Goal: Task Accomplishment & Management: Manage account settings

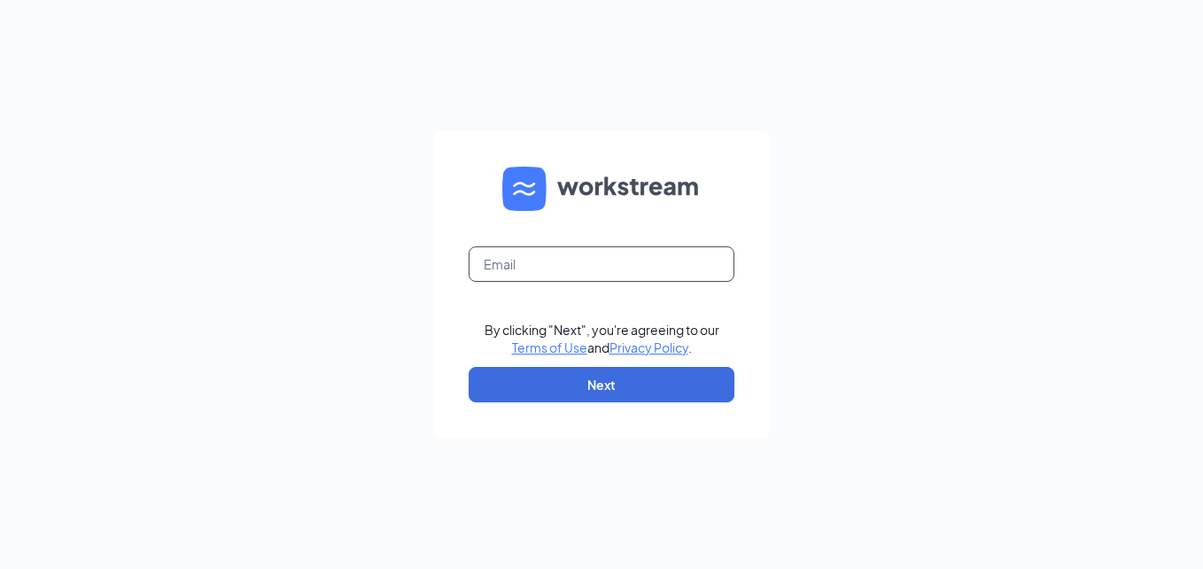
click at [606, 270] on input "text" at bounding box center [602, 263] width 266 height 35
type input "dotsontyer17@gmail.com"
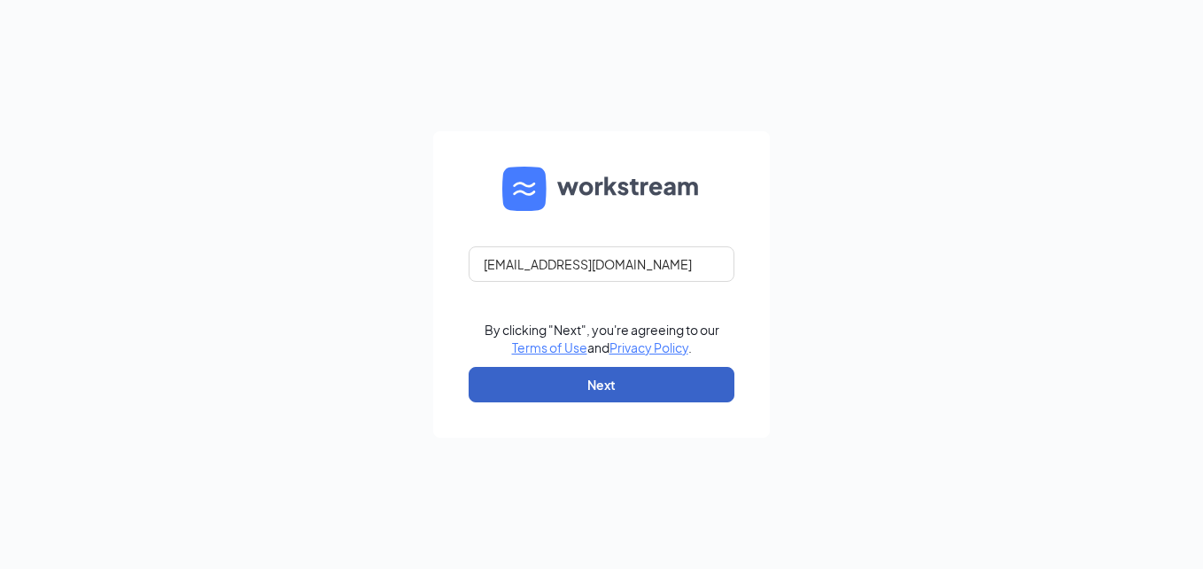
click at [564, 383] on button "Next" at bounding box center [602, 384] width 266 height 35
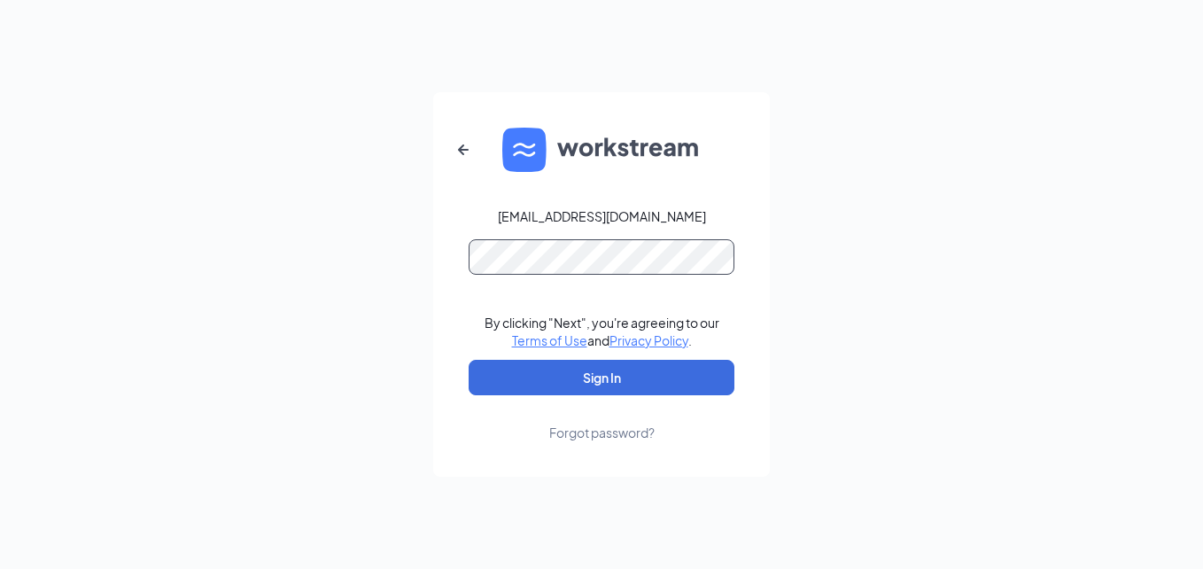
click at [469, 360] on button "Sign In" at bounding box center [602, 377] width 266 height 35
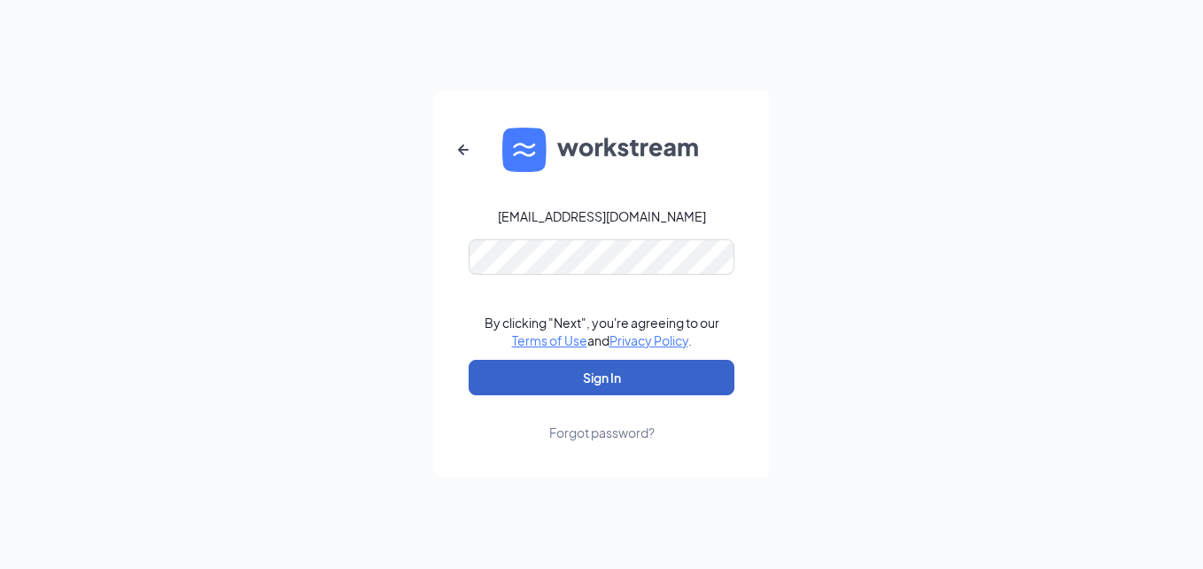
click at [540, 366] on button "Sign In" at bounding box center [602, 377] width 266 height 35
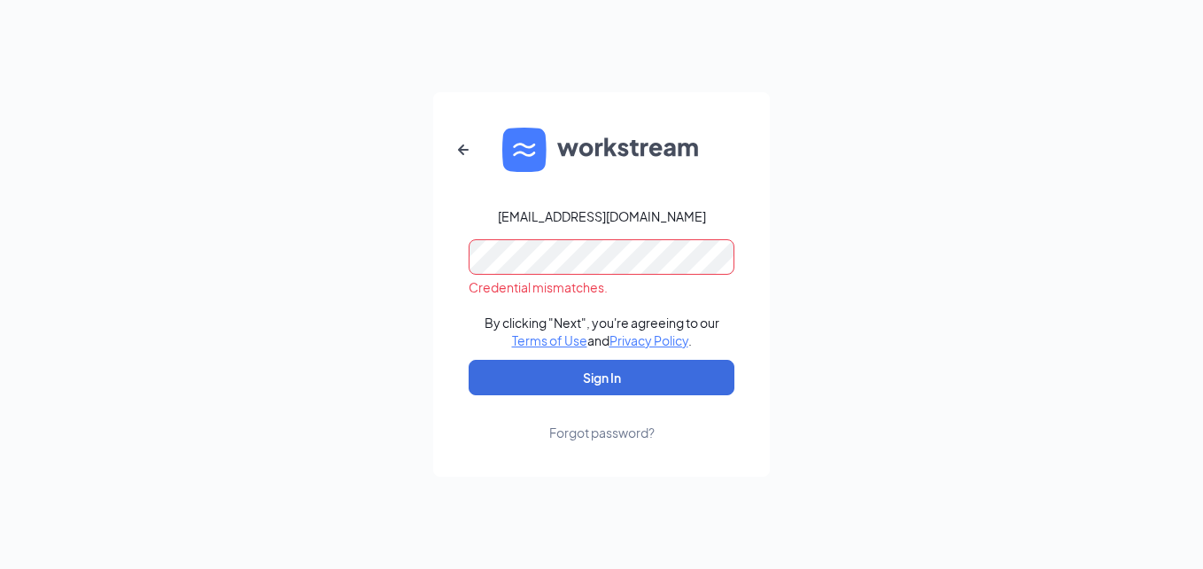
click at [605, 441] on form "dotsontyer17@gmail.com Credential mismatches. By clicking "Next", you're agreei…" at bounding box center [601, 284] width 337 height 384
click at [605, 436] on div "Forgot password?" at bounding box center [601, 432] width 105 height 18
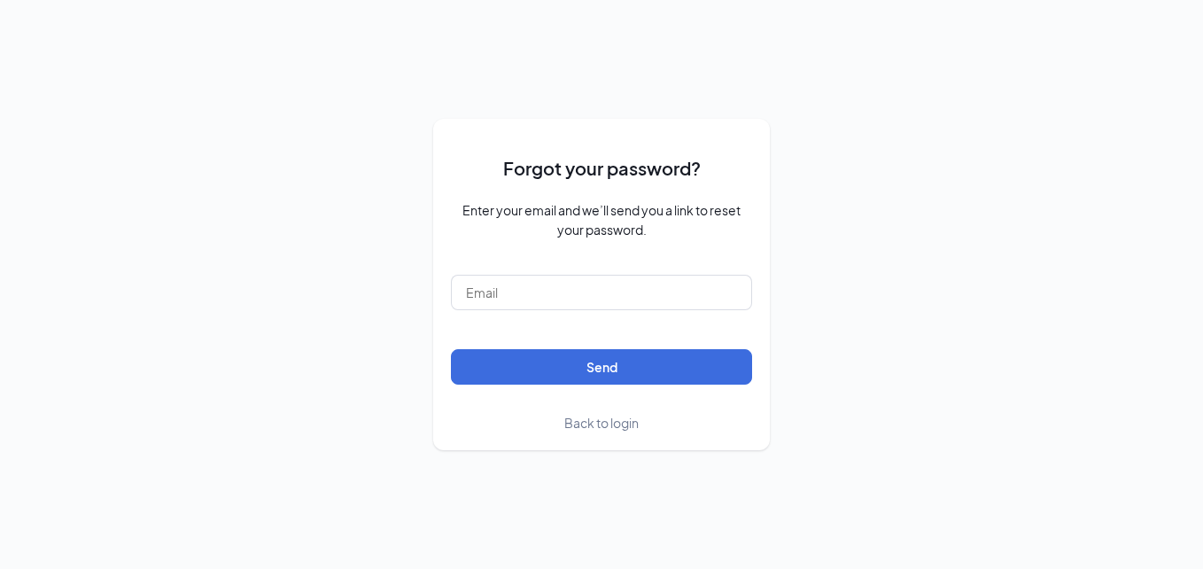
click at [657, 315] on form "Forgot your password? Enter your email and we’ll send you a link to reset your …" at bounding box center [601, 283] width 301 height 295
click at [657, 311] on form "Forgot your password? Enter your email and we’ll send you a link to reset your …" at bounding box center [601, 283] width 301 height 295
click at [649, 306] on input "text" at bounding box center [601, 292] width 301 height 35
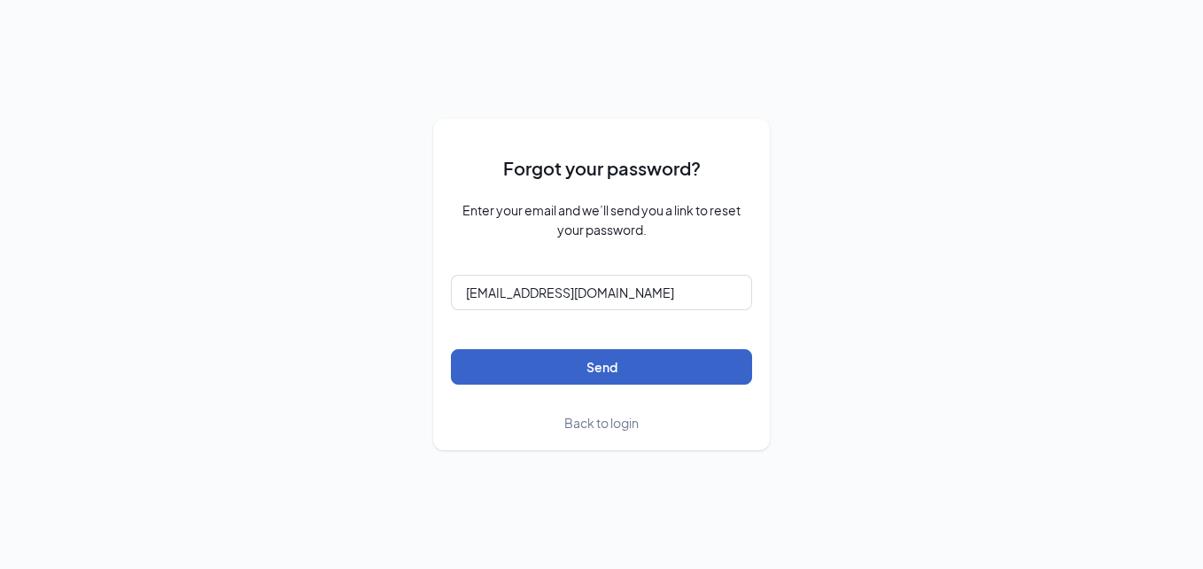
click at [599, 367] on button "Send" at bounding box center [601, 366] width 301 height 35
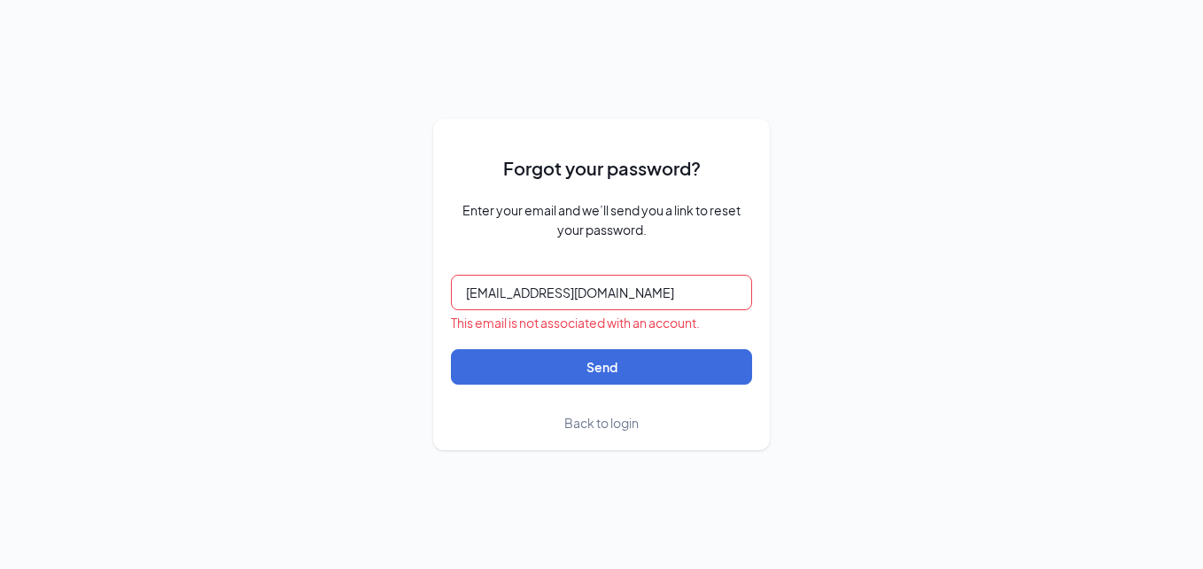
click at [636, 282] on input "dotsontyer17@gmail.com" at bounding box center [601, 292] width 301 height 35
click at [527, 294] on input "dotsontyer17@gmail.com" at bounding box center [601, 292] width 301 height 35
click at [522, 293] on input "dotsontyer17@gmail.com" at bounding box center [601, 292] width 301 height 35
type input "dotsontyler17@gmail.com"
click at [592, 423] on span "Back to login" at bounding box center [601, 423] width 74 height 16
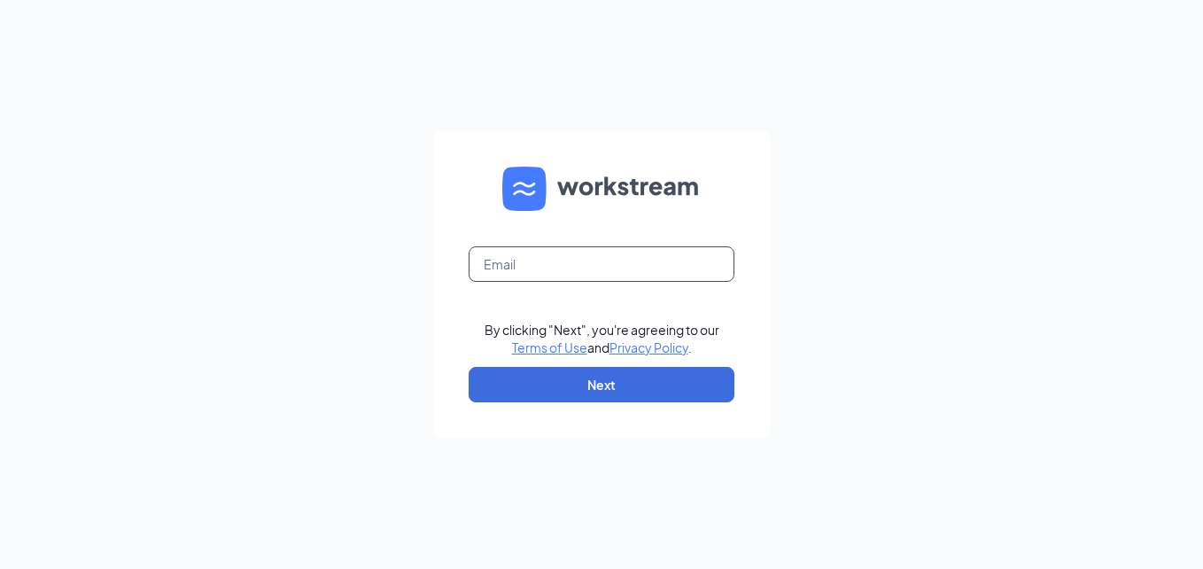
click at [570, 261] on input "text" at bounding box center [602, 263] width 266 height 35
click at [535, 268] on input "dotsontyer17@gmail.com" at bounding box center [602, 263] width 266 height 35
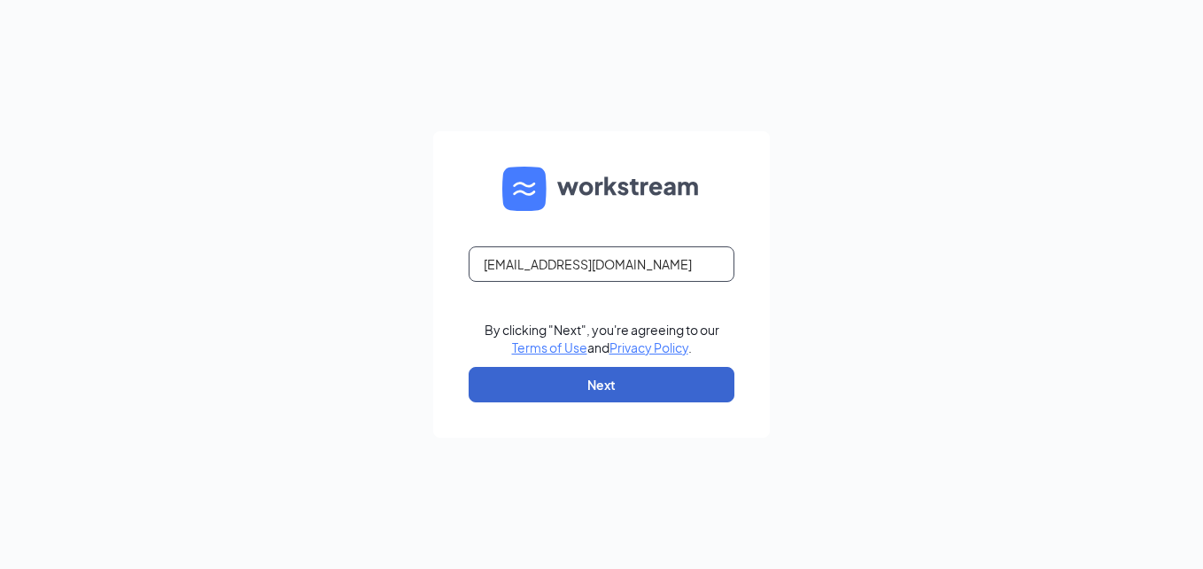
type input "dotsontyler17@gmail.com"
click at [580, 369] on button "Next" at bounding box center [602, 384] width 266 height 35
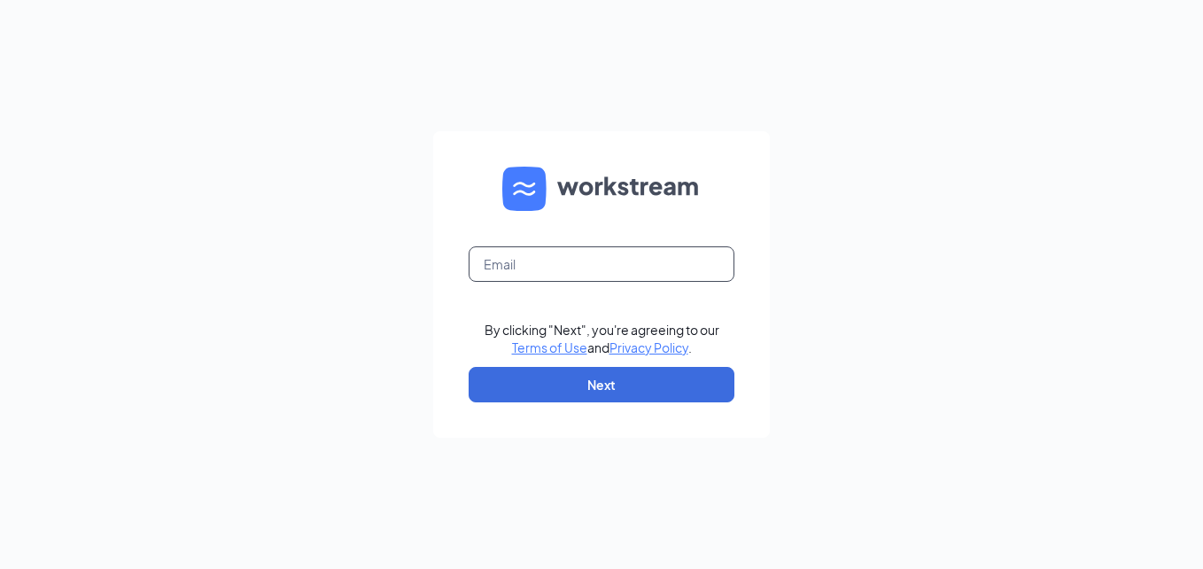
click at [556, 268] on input "text" at bounding box center [602, 263] width 266 height 35
type input "[EMAIL_ADDRESS][DOMAIN_NAME]"
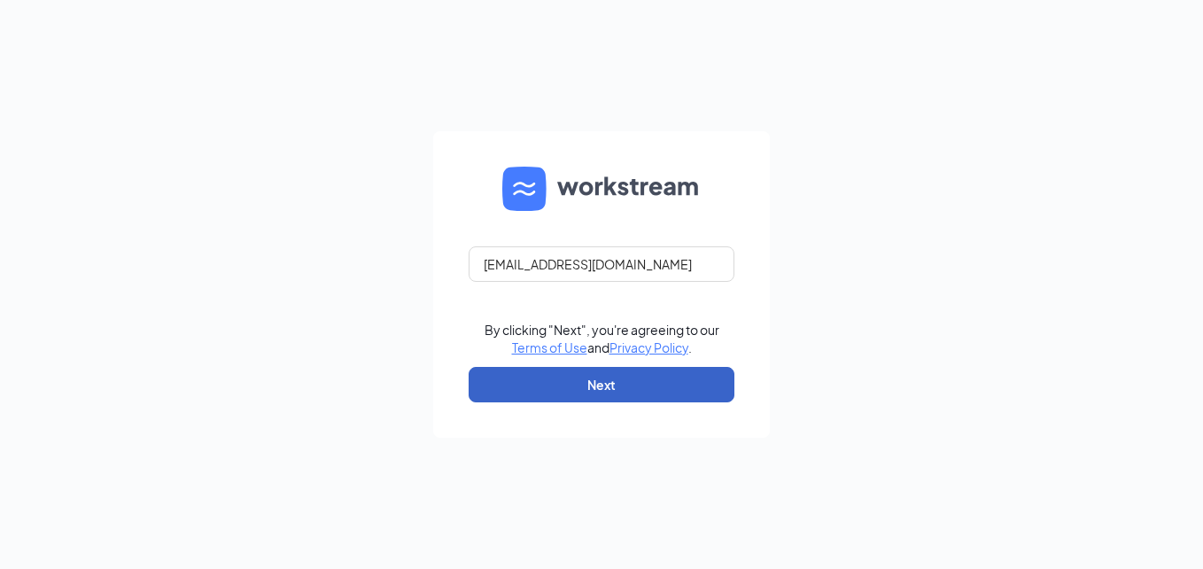
click at [586, 377] on button "Next" at bounding box center [602, 384] width 266 height 35
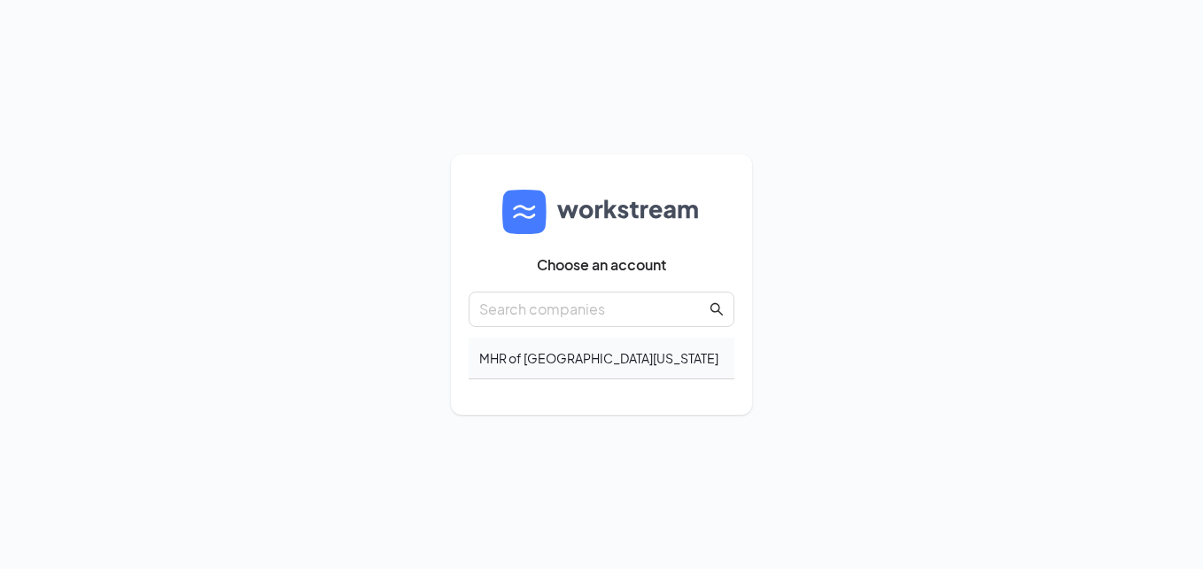
click at [562, 364] on div "MHR of West Texas" at bounding box center [602, 359] width 266 height 42
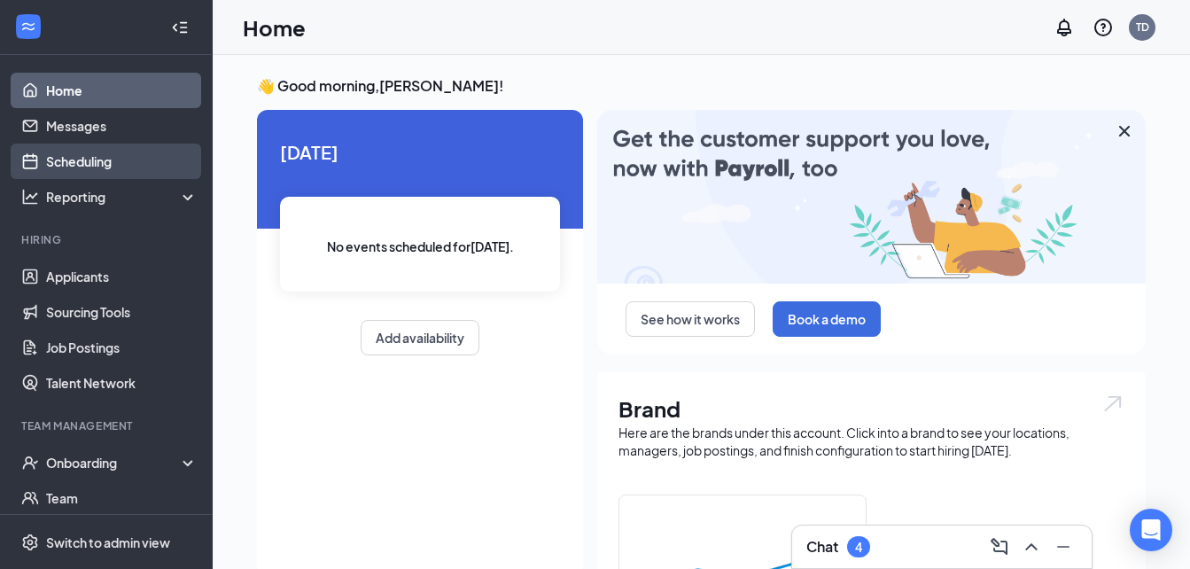
click at [71, 152] on link "Scheduling" at bounding box center [121, 161] width 151 height 35
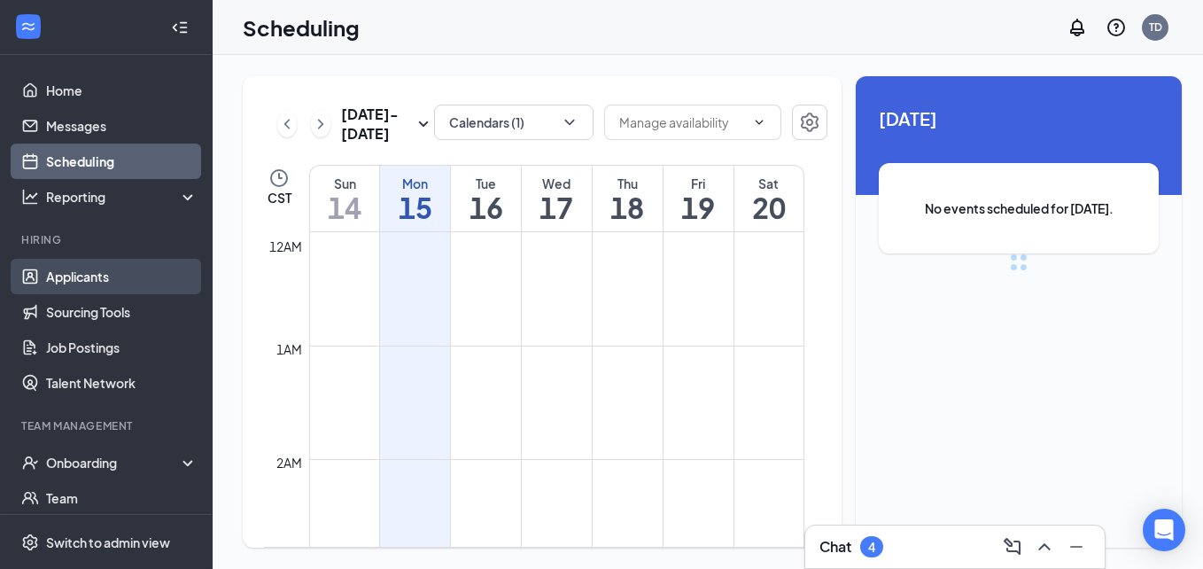
click at [83, 286] on link "Applicants" at bounding box center [121, 276] width 151 height 35
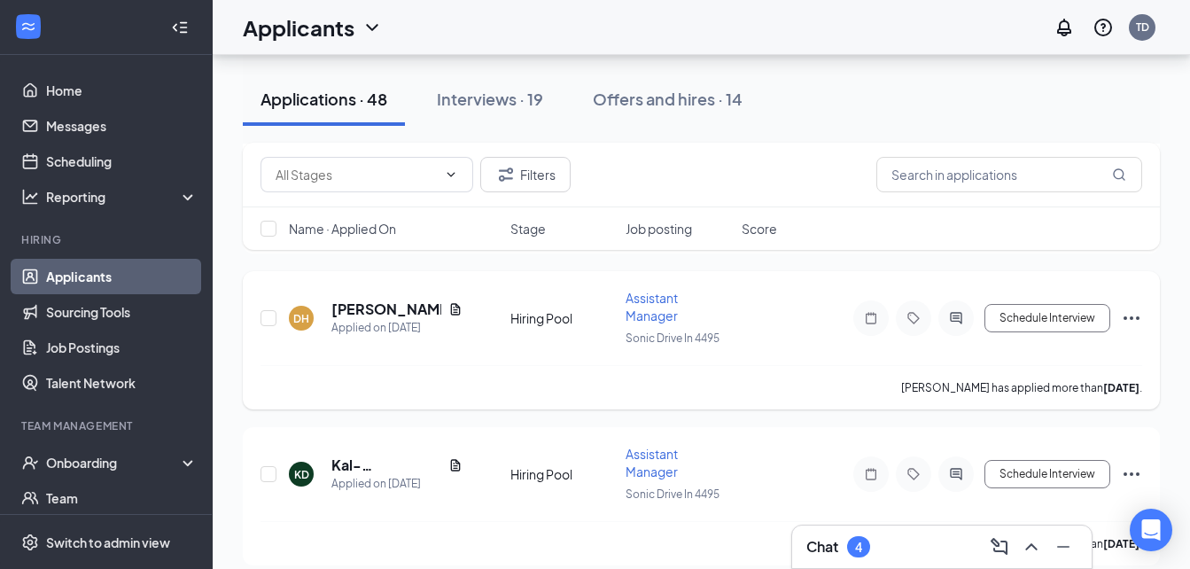
scroll to position [679, 0]
click at [649, 316] on span "Assistant Manager" at bounding box center [651, 306] width 52 height 34
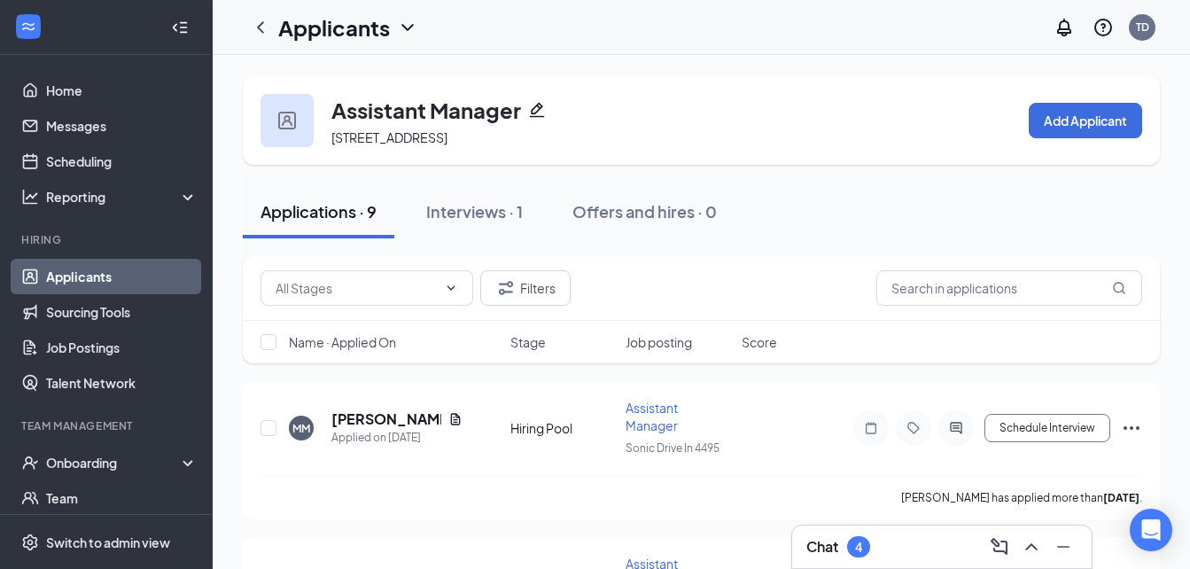
click at [119, 271] on link "Applicants" at bounding box center [121, 276] width 151 height 35
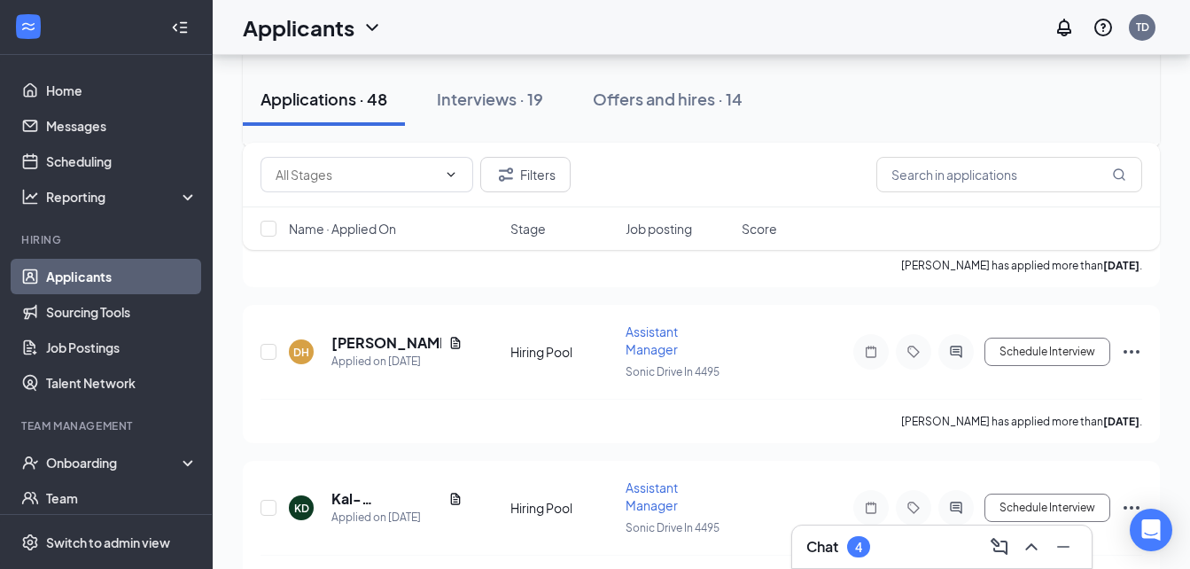
scroll to position [645, 0]
click at [1030, 353] on button "Schedule Interview" at bounding box center [1047, 351] width 126 height 28
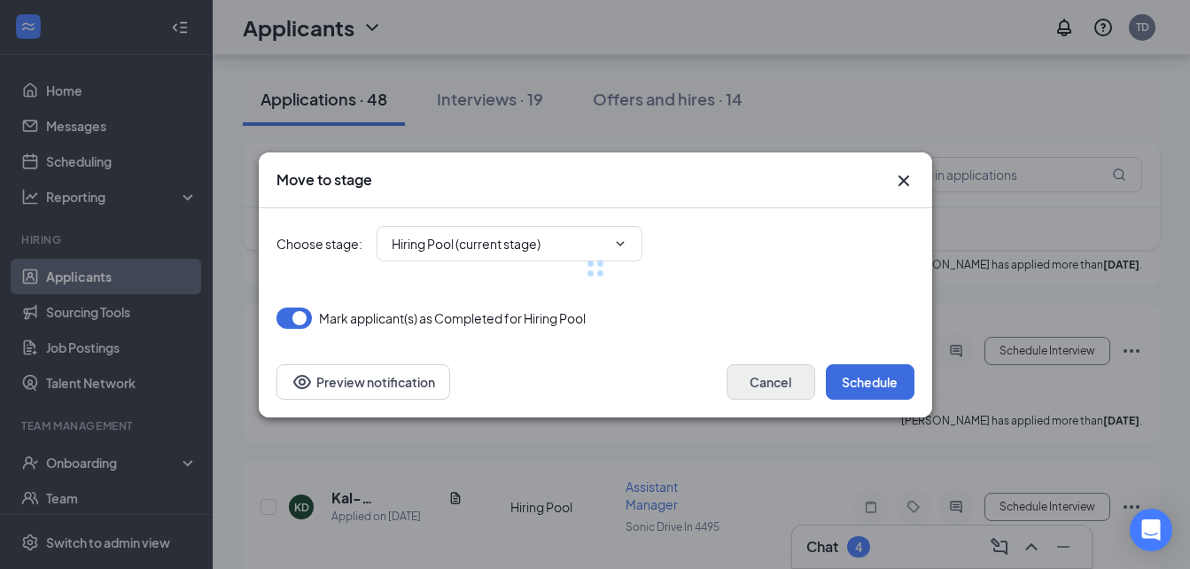
type input "Onsite Interview (next stage)"
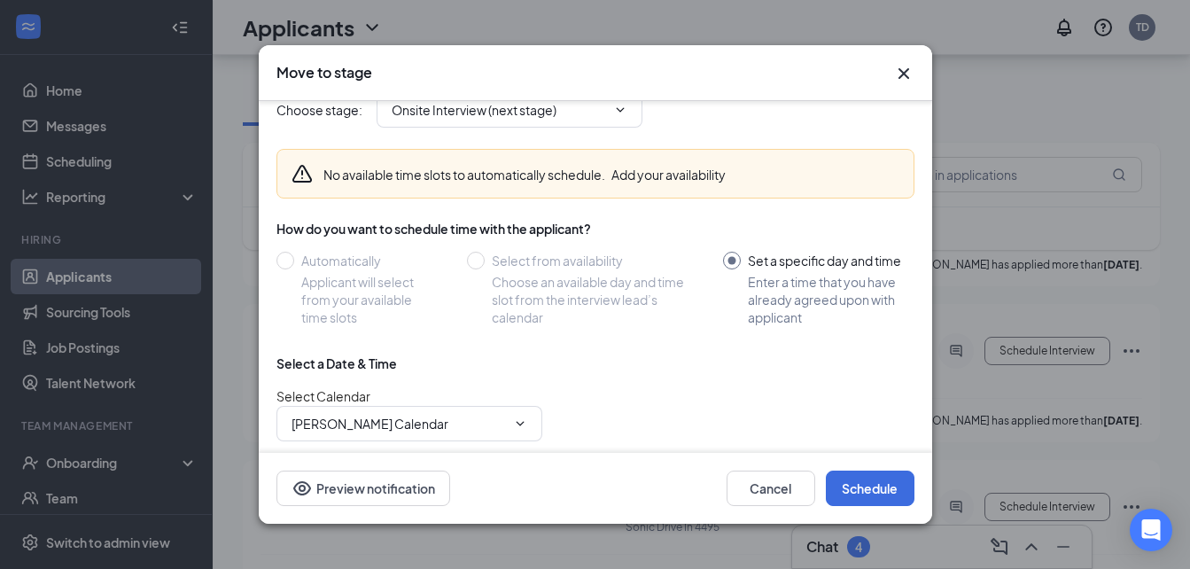
click at [782, 468] on div "Cancel Schedule Preview notification" at bounding box center [595, 488] width 673 height 71
click at [782, 470] on button "Cancel" at bounding box center [770, 487] width 89 height 35
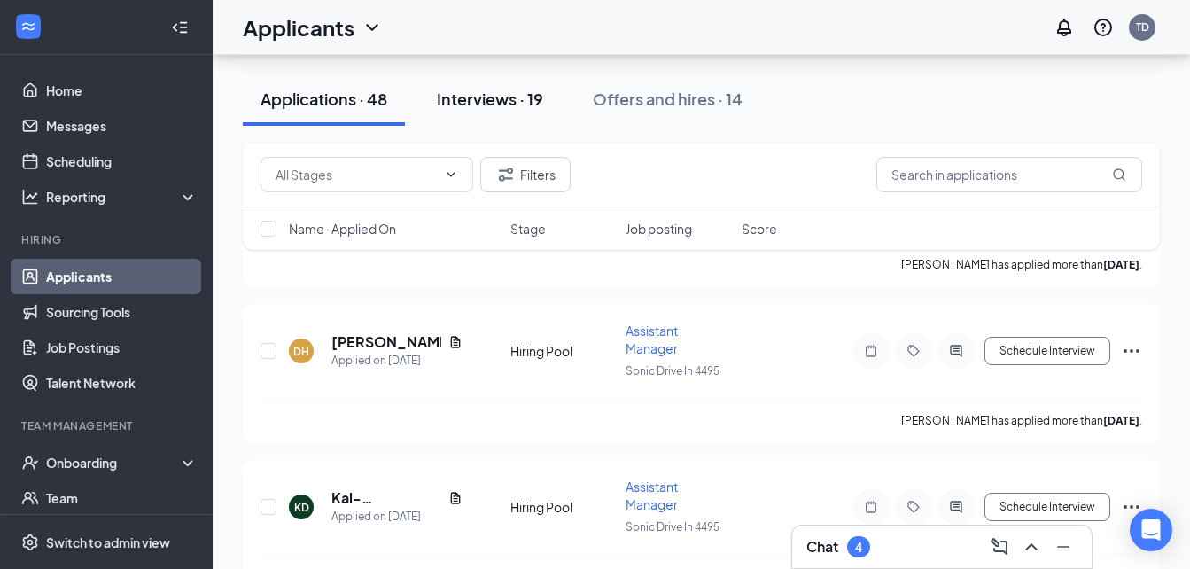
click at [533, 92] on div "Interviews · 19" at bounding box center [490, 99] width 106 height 22
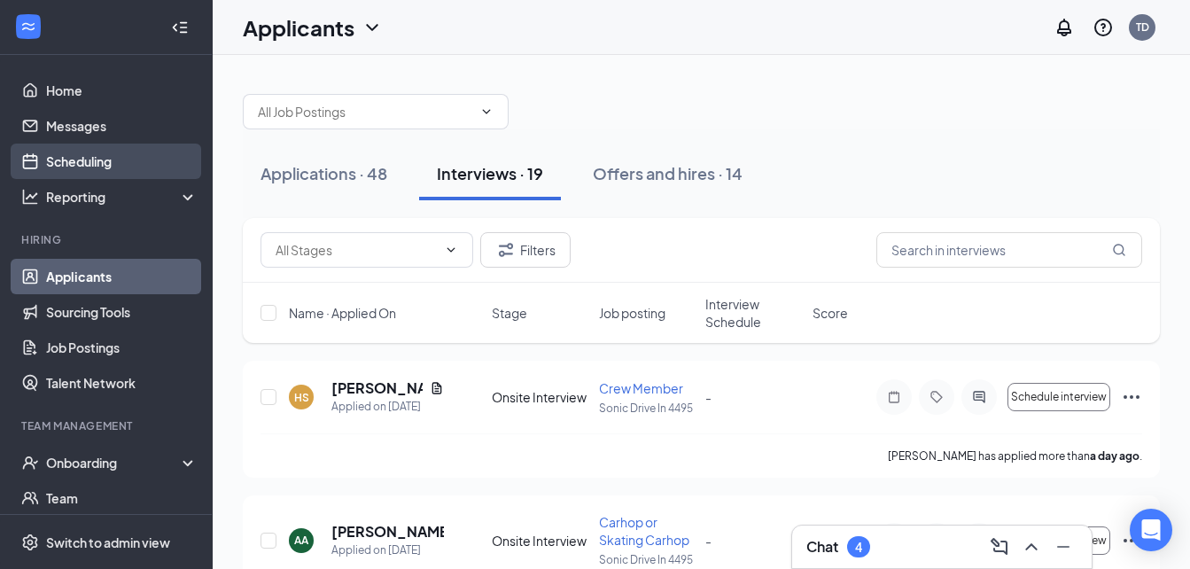
click at [117, 161] on link "Scheduling" at bounding box center [121, 161] width 151 height 35
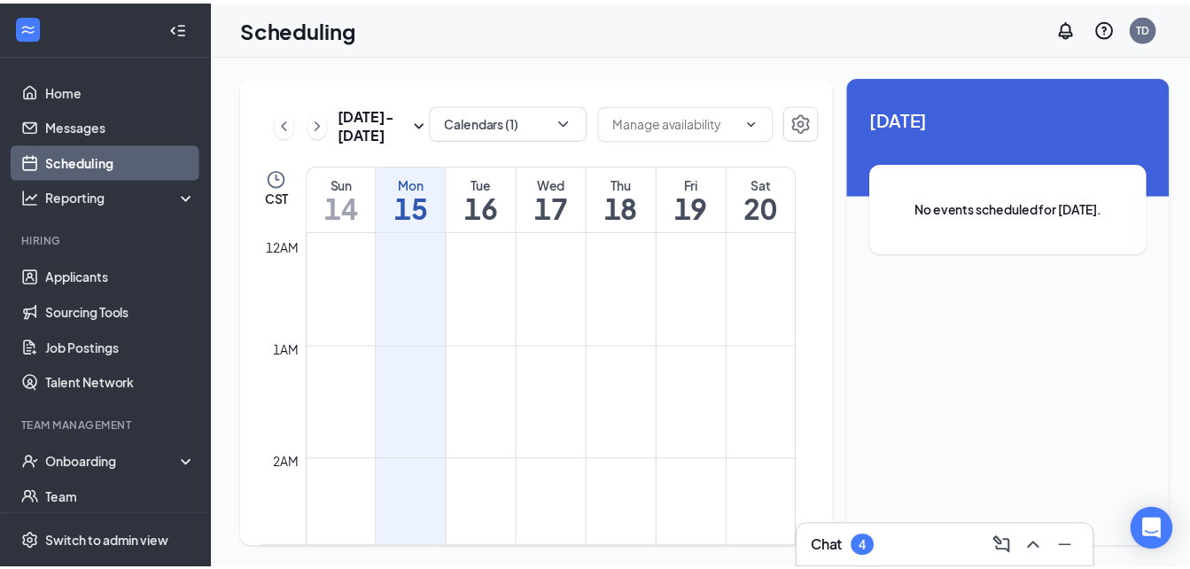
scroll to position [871, 0]
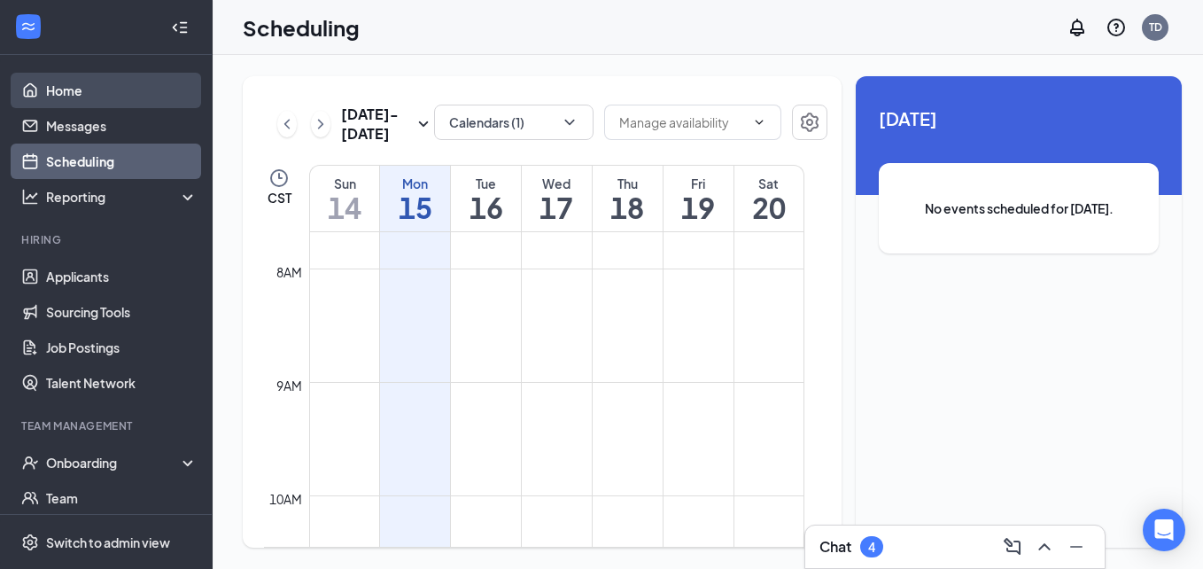
click at [137, 99] on link "Home" at bounding box center [121, 90] width 151 height 35
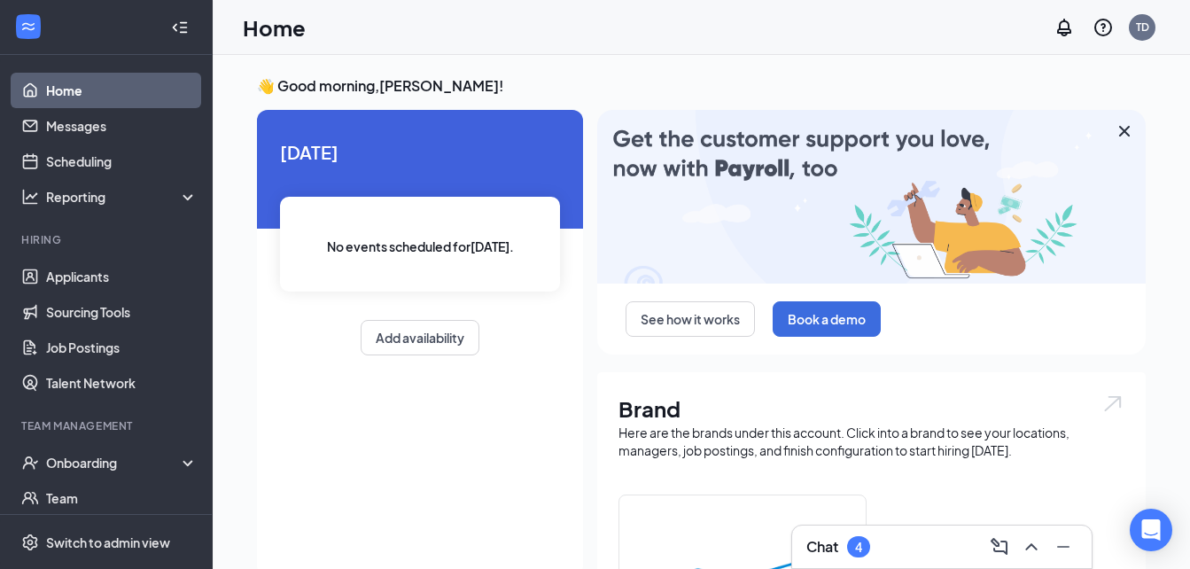
scroll to position [18, 0]
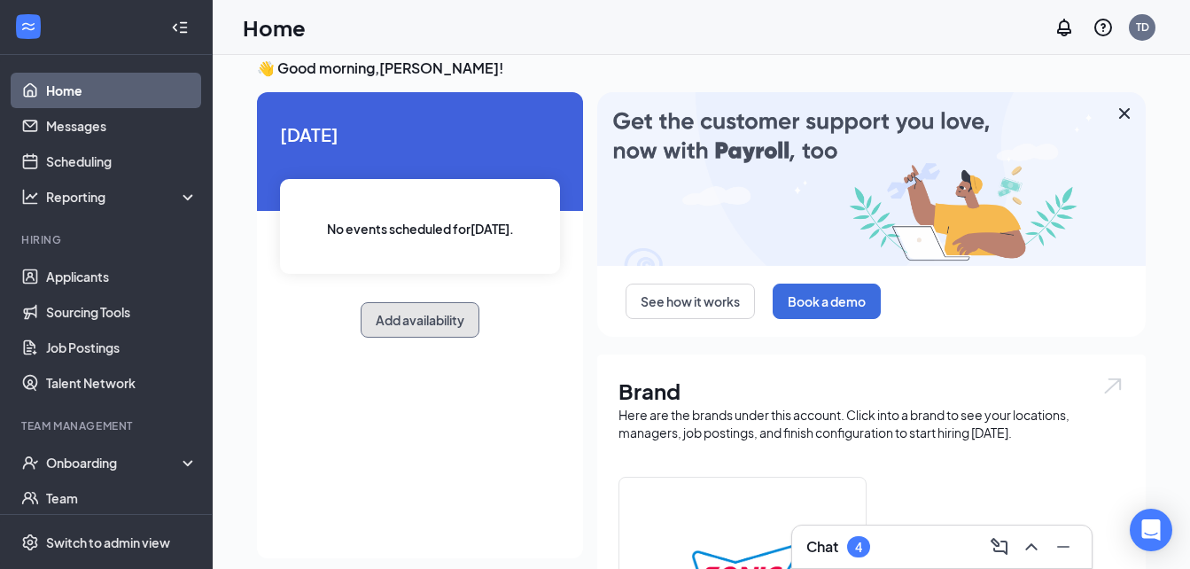
click at [426, 307] on button "Add availability" at bounding box center [420, 319] width 119 height 35
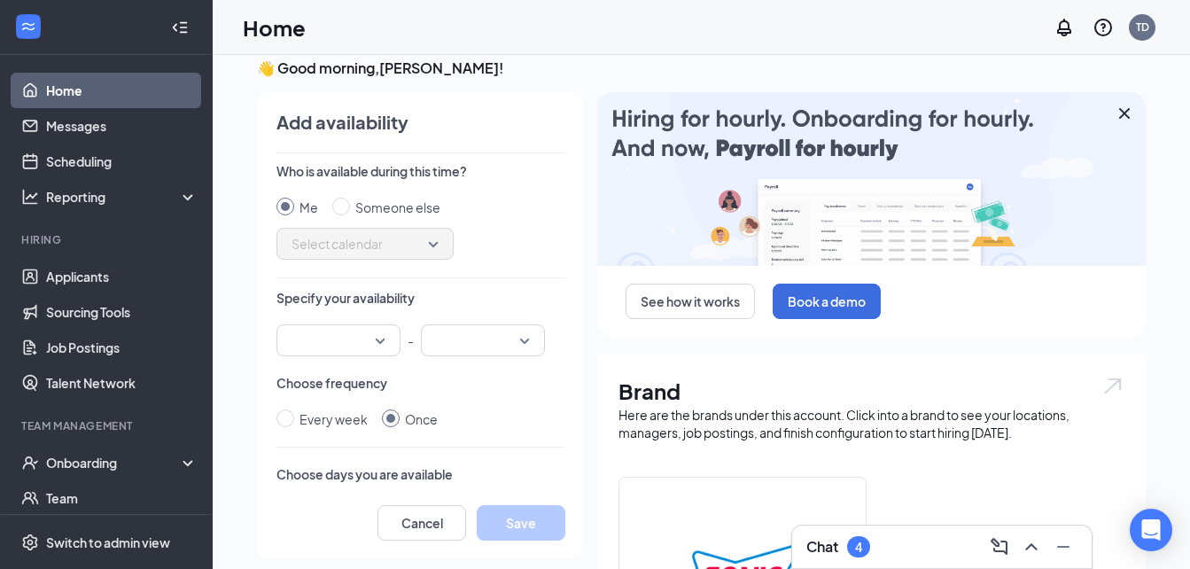
click at [414, 231] on span "Select calendar" at bounding box center [364, 243] width 147 height 27
click at [369, 359] on div "Who is available during this time? Me Someone else Select calendar Specify your…" at bounding box center [420, 324] width 289 height 325
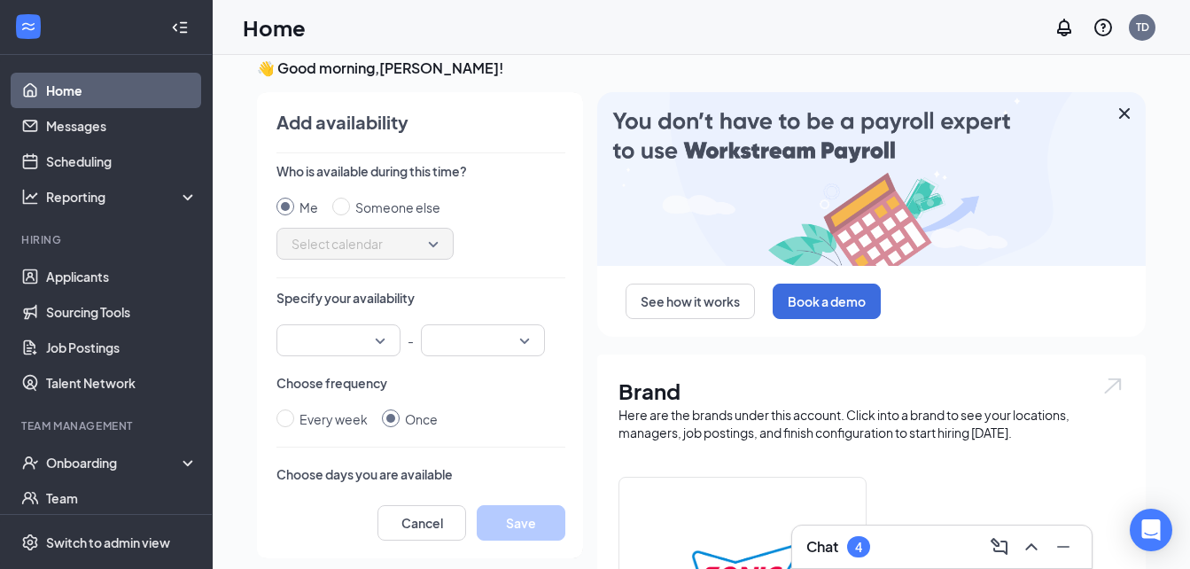
click at [369, 357] on div "Who is available during this time? Me Someone else Select calendar Specify your…" at bounding box center [420, 324] width 289 height 325
click at [376, 344] on input "search" at bounding box center [332, 340] width 90 height 30
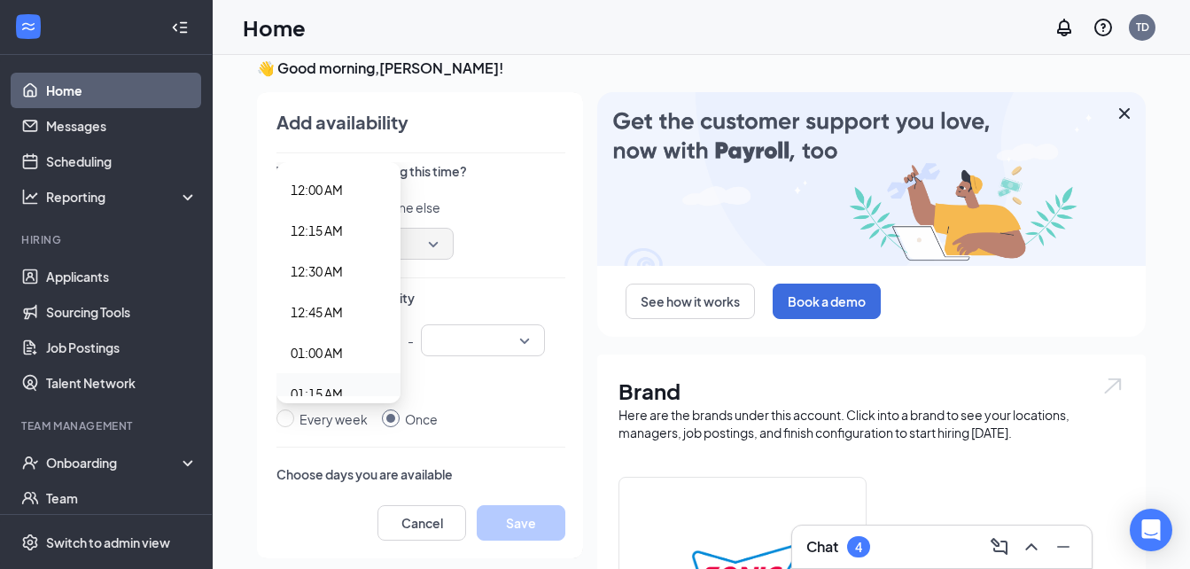
click at [339, 431] on div "Who is available during this time? Me Someone else Select calendar Specify your…" at bounding box center [420, 324] width 289 height 325
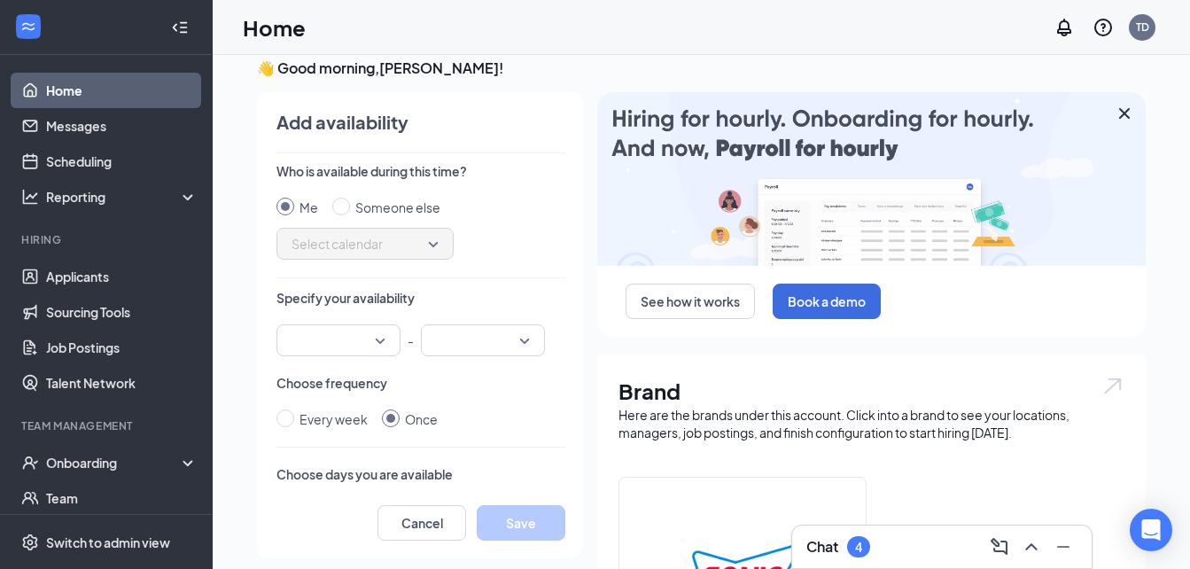
click at [396, 454] on div "Who is available during this time? Me Someone else Select calendar Specify your…" at bounding box center [420, 324] width 289 height 325
click at [397, 470] on p "Choose days you are available" at bounding box center [420, 474] width 289 height 18
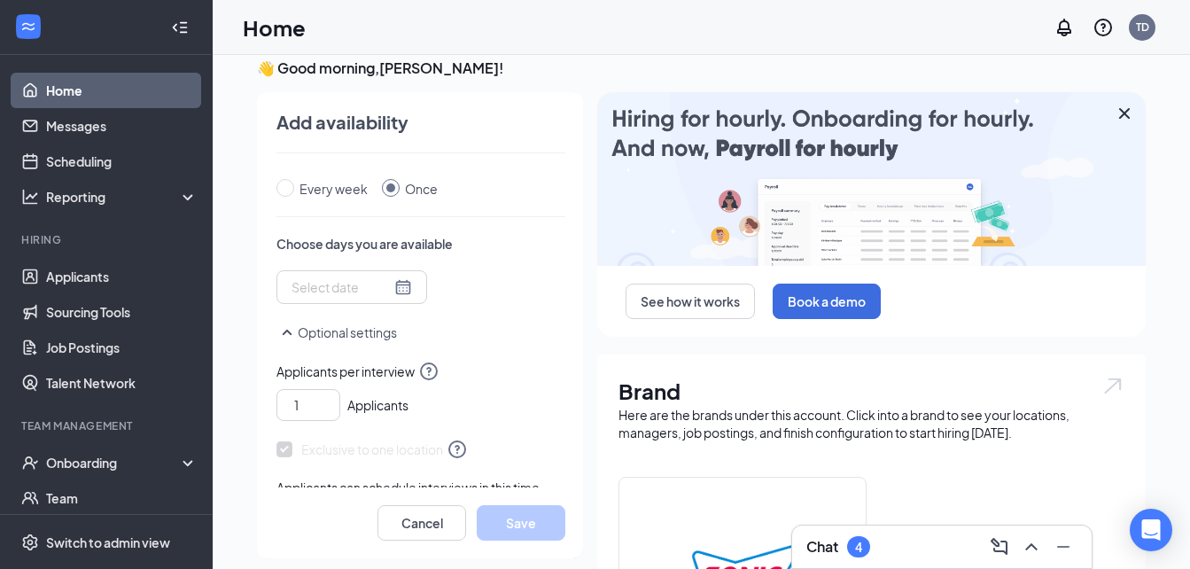
scroll to position [237, 0]
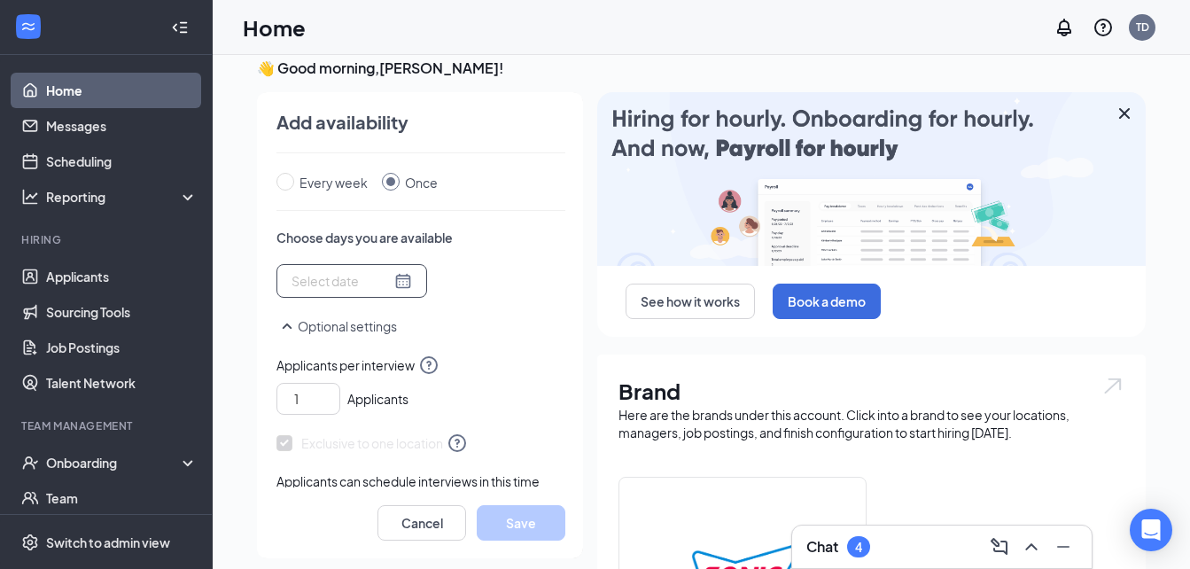
click at [403, 279] on div at bounding box center [351, 281] width 151 height 34
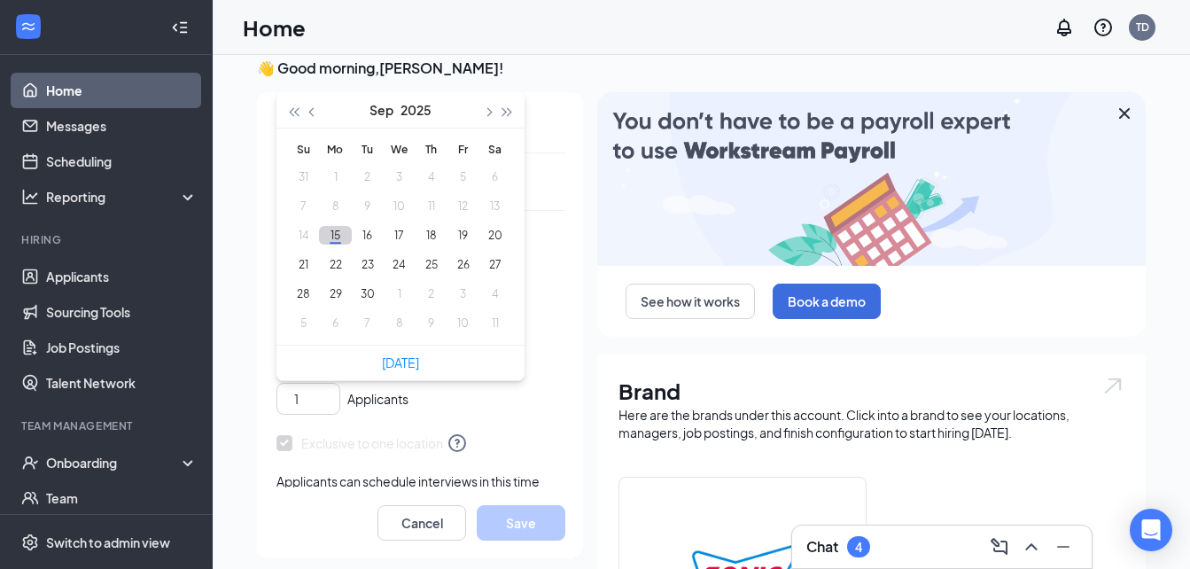
click at [337, 234] on button "15" at bounding box center [335, 235] width 33 height 19
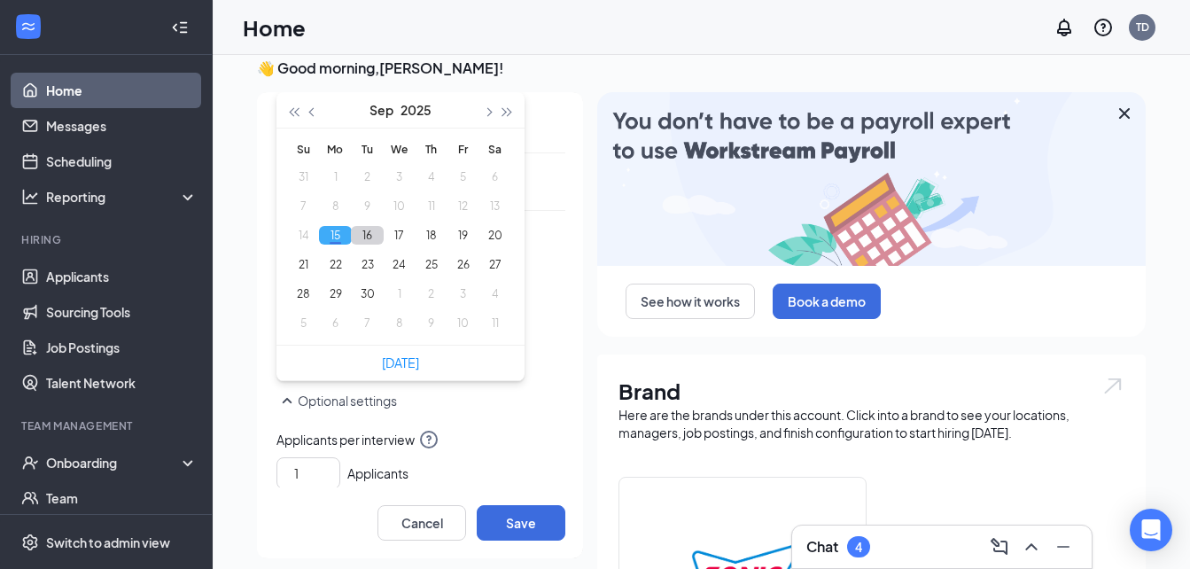
click at [355, 237] on button "16" at bounding box center [367, 235] width 33 height 19
click at [385, 246] on td "17" at bounding box center [399, 235] width 32 height 29
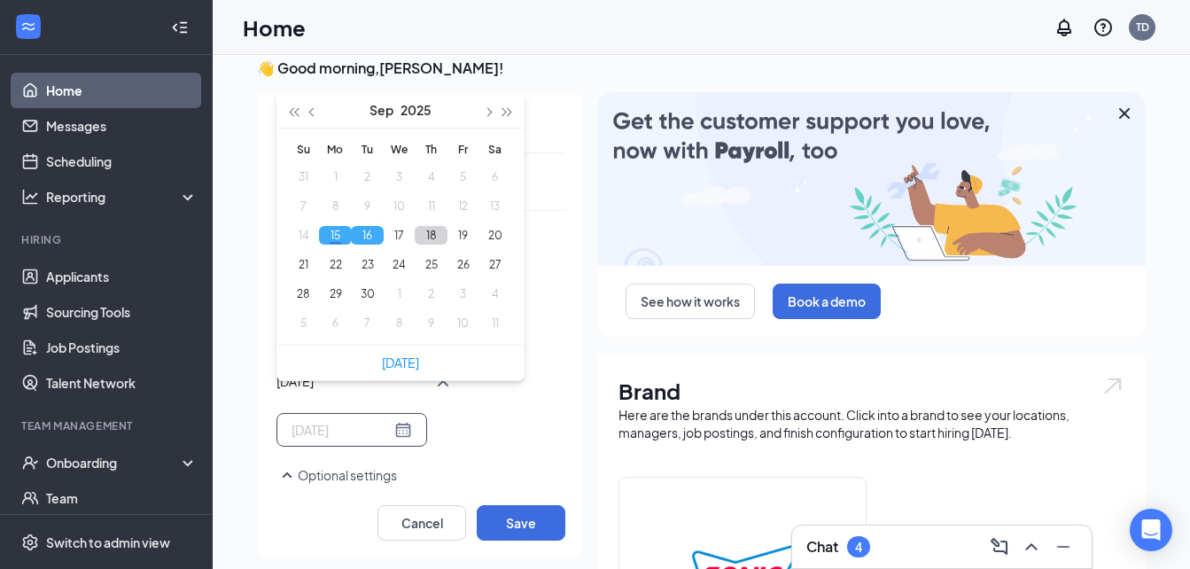
click at [420, 241] on button "18" at bounding box center [431, 235] width 33 height 19
click at [407, 238] on button "17" at bounding box center [399, 235] width 33 height 19
click at [462, 237] on button "19" at bounding box center [462, 235] width 33 height 19
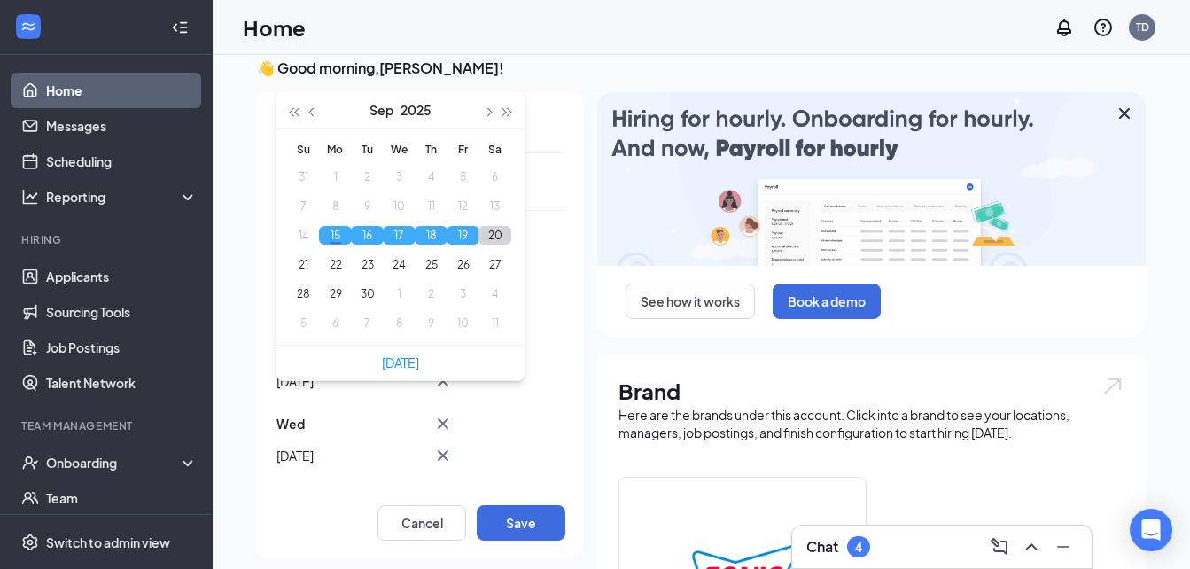
click at [494, 235] on button "20" at bounding box center [494, 235] width 33 height 19
click at [490, 287] on button "4" at bounding box center [494, 293] width 33 height 19
click at [320, 112] on button "button" at bounding box center [312, 109] width 19 height 35
click at [297, 271] on button "21" at bounding box center [303, 264] width 33 height 19
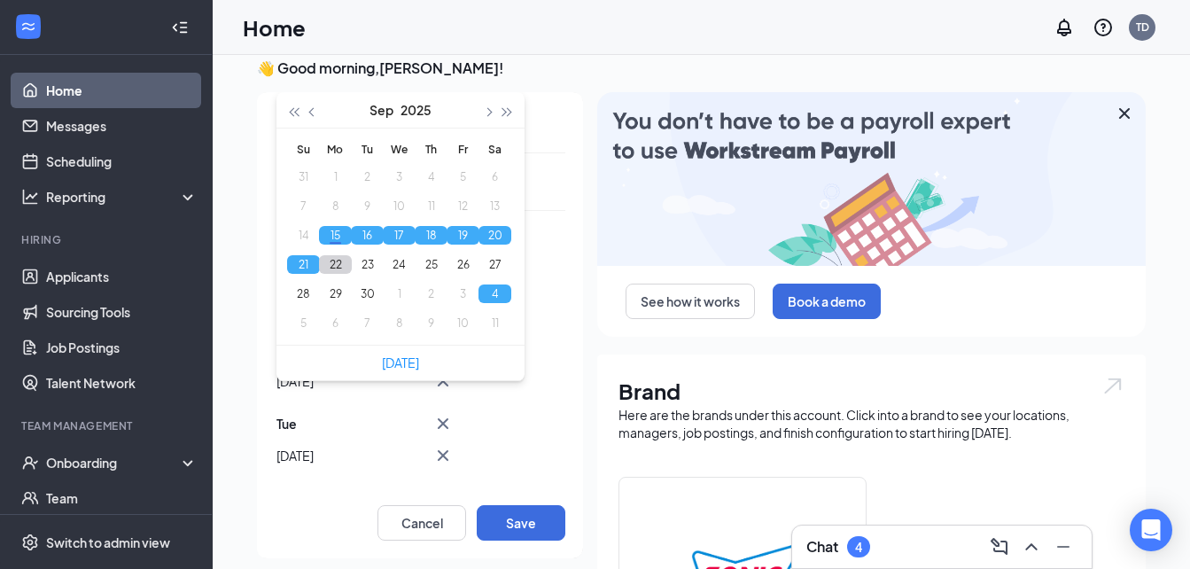
click at [337, 272] on button "22" at bounding box center [335, 264] width 33 height 19
click at [348, 269] on button "22" at bounding box center [335, 264] width 33 height 19
click at [384, 275] on td "24" at bounding box center [399, 264] width 32 height 29
click at [346, 270] on button "22" at bounding box center [335, 264] width 33 height 19
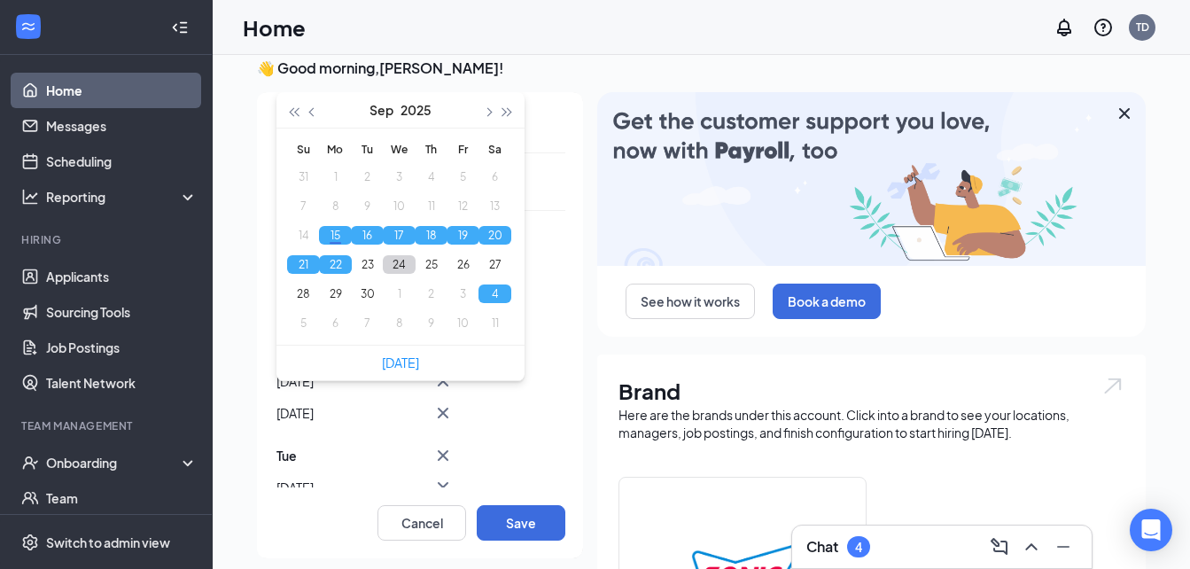
click at [391, 269] on button "24" at bounding box center [399, 264] width 33 height 19
click at [347, 268] on button "22" at bounding box center [335, 264] width 33 height 19
click at [354, 268] on button "23" at bounding box center [367, 264] width 33 height 19
click at [307, 261] on button "21" at bounding box center [303, 264] width 33 height 19
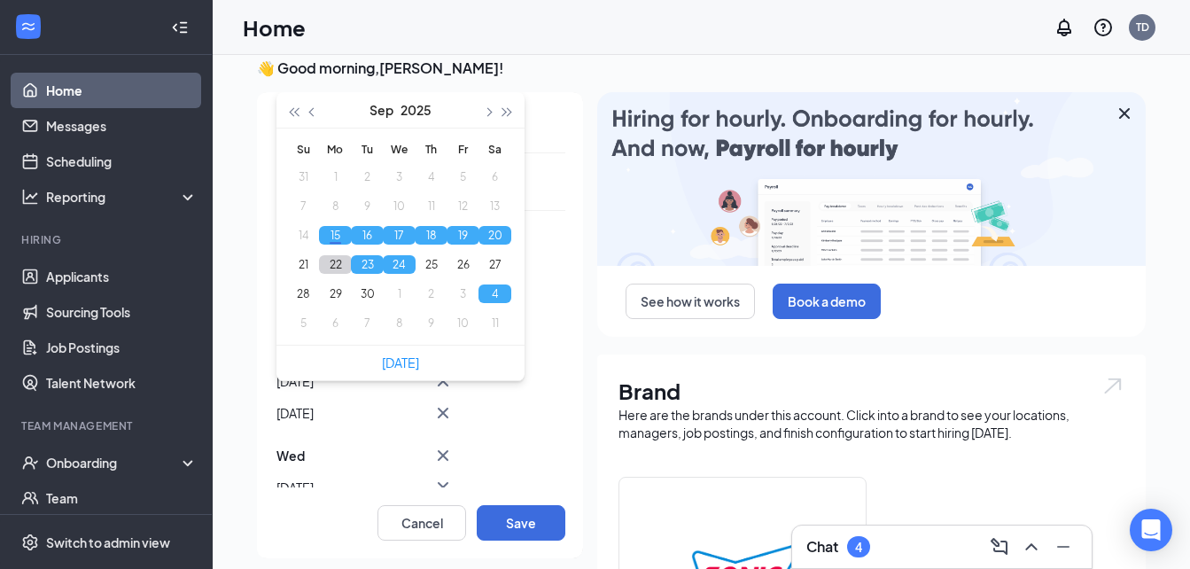
click at [329, 262] on button "22" at bounding box center [335, 264] width 33 height 19
click at [313, 264] on button "21" at bounding box center [303, 264] width 33 height 19
click at [427, 276] on td "25" at bounding box center [431, 264] width 32 height 29
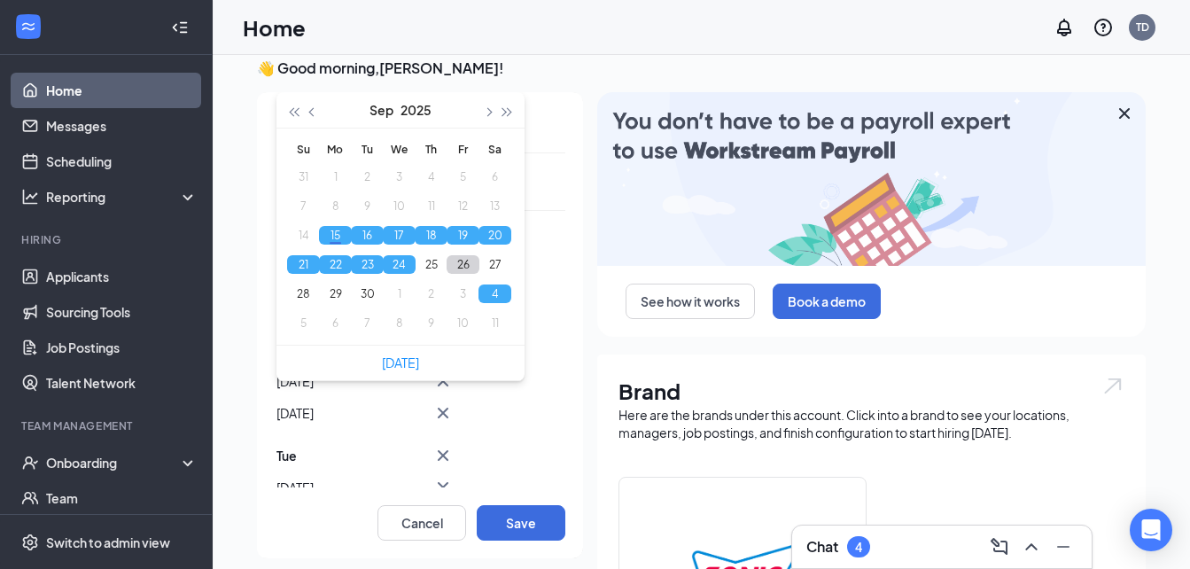
click at [455, 268] on button "26" at bounding box center [462, 264] width 33 height 19
click at [444, 267] on button "25" at bounding box center [431, 264] width 33 height 19
click at [501, 270] on button "27" at bounding box center [494, 264] width 33 height 19
click at [373, 289] on button "30" at bounding box center [367, 293] width 33 height 19
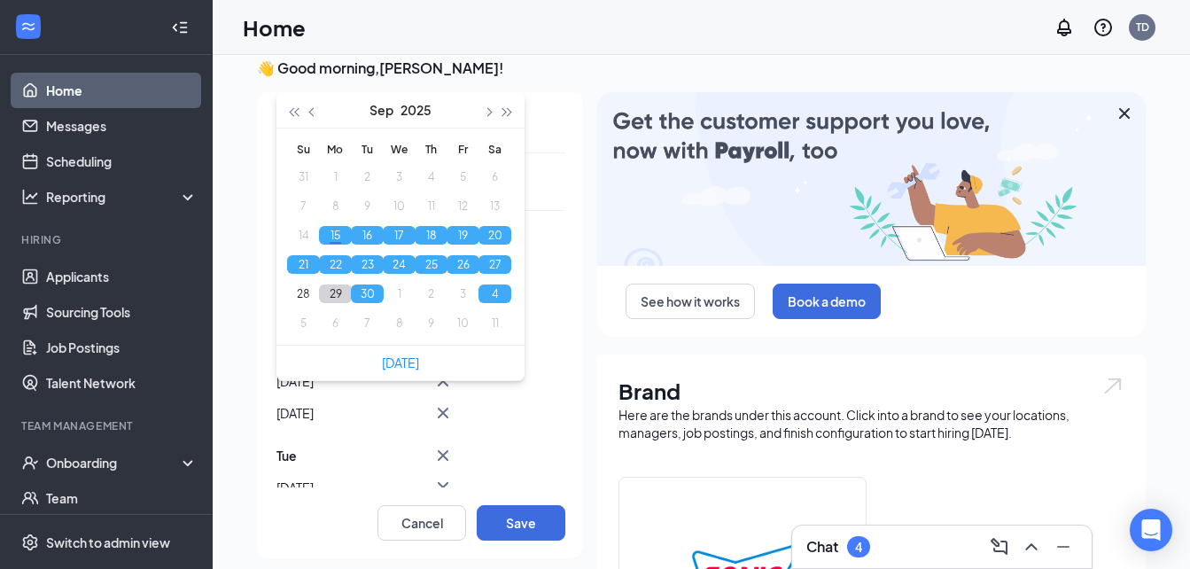
click at [332, 289] on button "29" at bounding box center [335, 293] width 33 height 19
click at [296, 290] on button "28" at bounding box center [303, 293] width 33 height 19
type input "[DATE]"
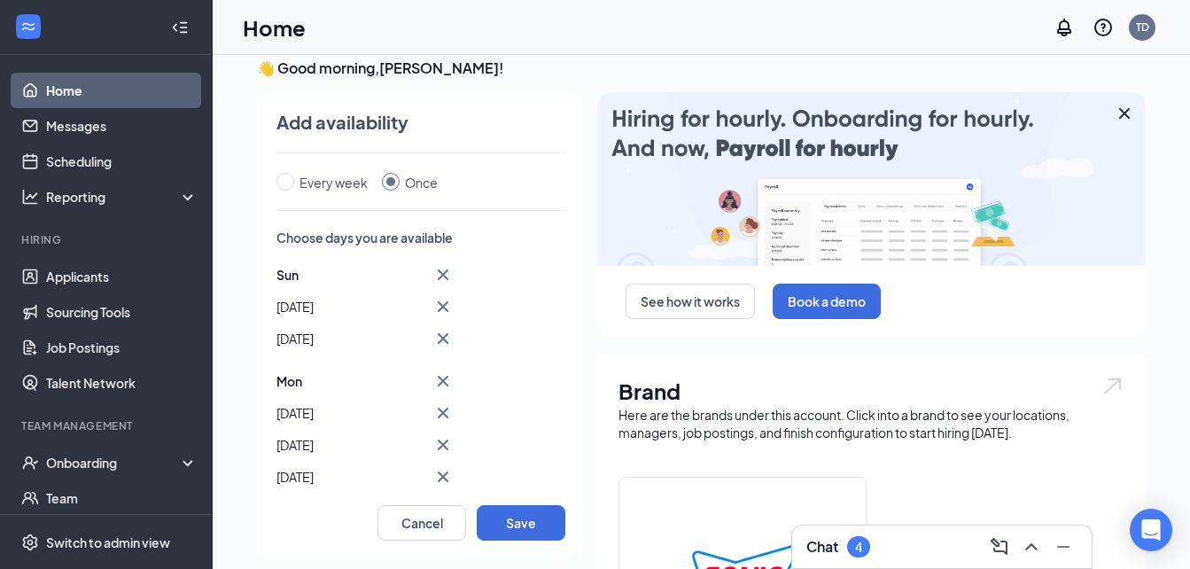
click at [582, 95] on div "Add availability Who is available during this time? Me Someone else Select cale…" at bounding box center [412, 325] width 342 height 466
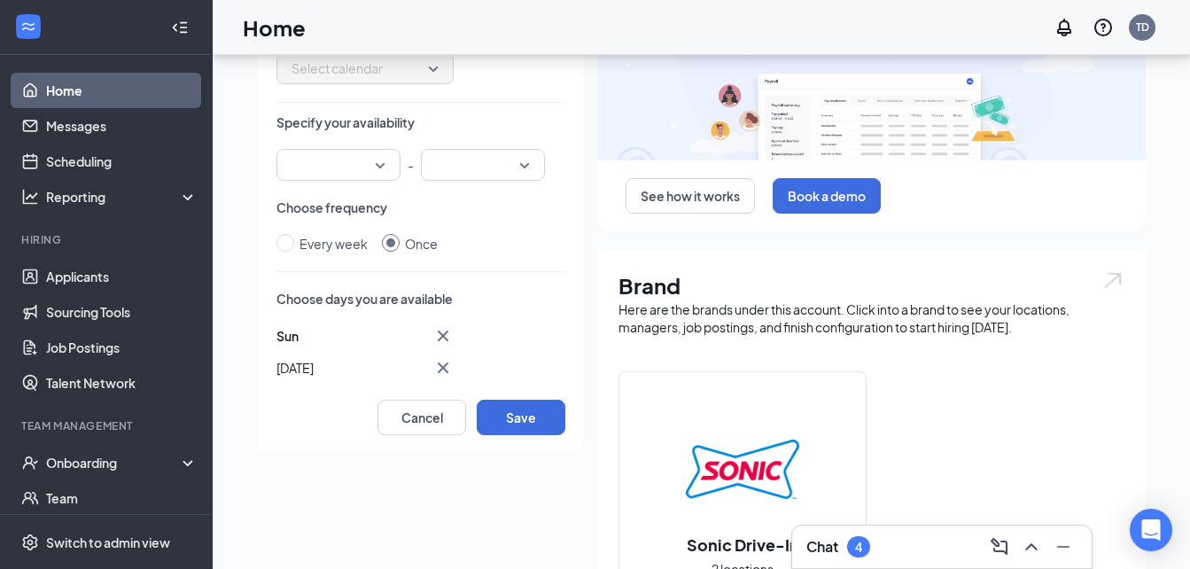
scroll to position [0, 0]
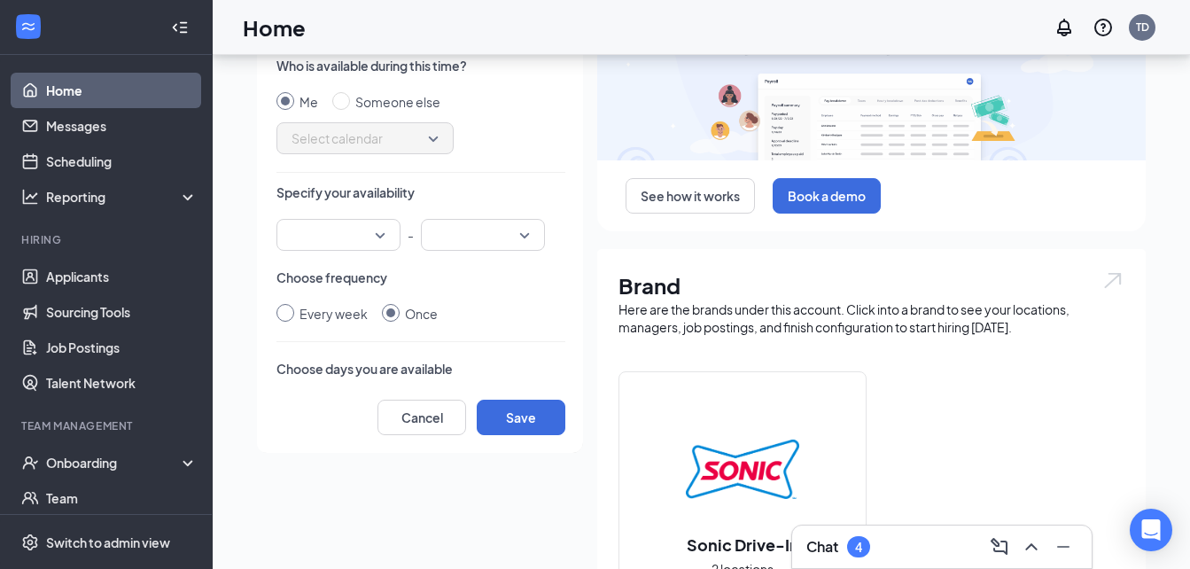
click at [334, 312] on div "Every week" at bounding box center [333, 313] width 68 height 19
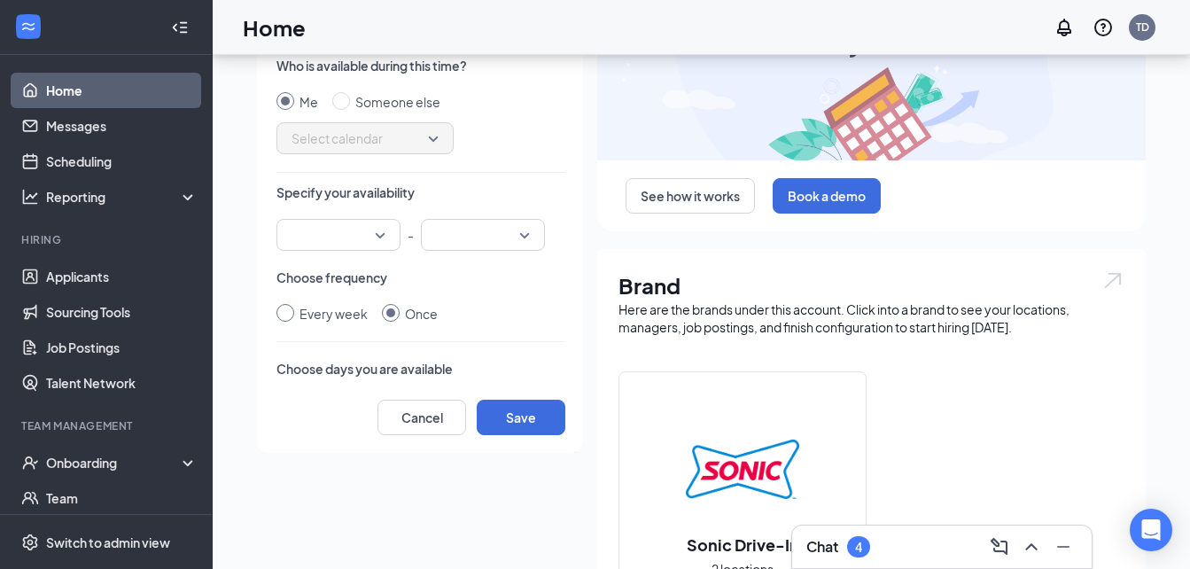
click at [294, 312] on input "Every week" at bounding box center [285, 313] width 18 height 18
radio input "true"
radio input "false"
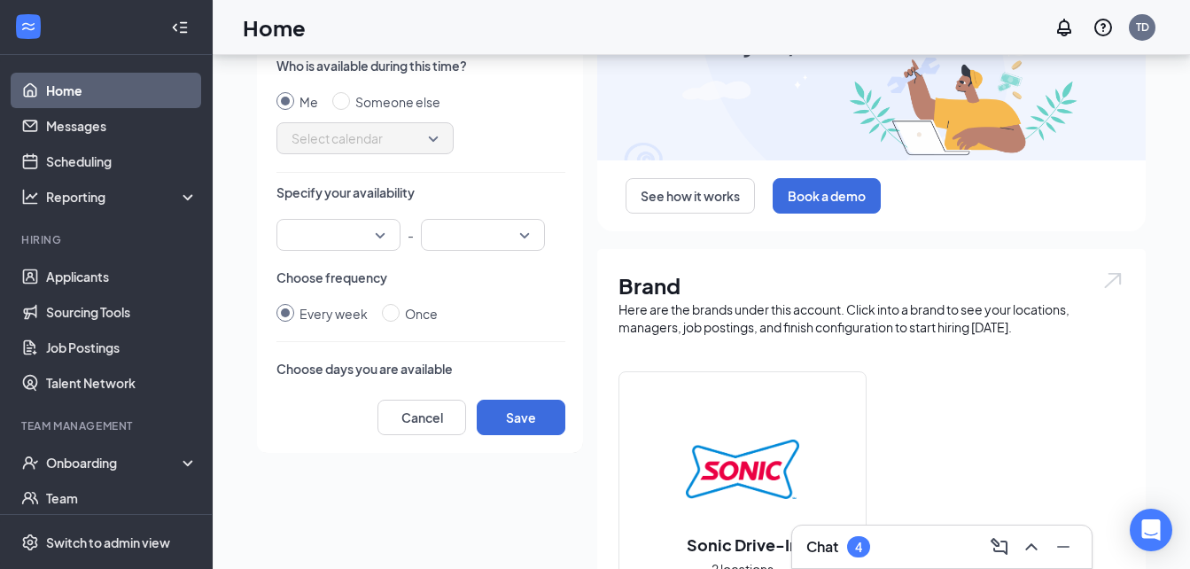
click at [382, 230] on div at bounding box center [338, 235] width 124 height 32
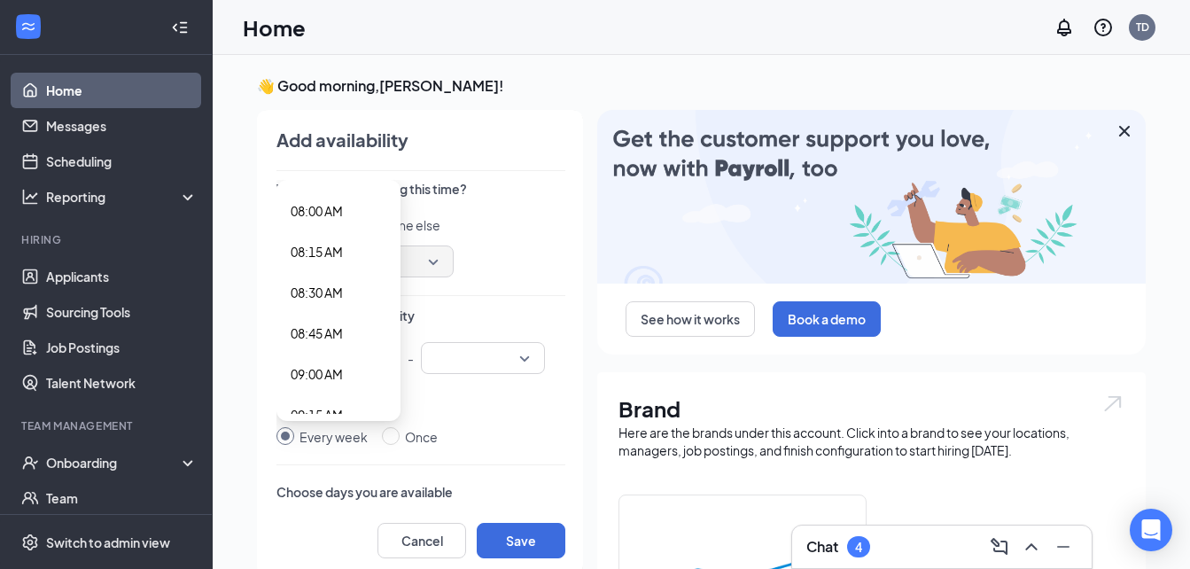
scroll to position [1370, 0]
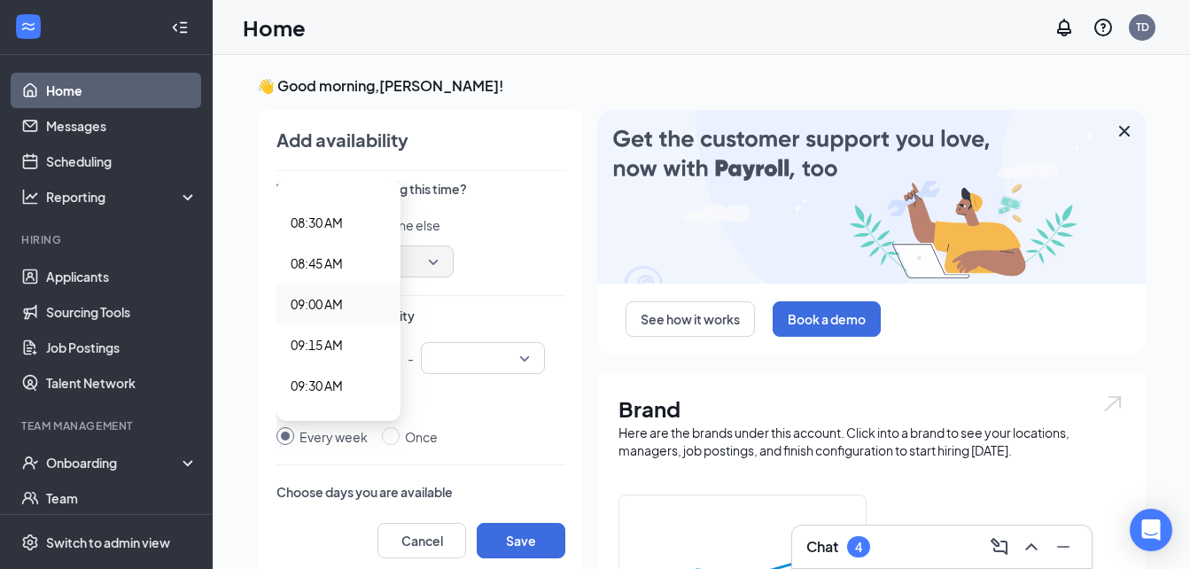
click at [338, 298] on span "09:00 AM" at bounding box center [317, 303] width 52 height 19
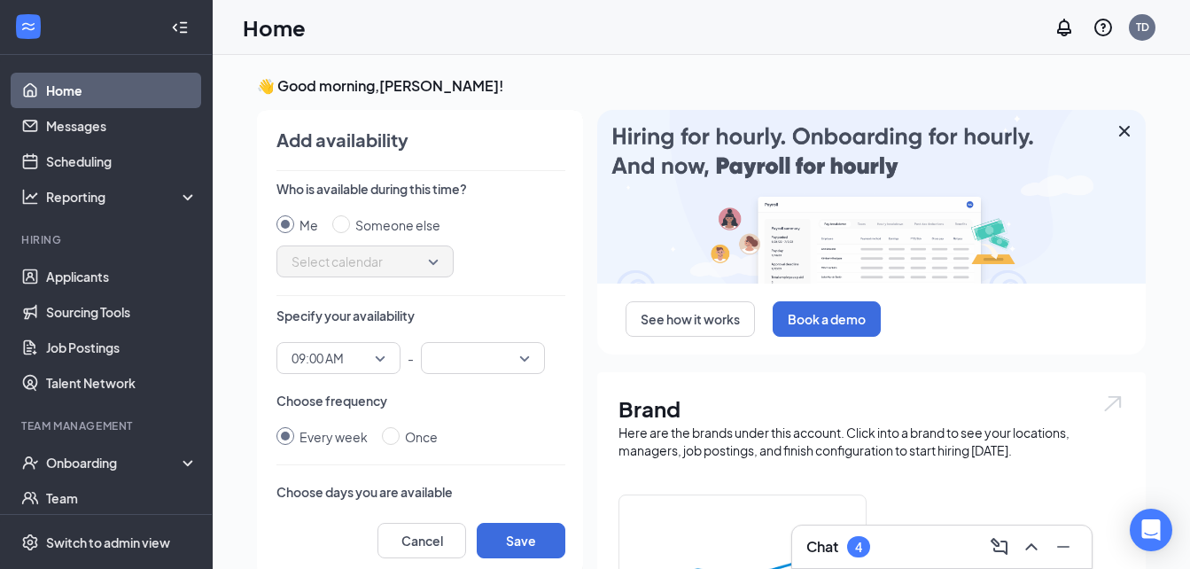
click at [446, 378] on div "Who is available during this time? Me Someone else Select calendar Specify your…" at bounding box center [420, 342] width 289 height 325
click at [453, 352] on input "search" at bounding box center [476, 358] width 90 height 30
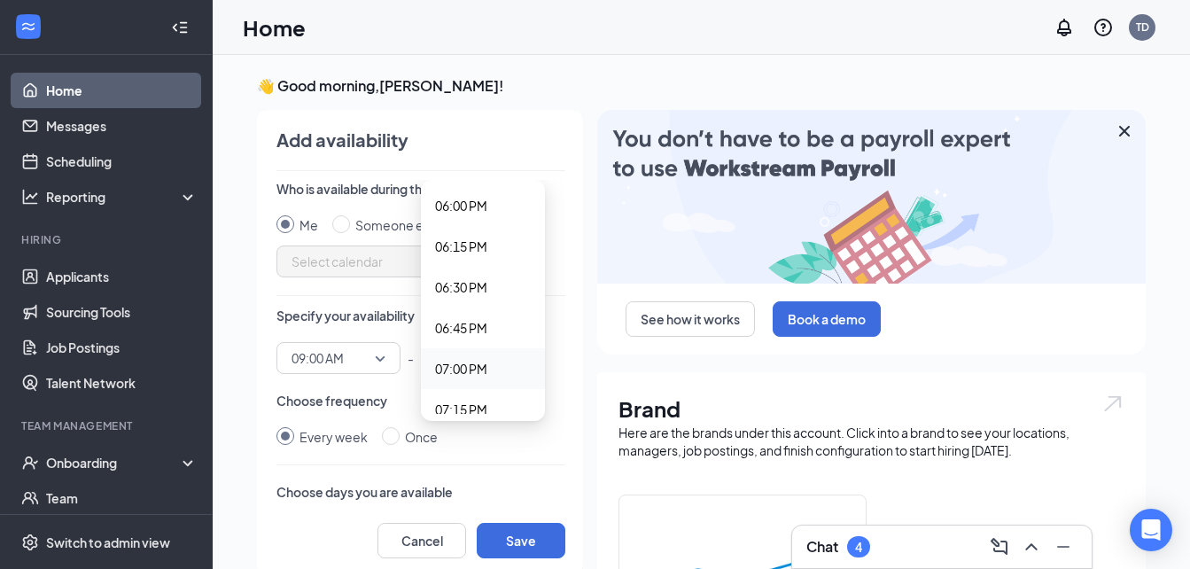
click at [468, 353] on div "07:00 PM" at bounding box center [483, 368] width 124 height 41
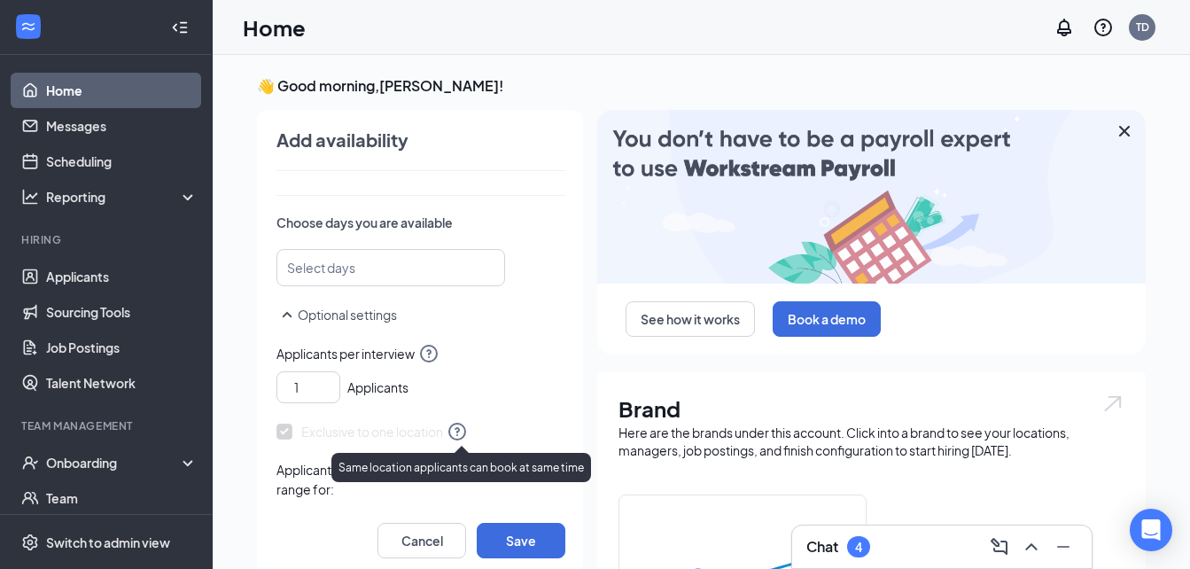
scroll to position [334, 0]
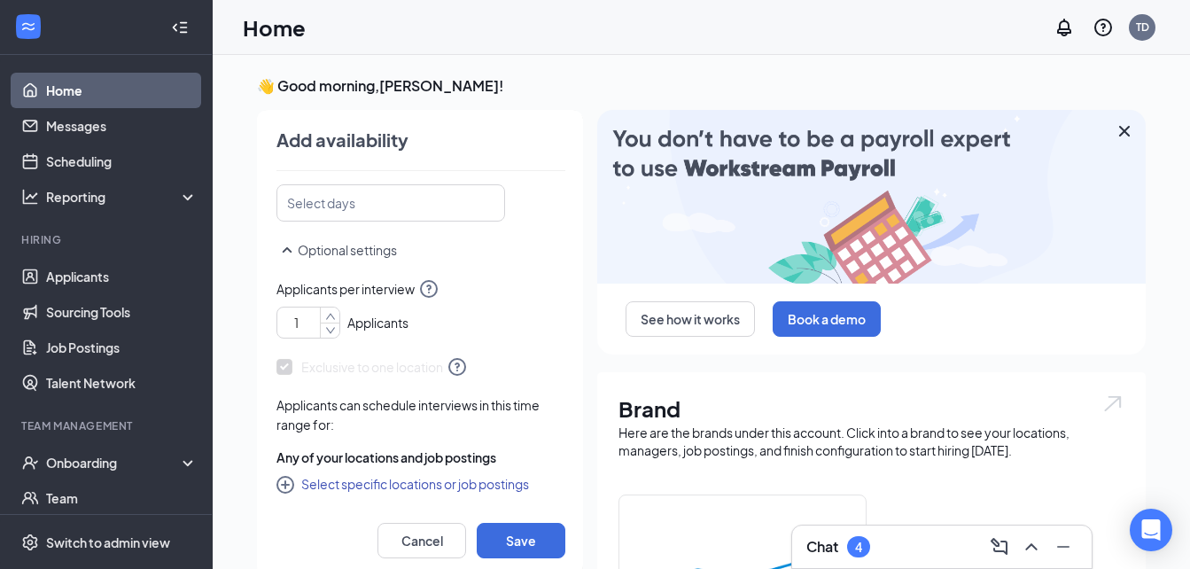
click at [317, 326] on input "1" at bounding box center [311, 322] width 55 height 27
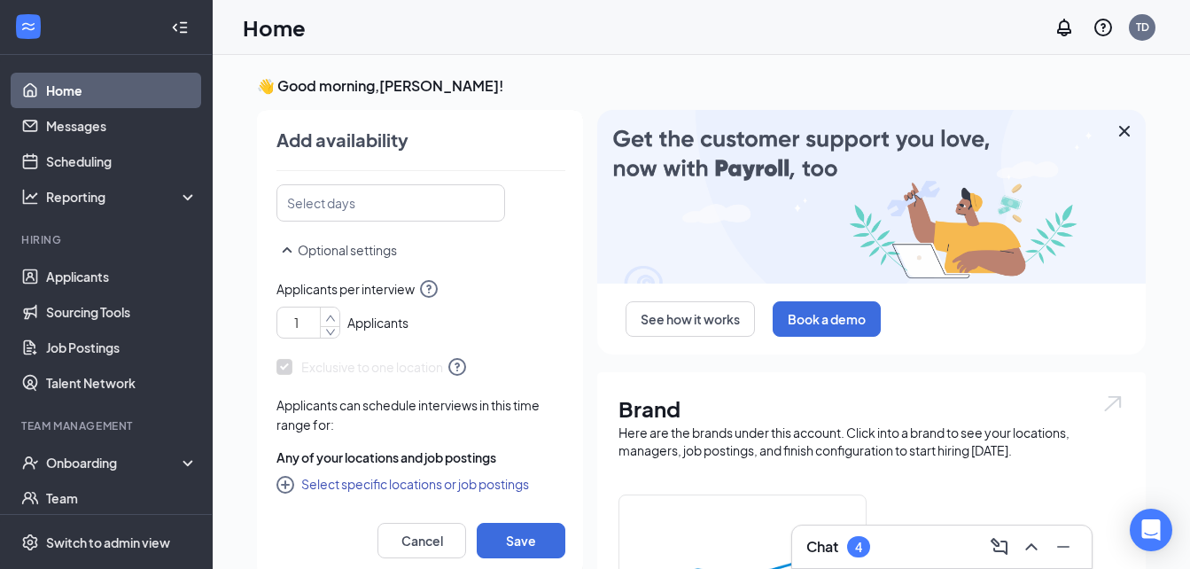
type input "2"
click at [328, 318] on icon "up" at bounding box center [330, 317] width 9 height 6
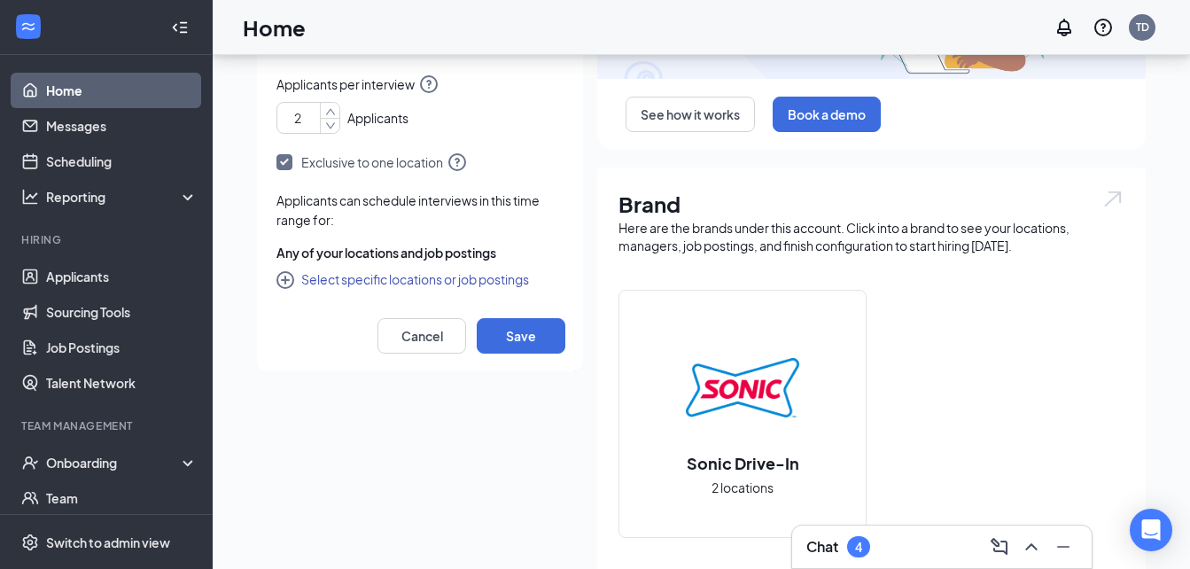
scroll to position [206, 0]
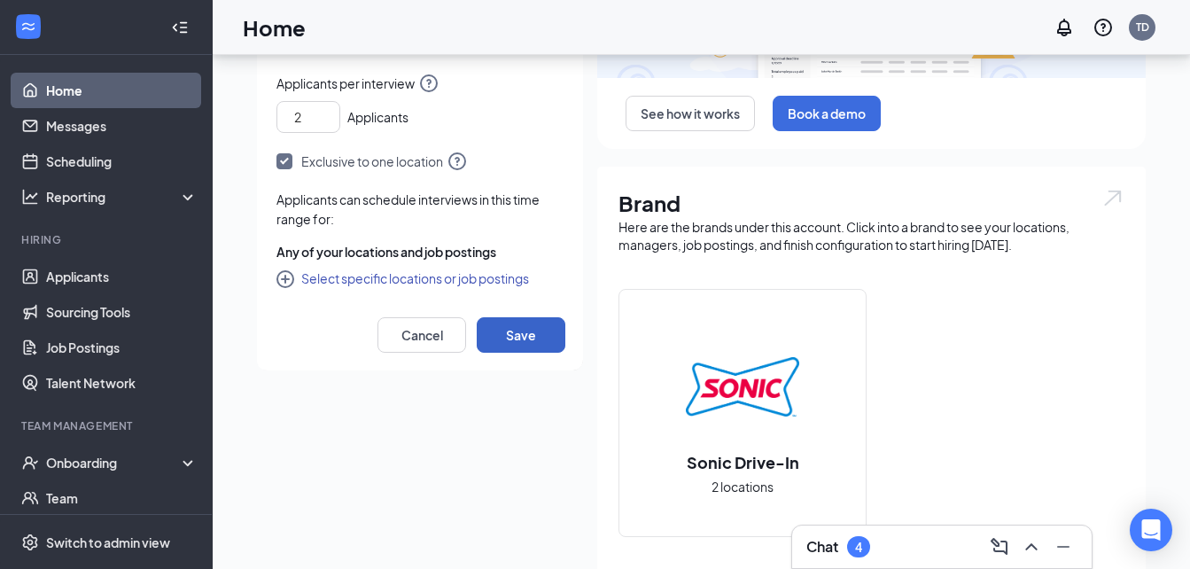
click at [530, 331] on button "Save" at bounding box center [521, 334] width 89 height 35
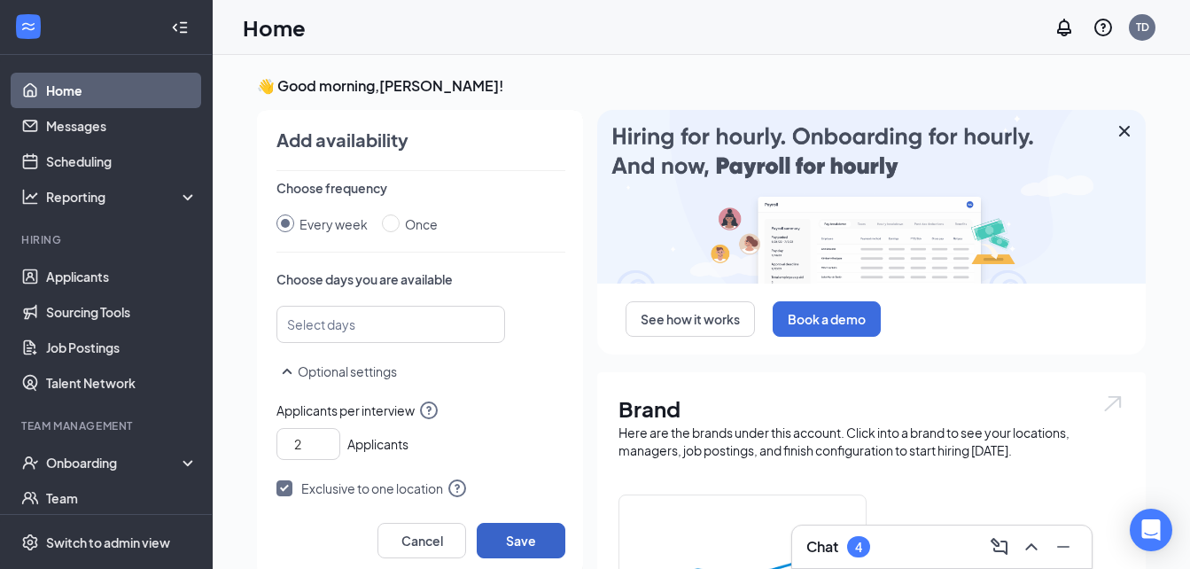
scroll to position [222, 0]
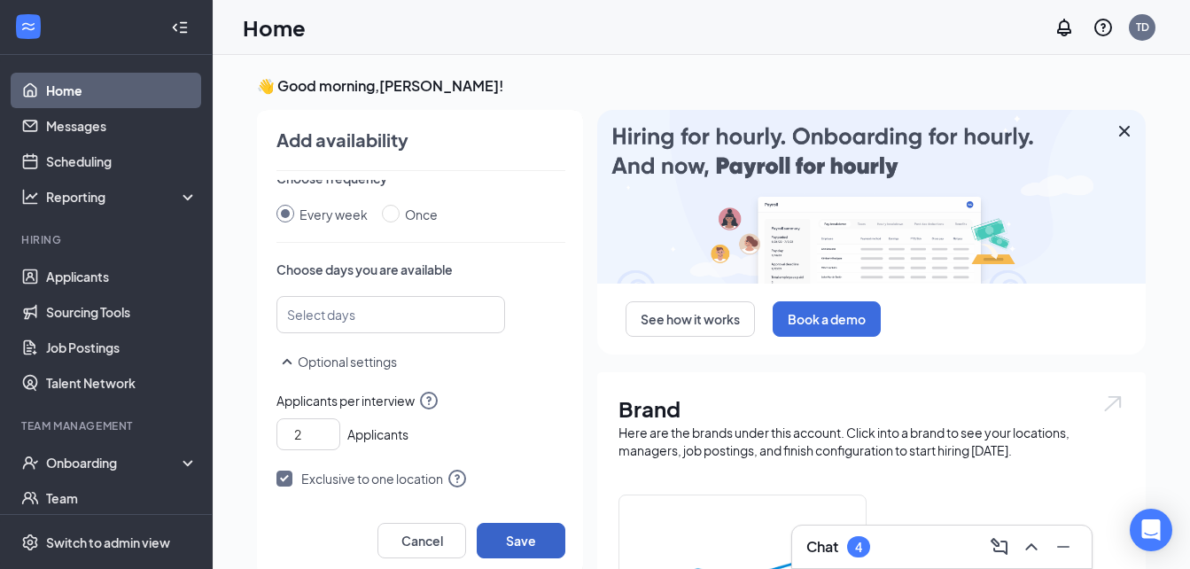
click at [397, 308] on div at bounding box center [382, 314] width 182 height 28
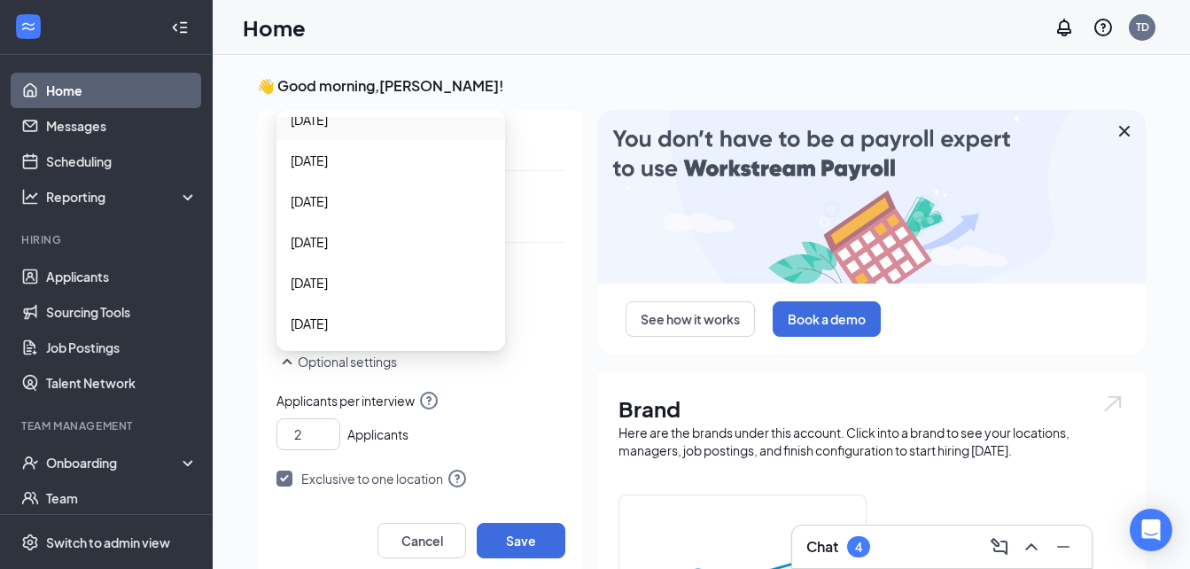
scroll to position [0, 0]
click at [392, 136] on span "[DATE]" at bounding box center [391, 137] width 200 height 19
click at [360, 189] on span "[DATE]" at bounding box center [391, 179] width 200 height 19
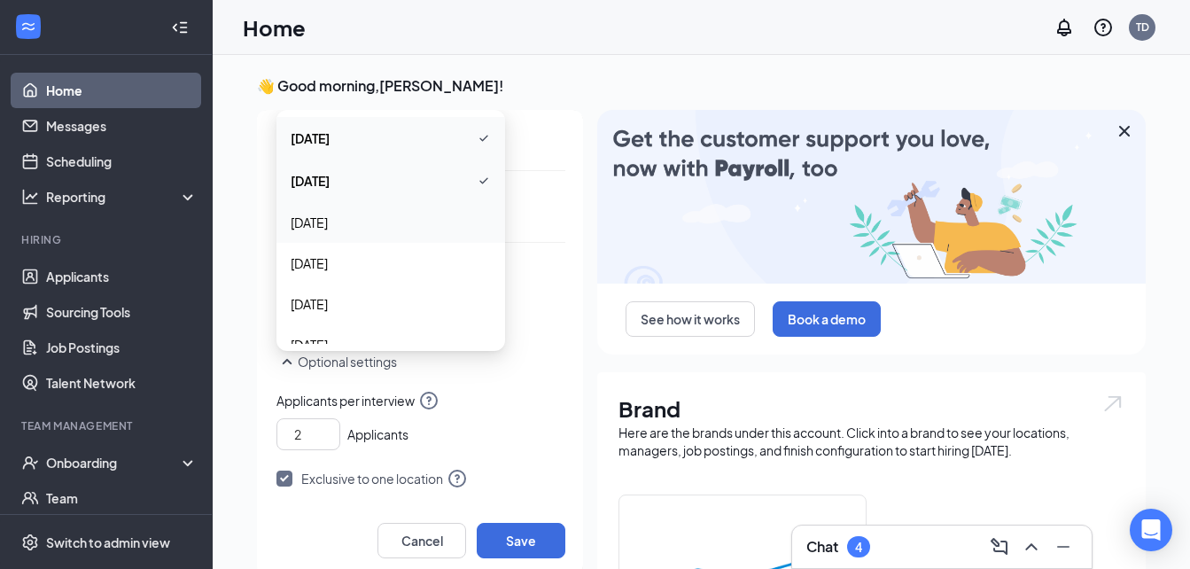
click at [362, 212] on div "[DATE]" at bounding box center [390, 222] width 229 height 41
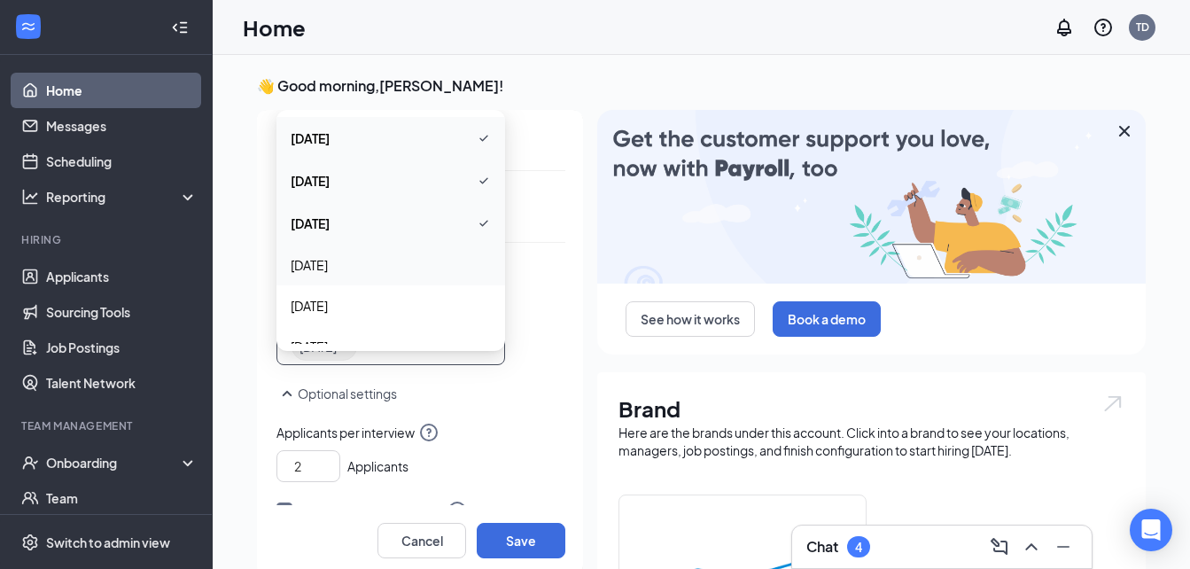
click at [346, 283] on div "[DATE]" at bounding box center [390, 264] width 229 height 41
click at [359, 254] on div "[DATE]" at bounding box center [390, 241] width 229 height 41
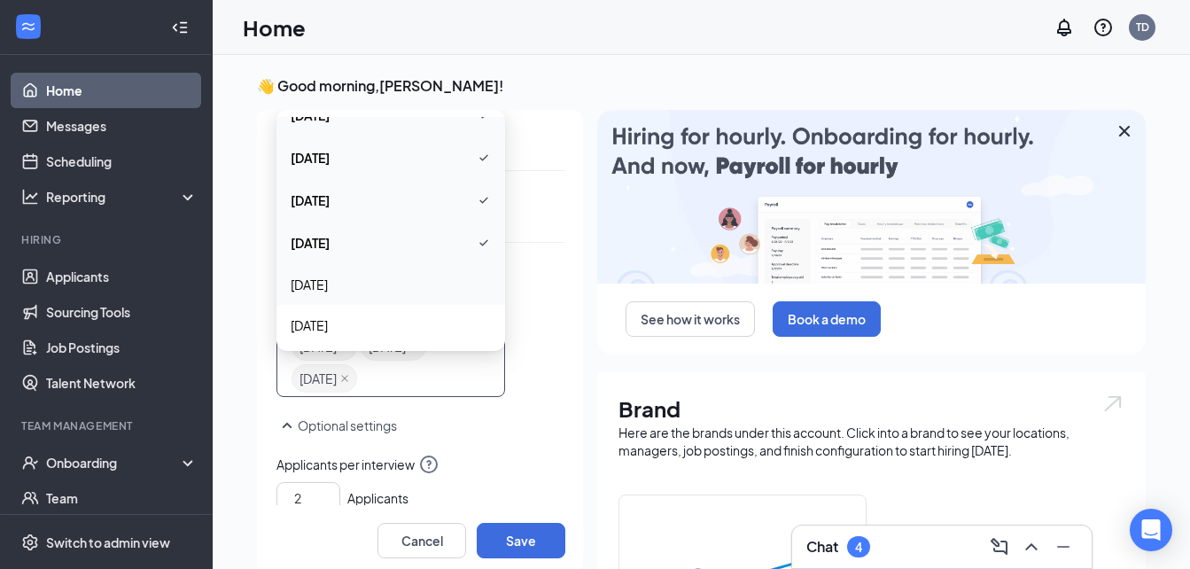
click at [357, 277] on span "[DATE]" at bounding box center [391, 284] width 200 height 19
click at [362, 310] on div "[DATE]" at bounding box center [390, 327] width 229 height 41
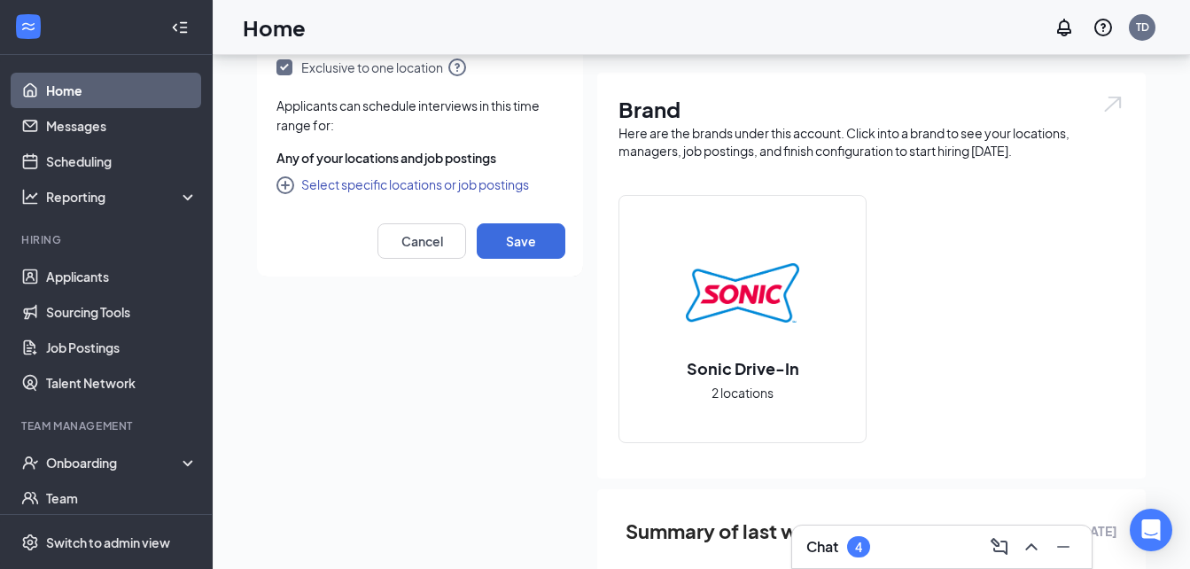
scroll to position [301, 0]
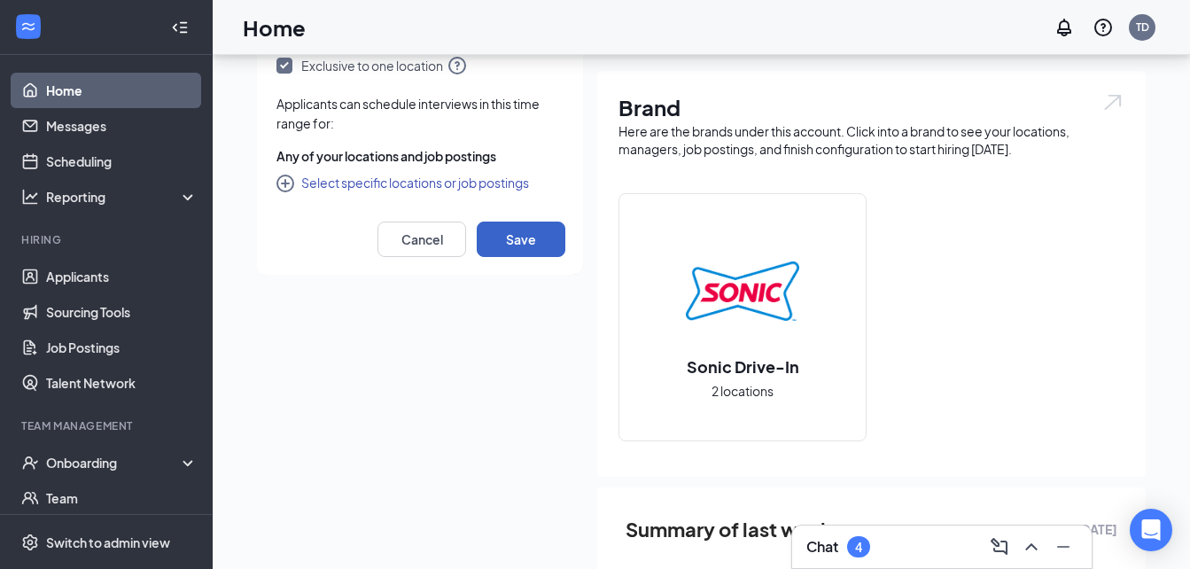
click at [536, 242] on button "Save" at bounding box center [521, 238] width 89 height 35
radio input "false"
radio input "true"
type input "1"
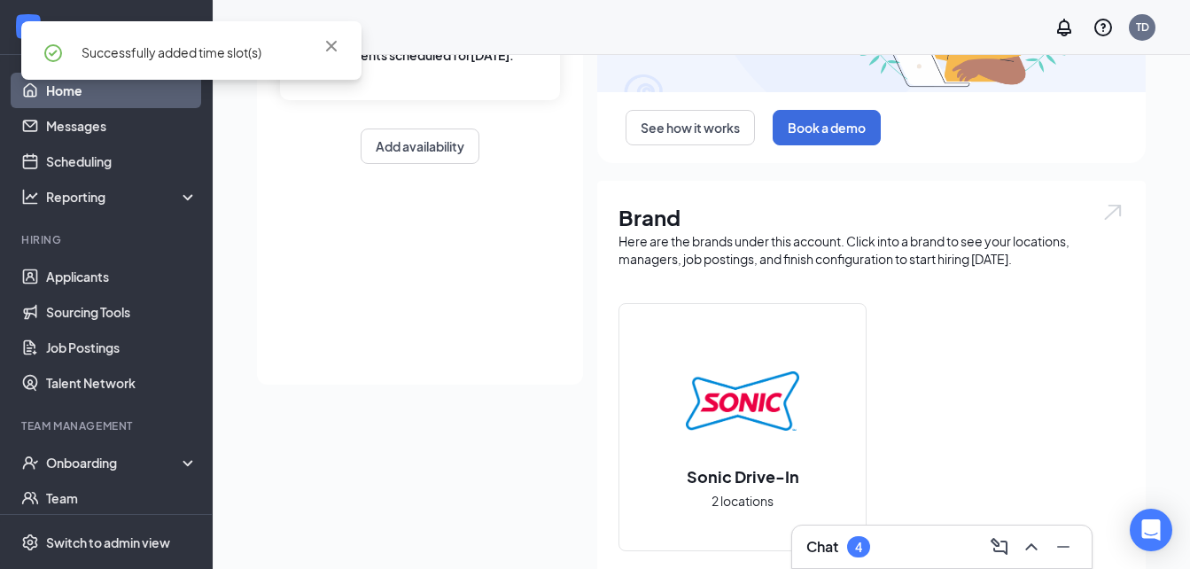
scroll to position [196, 0]
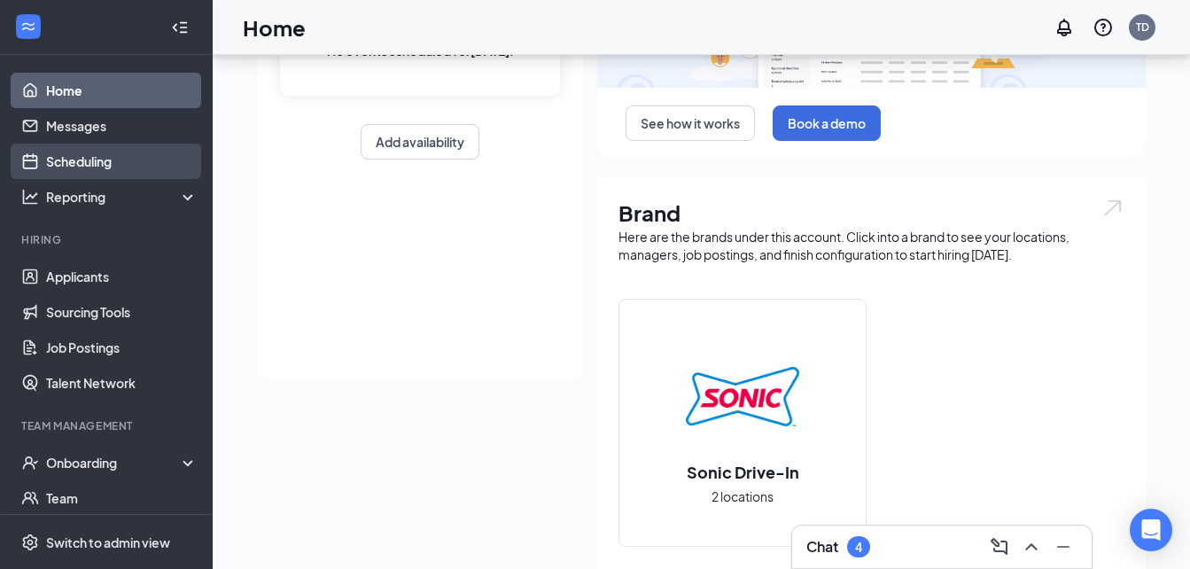
click at [90, 161] on link "Scheduling" at bounding box center [121, 161] width 151 height 35
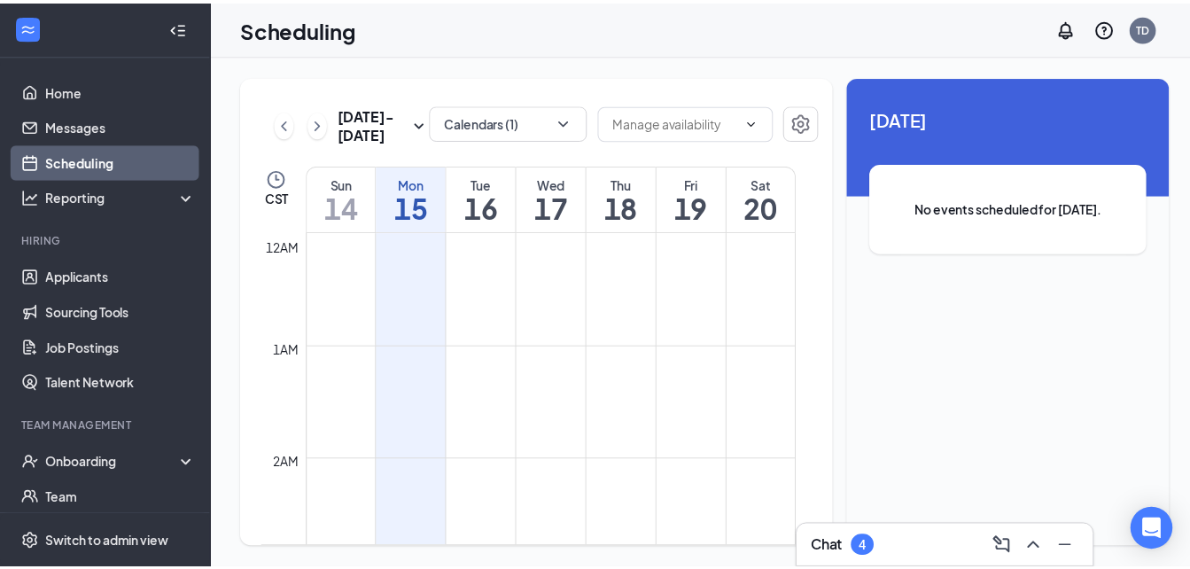
scroll to position [871, 0]
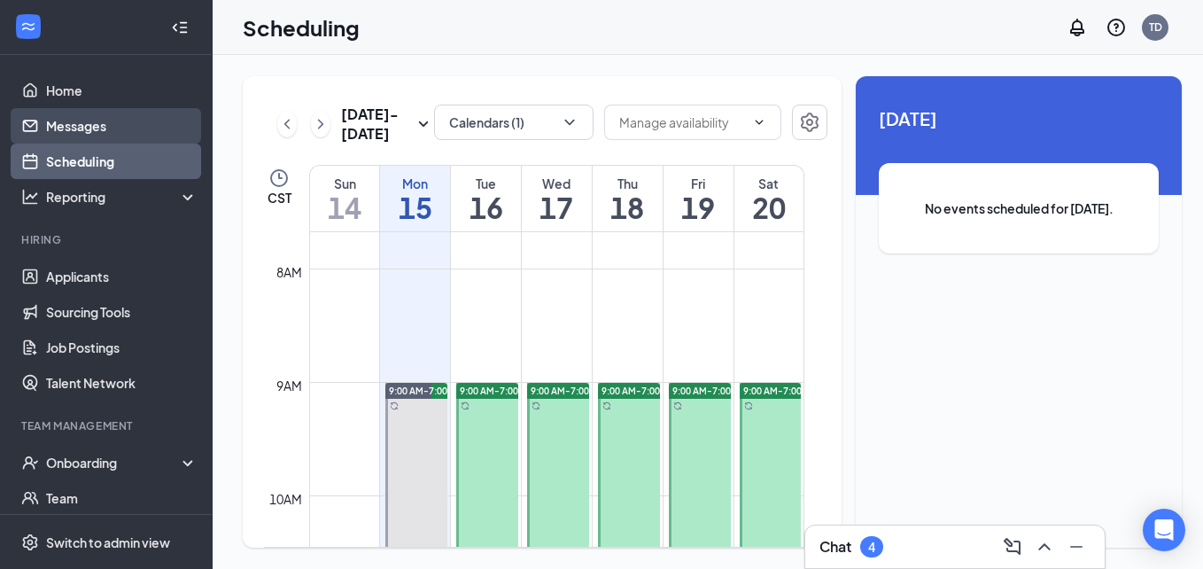
click at [109, 126] on link "Messages" at bounding box center [121, 125] width 151 height 35
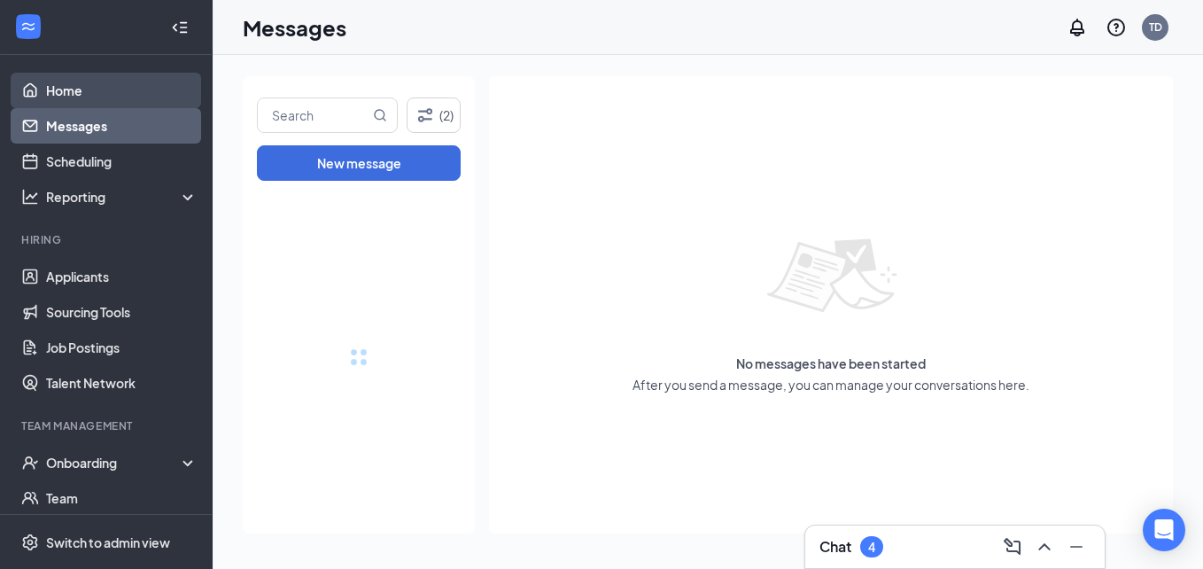
click at [118, 104] on link "Home" at bounding box center [121, 90] width 151 height 35
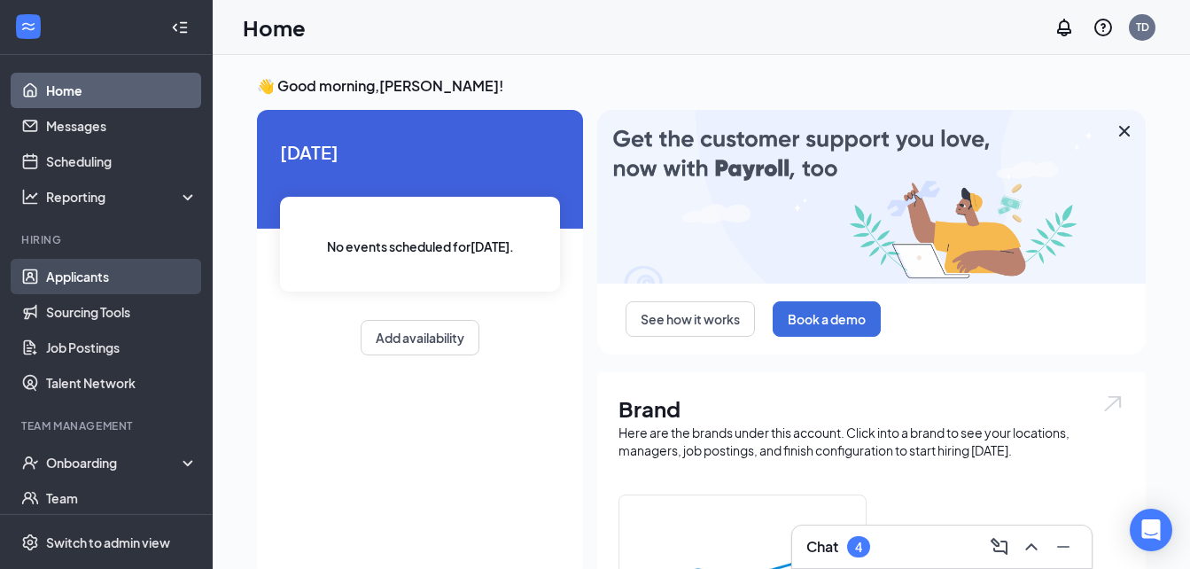
click at [115, 289] on link "Applicants" at bounding box center [121, 276] width 151 height 35
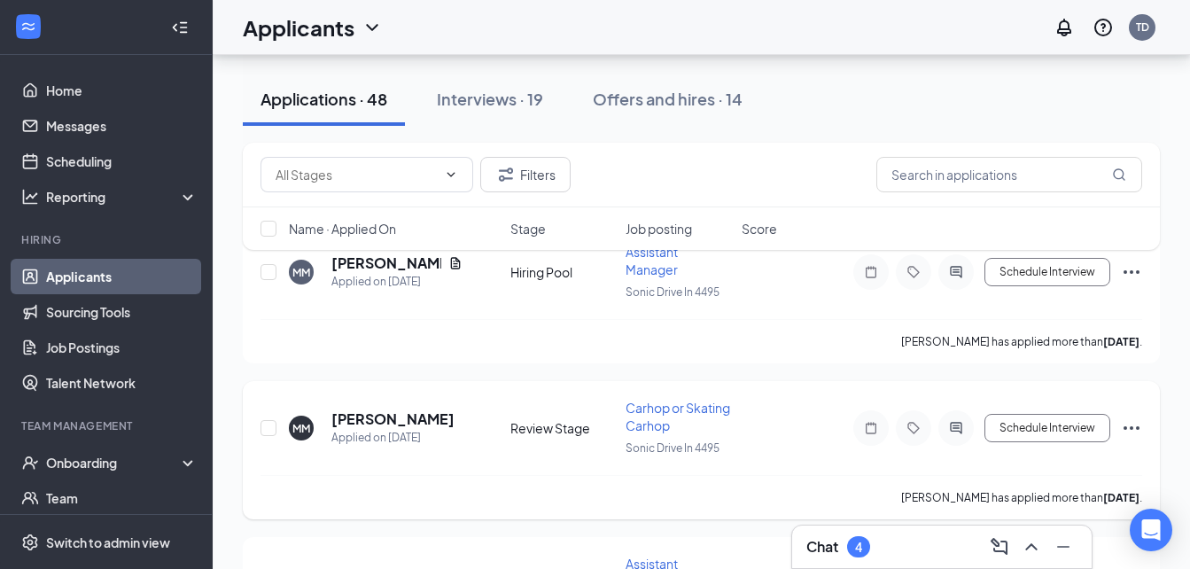
scroll to position [120, 0]
click at [348, 108] on div "Applications · 48" at bounding box center [323, 99] width 127 height 22
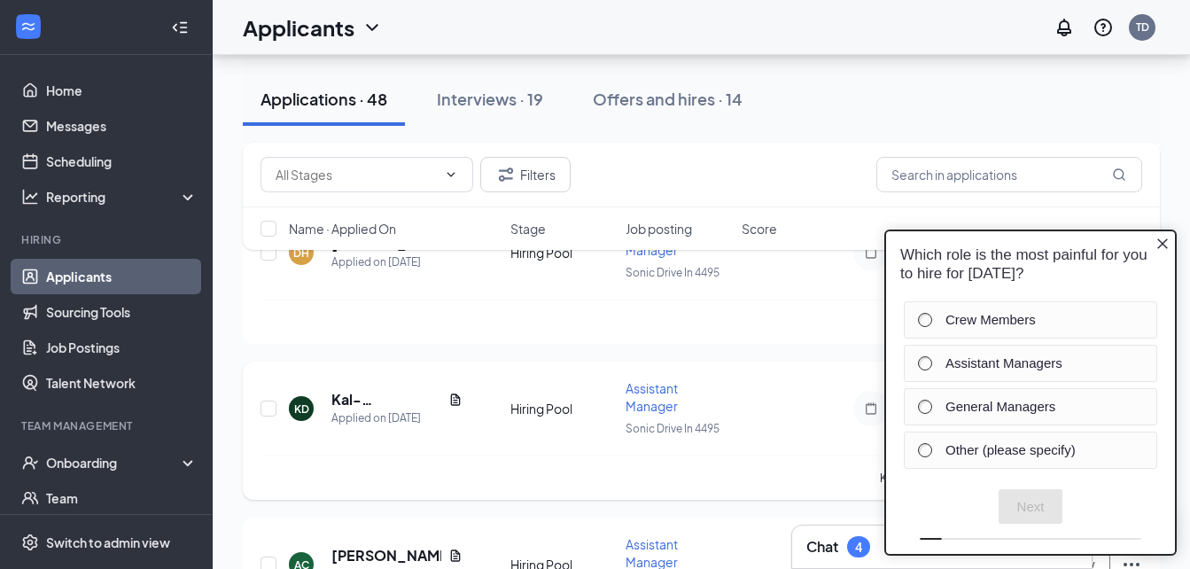
drag, startPoint x: 823, startPoint y: 465, endPoint x: 0, endPoint y: 231, distance: 855.5
click at [823, 465] on div "Kal-[PERSON_NAME] has applied more than [DATE] ." at bounding box center [700, 477] width 881 height 44
click at [1172, 243] on div "Which role is the most painful for you to hire for [DATE]?" at bounding box center [1030, 264] width 289 height 66
click at [1154, 241] on div "Which role is the most painful for you to hire for [DATE]?" at bounding box center [1030, 264] width 289 height 66
click at [1156, 242] on icon "Close button" at bounding box center [1162, 244] width 14 height 14
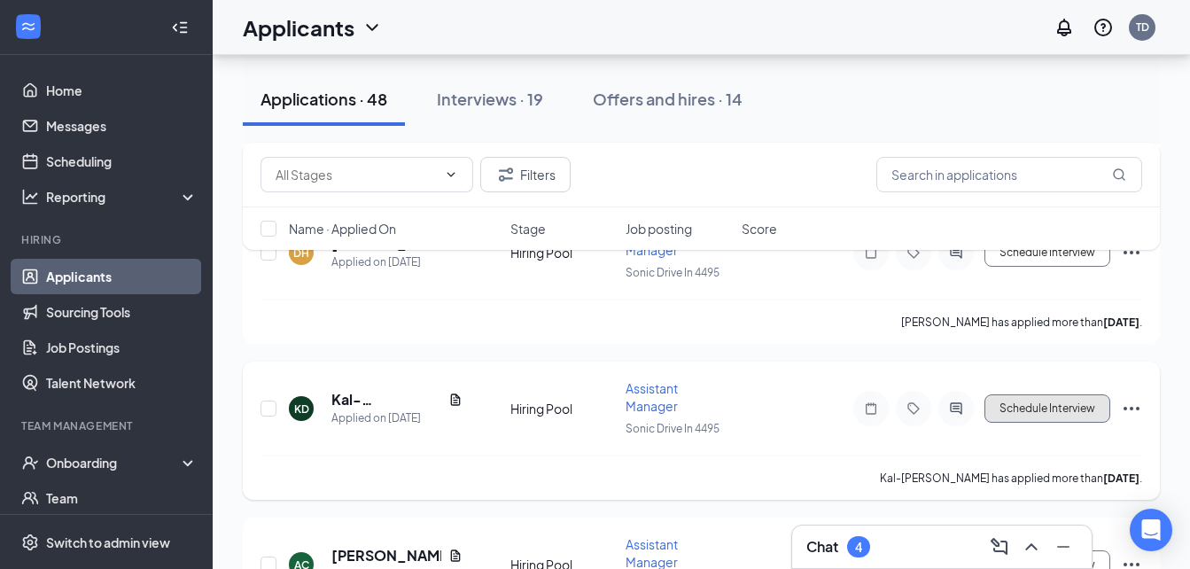
click at [1034, 411] on button "Schedule Interview" at bounding box center [1047, 408] width 126 height 28
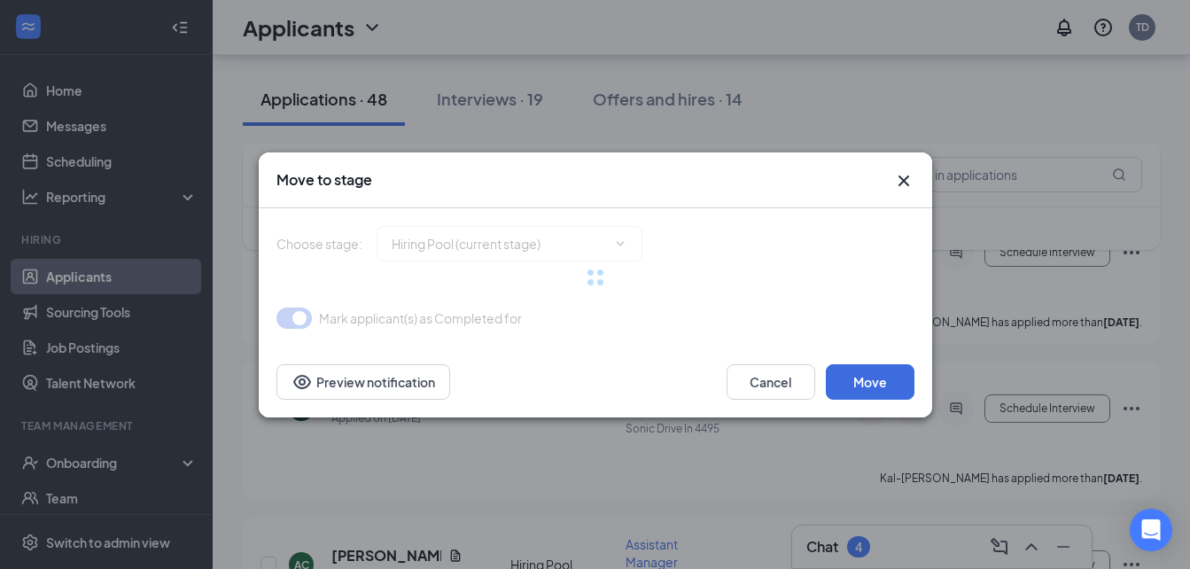
type input "Onsite Interview (next stage)"
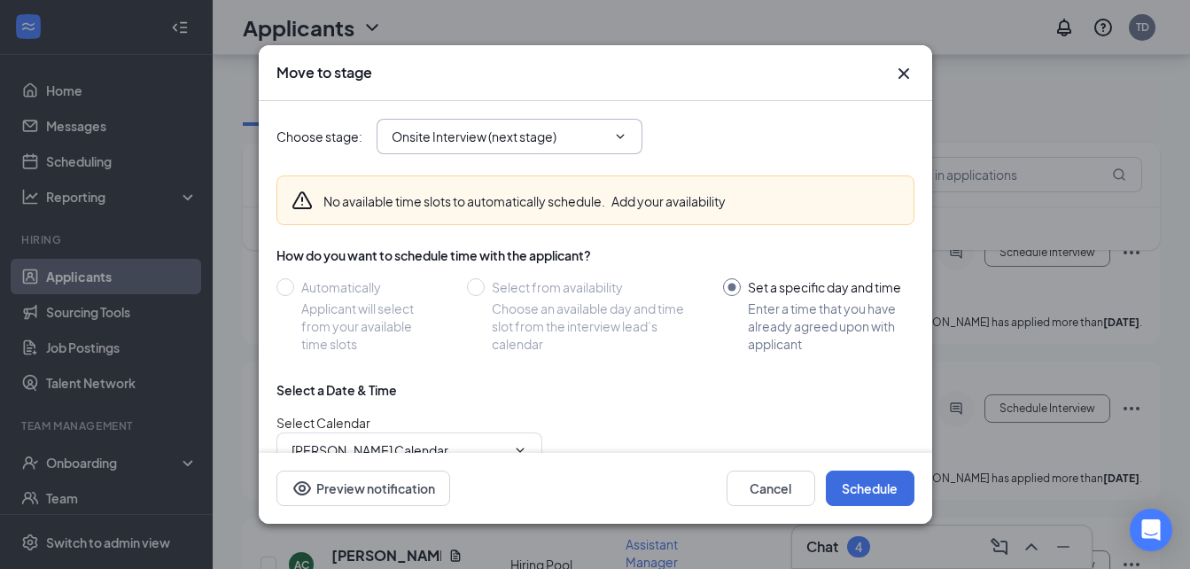
click at [514, 138] on input "Onsite Interview (next stage)" at bounding box center [499, 136] width 214 height 19
click at [701, 126] on div "Choose stage : Onsite Interview (next stage) Application Additional Information…" at bounding box center [595, 136] width 638 height 35
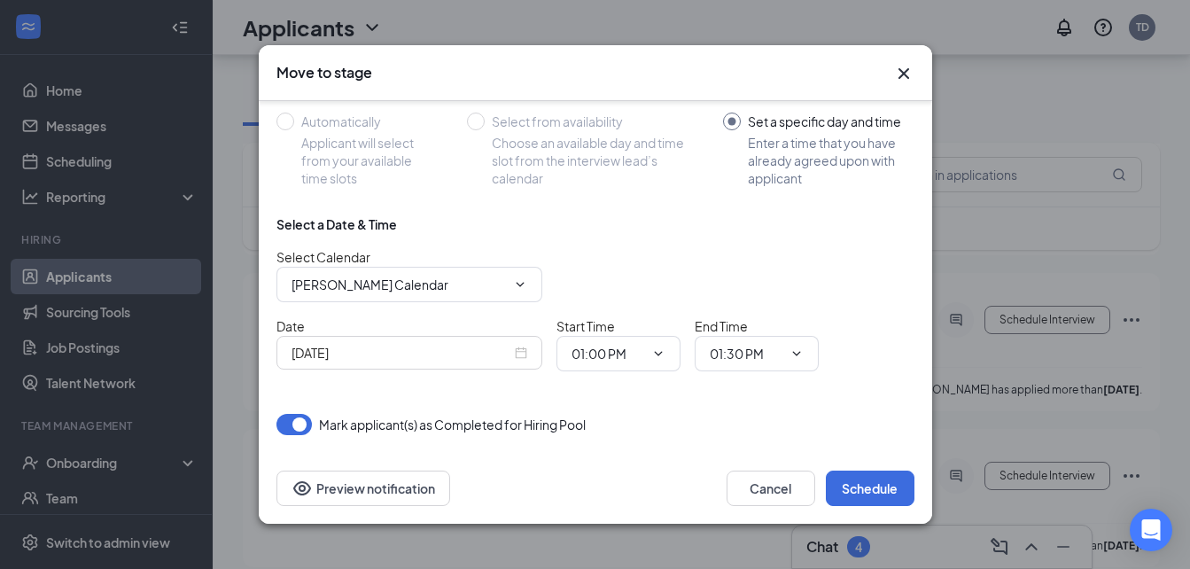
scroll to position [868, 0]
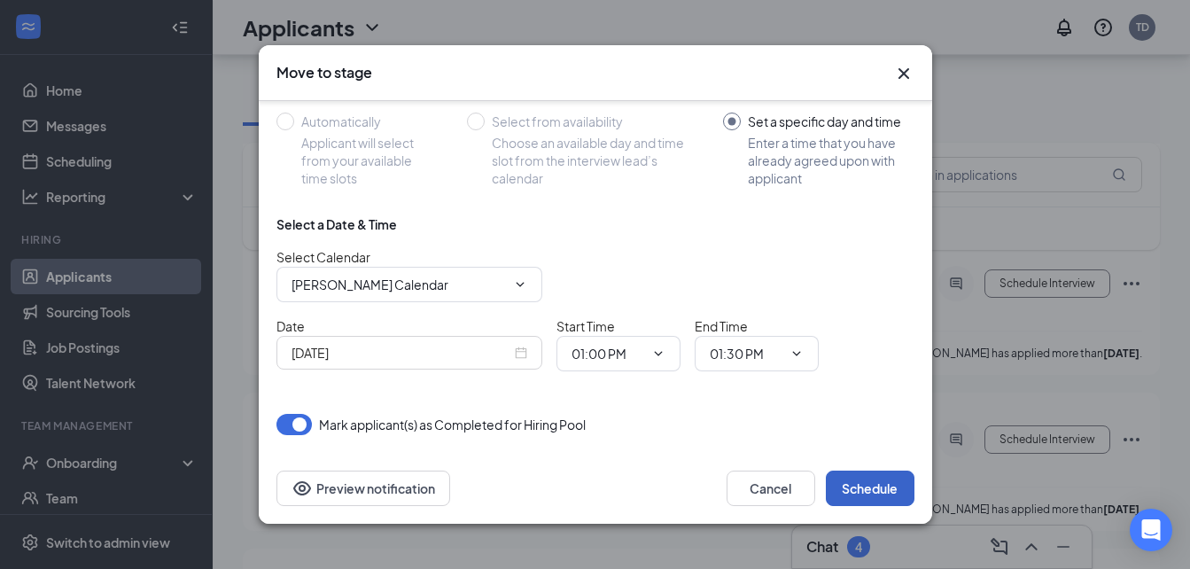
click at [865, 495] on button "Schedule" at bounding box center [870, 487] width 89 height 35
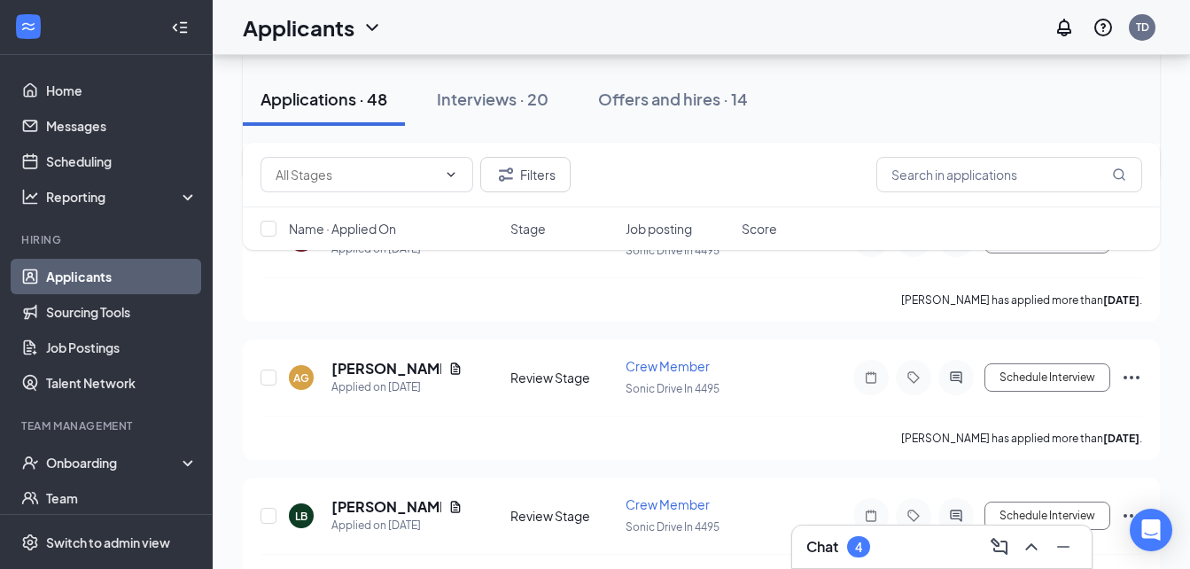
scroll to position [1060, 0]
click at [137, 361] on link "Job Postings" at bounding box center [121, 347] width 151 height 35
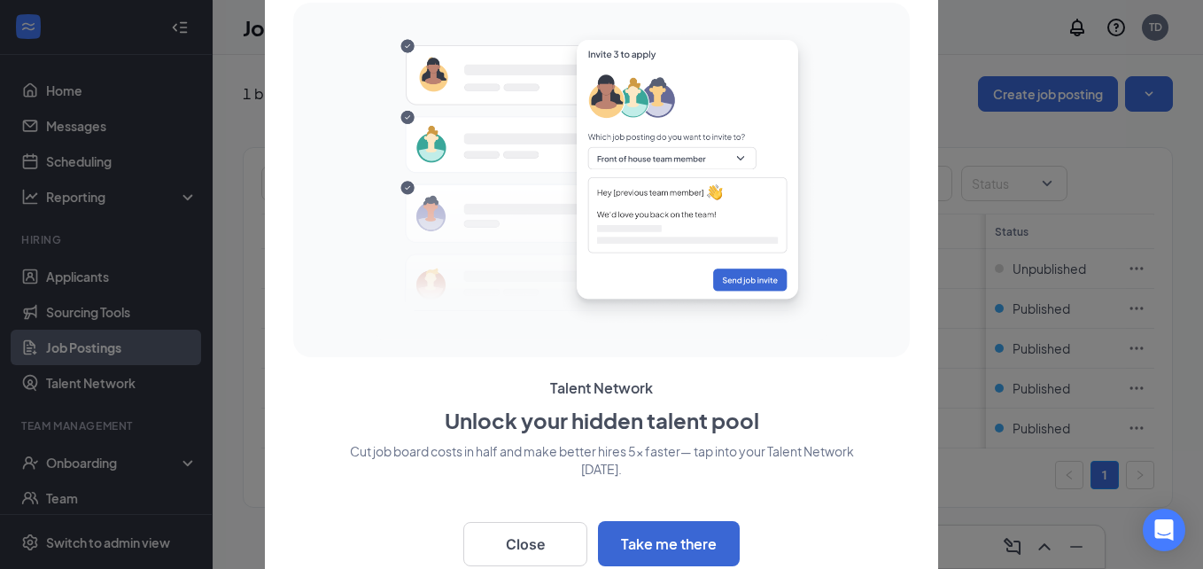
scroll to position [42, 0]
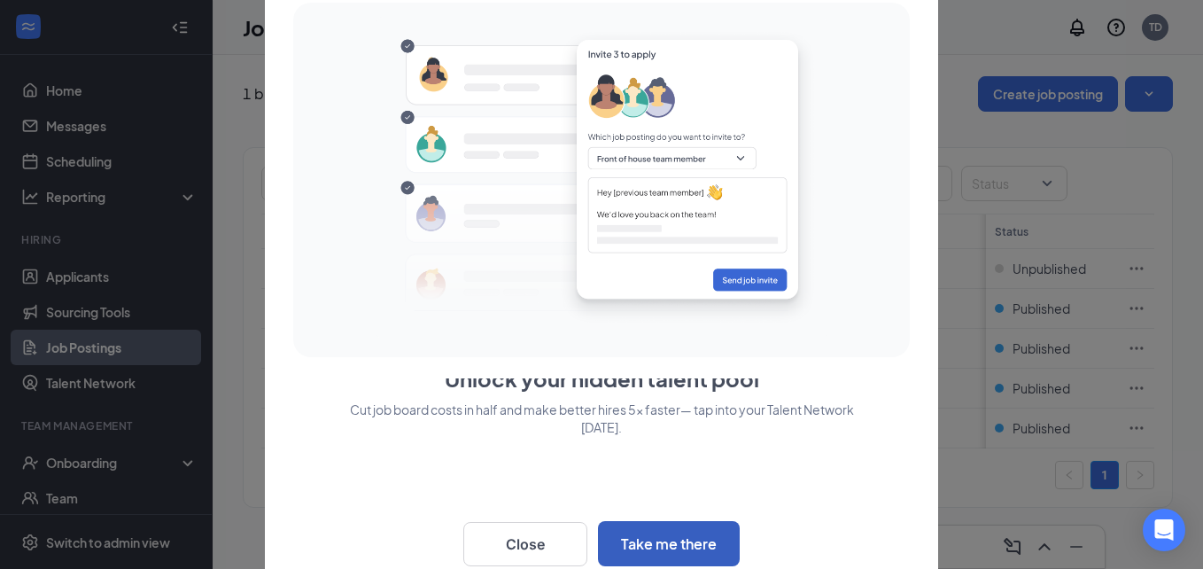
click at [690, 540] on button "Take me there" at bounding box center [669, 543] width 142 height 45
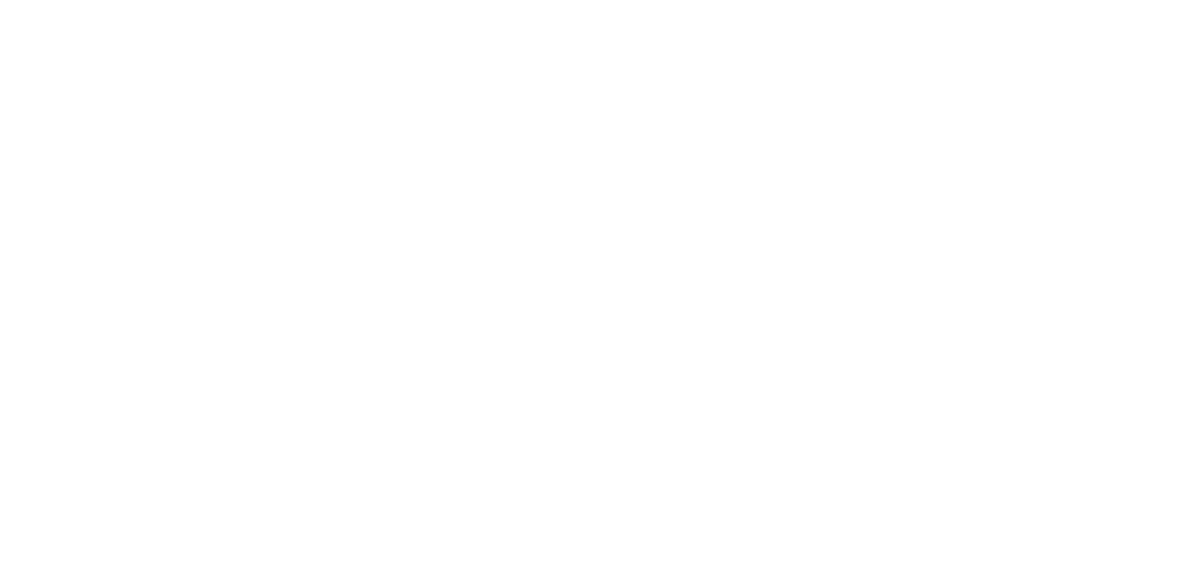
click at [14, 90] on body at bounding box center [601, 284] width 1203 height 569
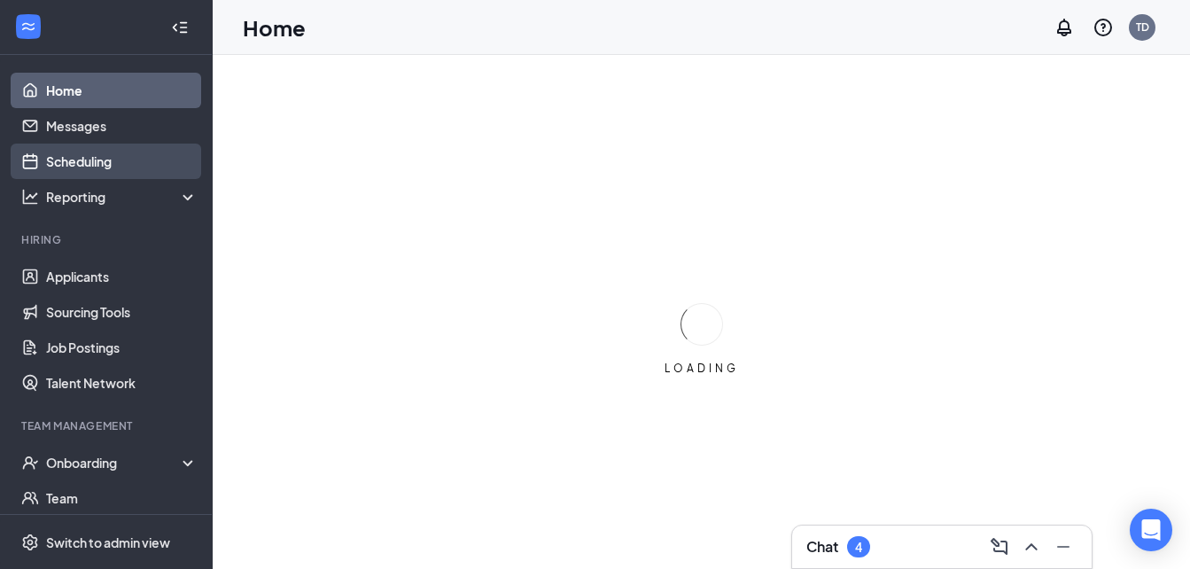
click at [141, 175] on link "Scheduling" at bounding box center [121, 161] width 151 height 35
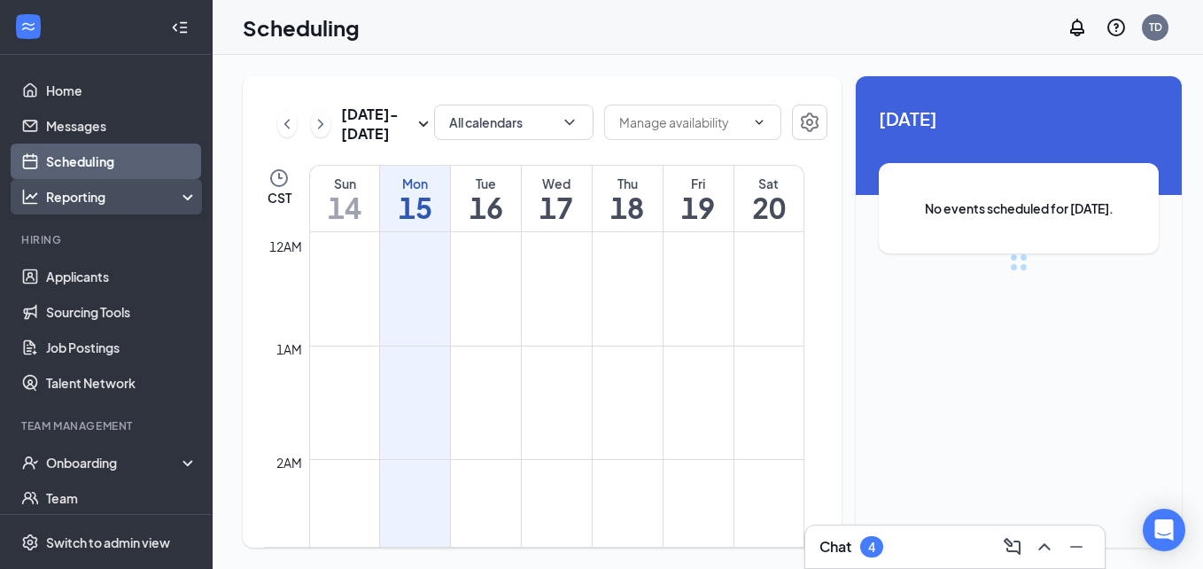
scroll to position [871, 0]
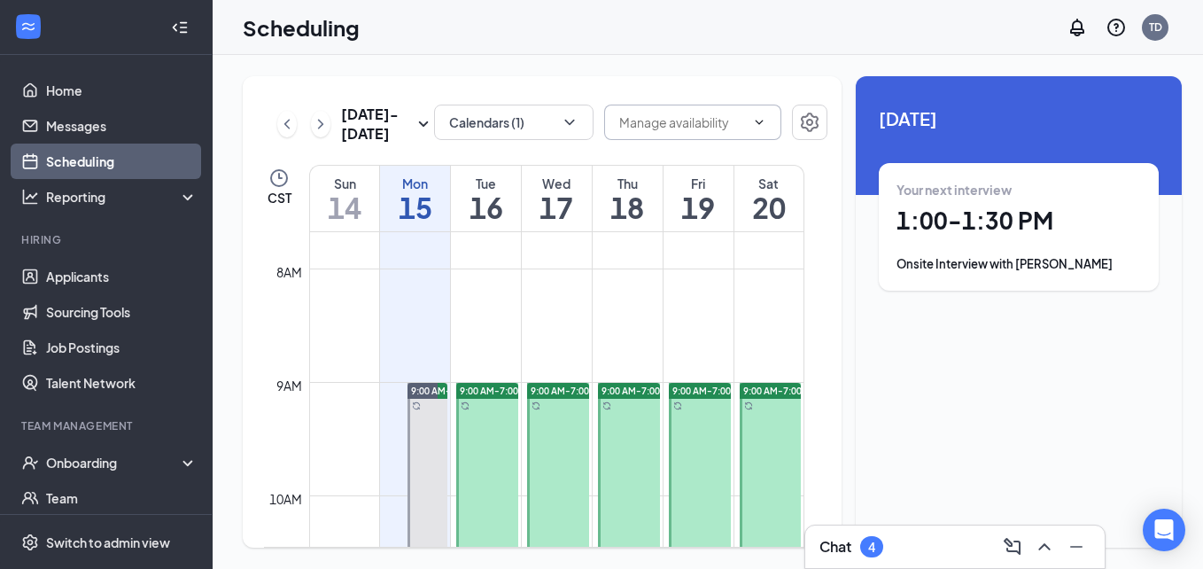
click at [695, 109] on span at bounding box center [692, 122] width 177 height 35
click at [695, 131] on input "text" at bounding box center [682, 122] width 126 height 19
click at [492, 88] on div "Sep 14 - Sep 20 Calendars (1) Delete all availability CST Sun 14 Mon 15 Tue 16 …" at bounding box center [542, 311] width 599 height 471
click at [136, 115] on link "Messages" at bounding box center [121, 125] width 151 height 35
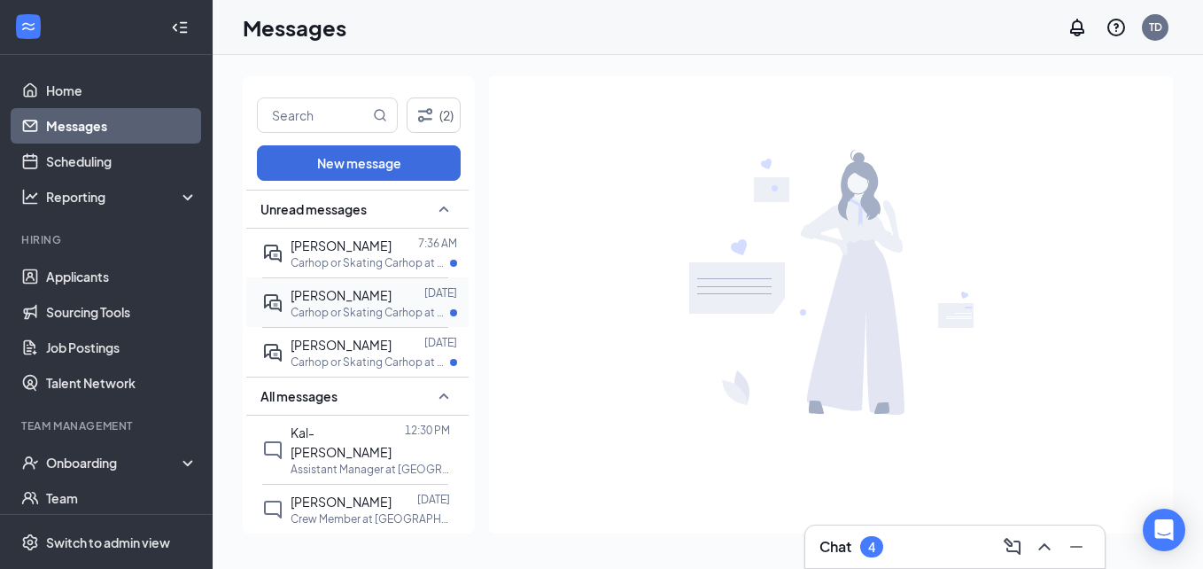
click at [360, 307] on p "Carhop or Skating Carhop at Sonic Drive In 4495" at bounding box center [370, 312] width 159 height 15
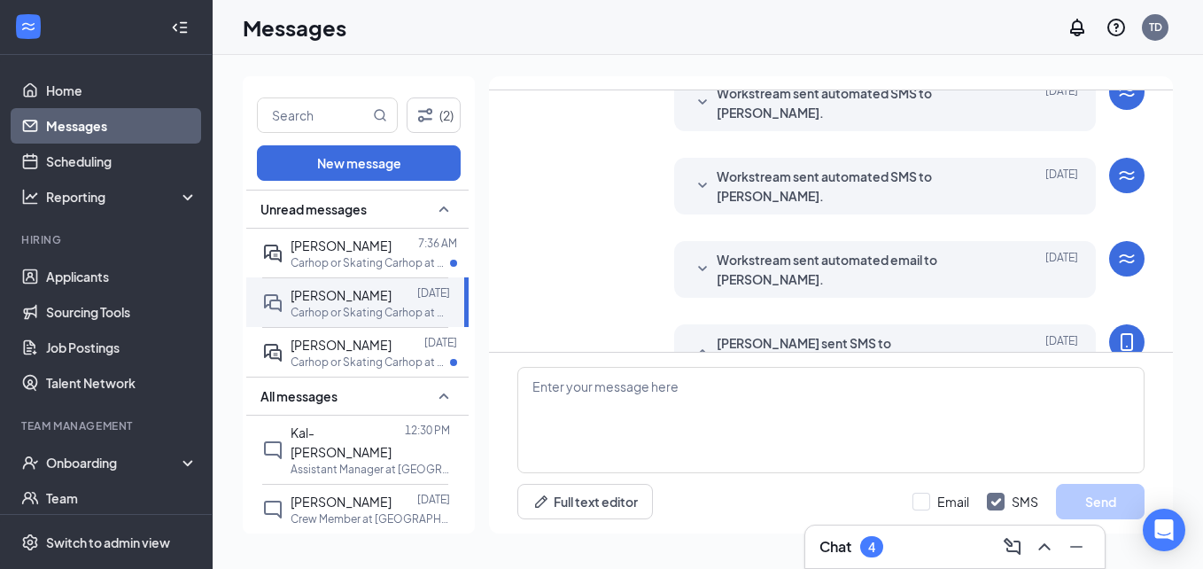
scroll to position [633, 0]
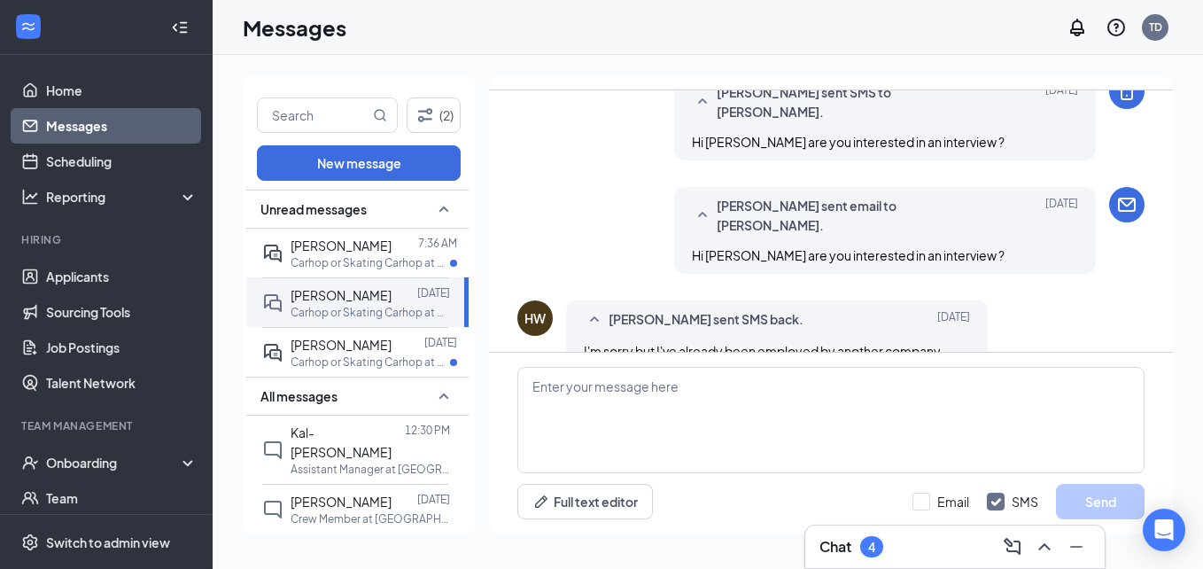
click at [735, 309] on span "Hunter Walker sent SMS back." at bounding box center [706, 319] width 195 height 21
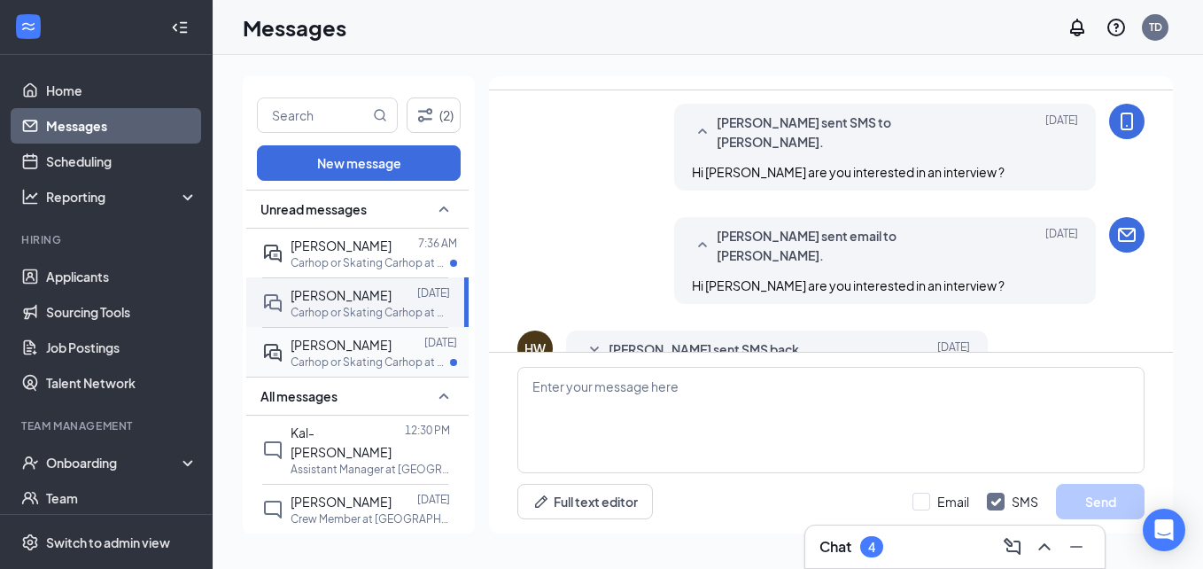
click at [378, 359] on p "Carhop or Skating Carhop at Sonic Drive In 4495" at bounding box center [370, 361] width 159 height 15
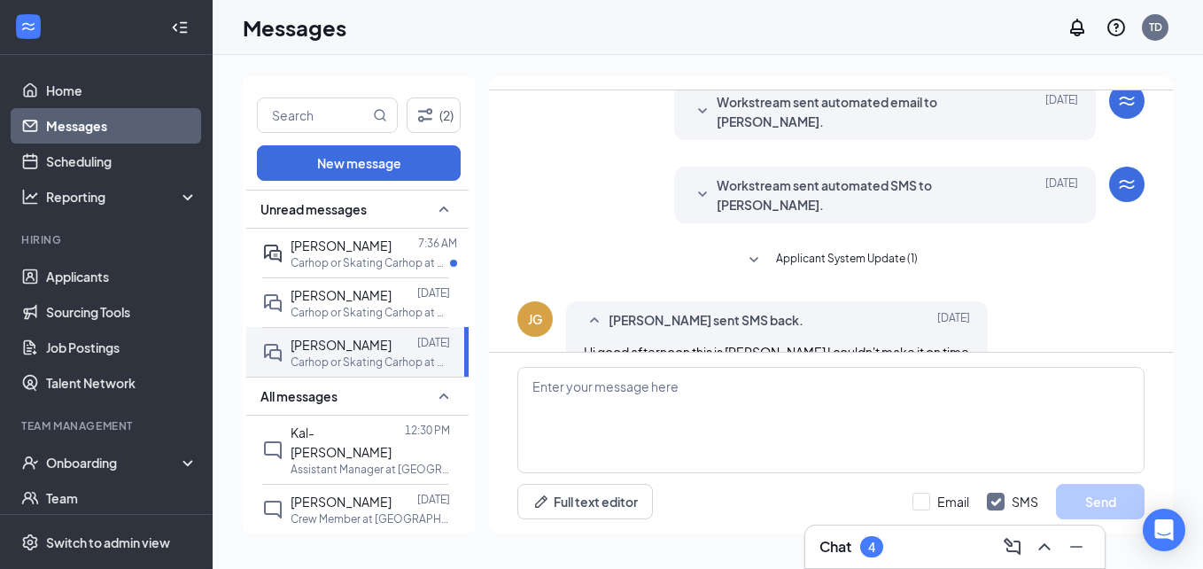
scroll to position [667, 0]
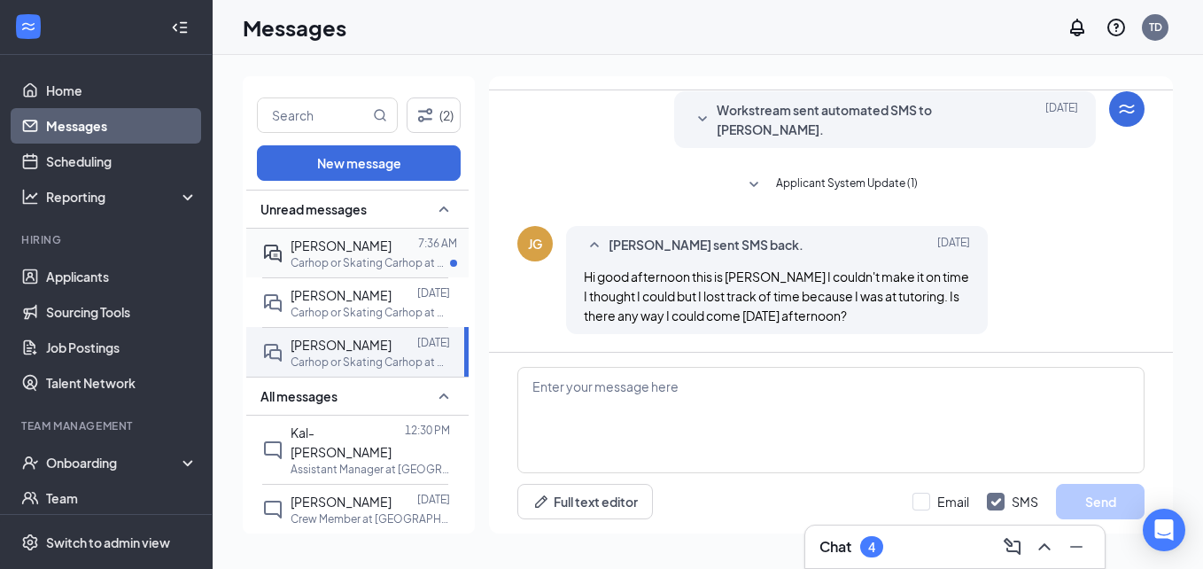
click at [343, 248] on span "[PERSON_NAME]" at bounding box center [341, 245] width 101 height 16
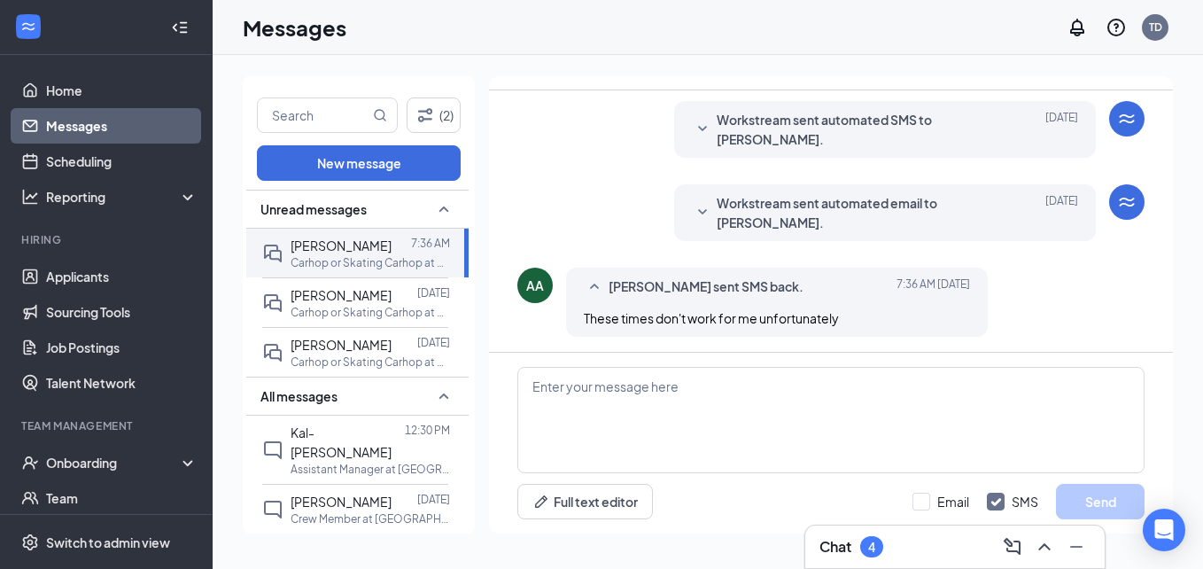
scroll to position [442, 0]
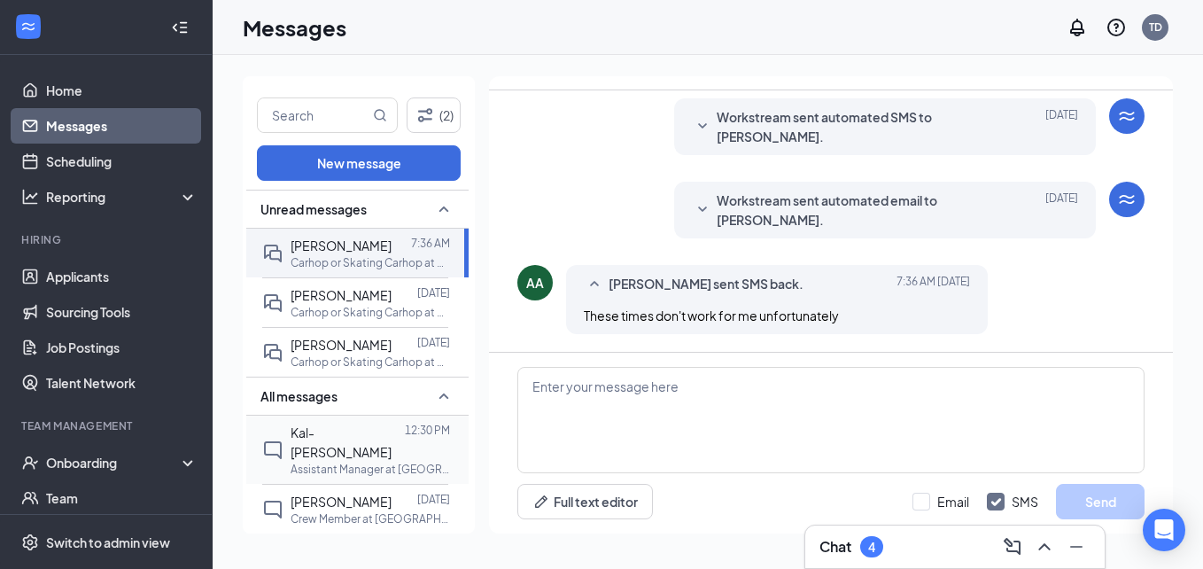
click at [348, 438] on span "Kal-[PERSON_NAME]" at bounding box center [341, 441] width 101 height 35
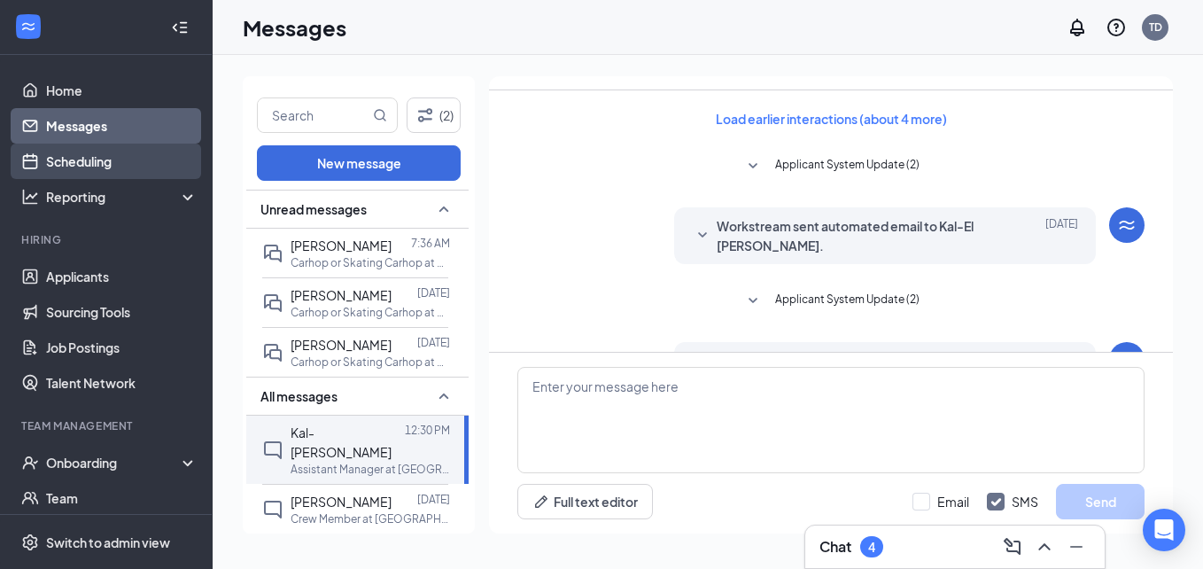
click at [90, 145] on link "Scheduling" at bounding box center [121, 161] width 151 height 35
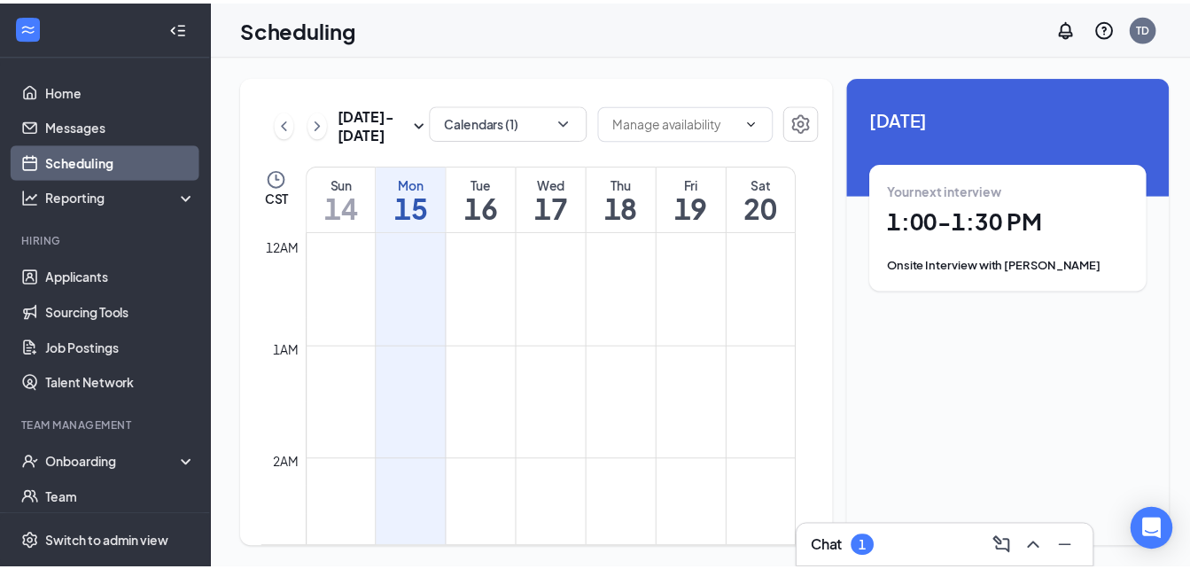
scroll to position [871, 0]
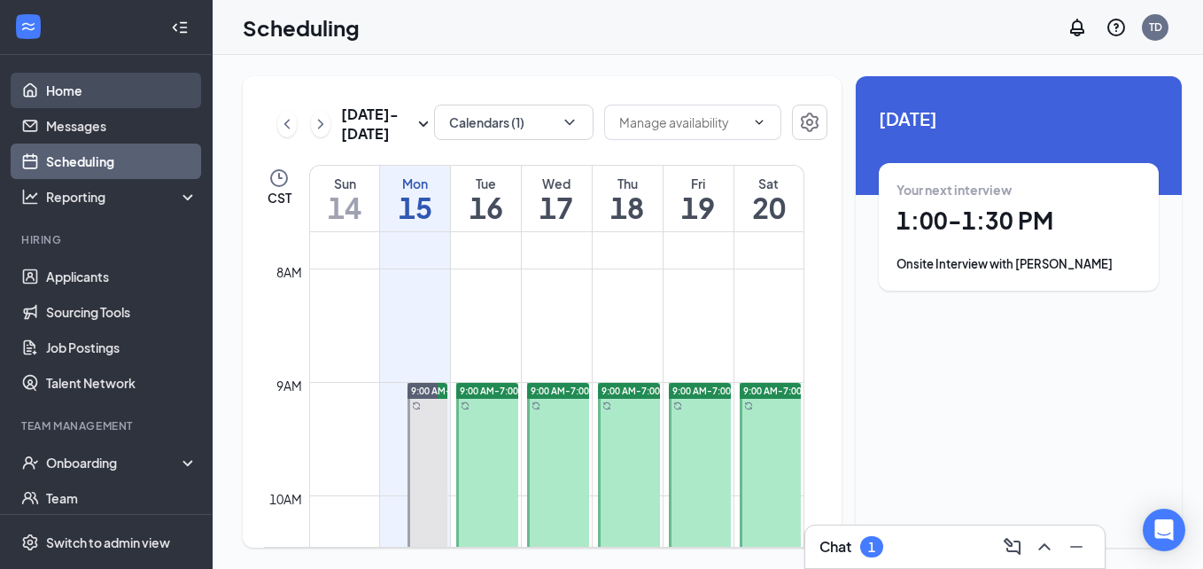
click at [109, 104] on link "Home" at bounding box center [121, 90] width 151 height 35
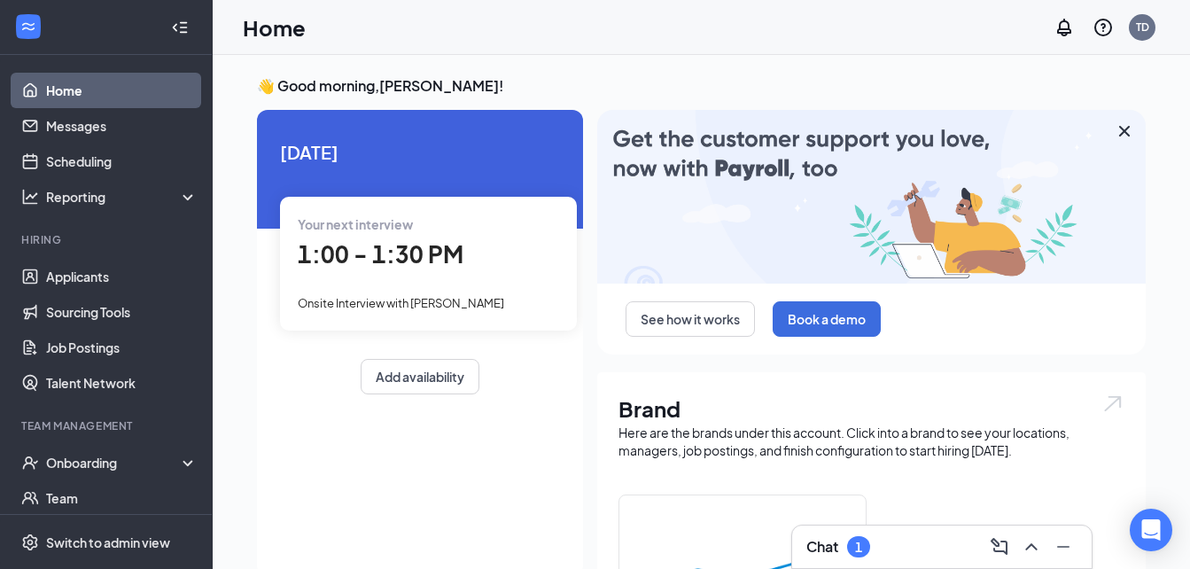
click at [176, 27] on div at bounding box center [179, 27] width 35 height 35
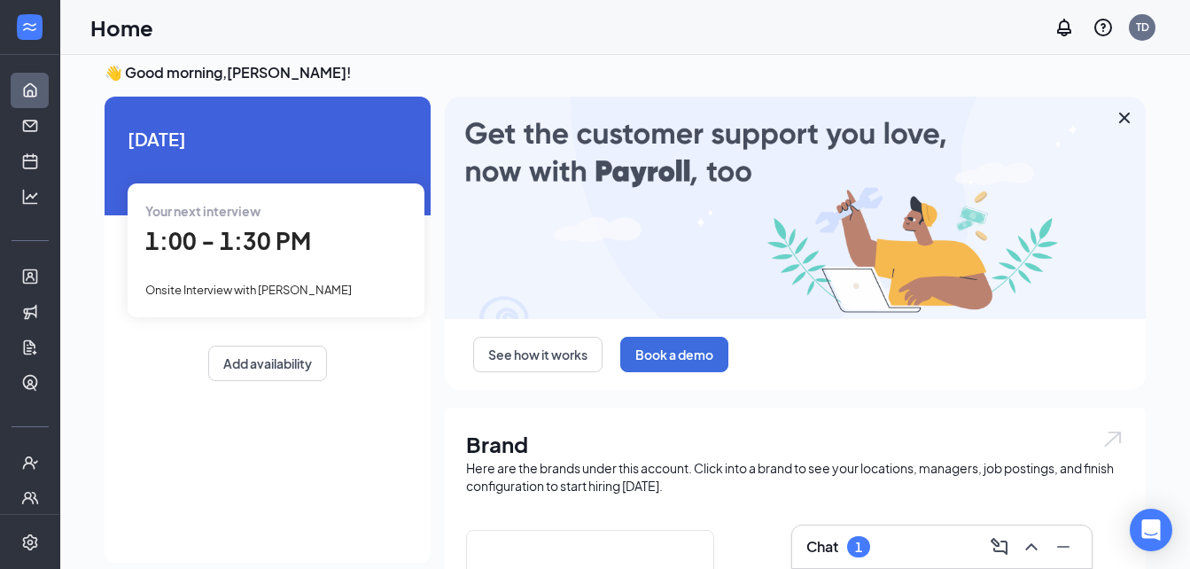
scroll to position [14, 0]
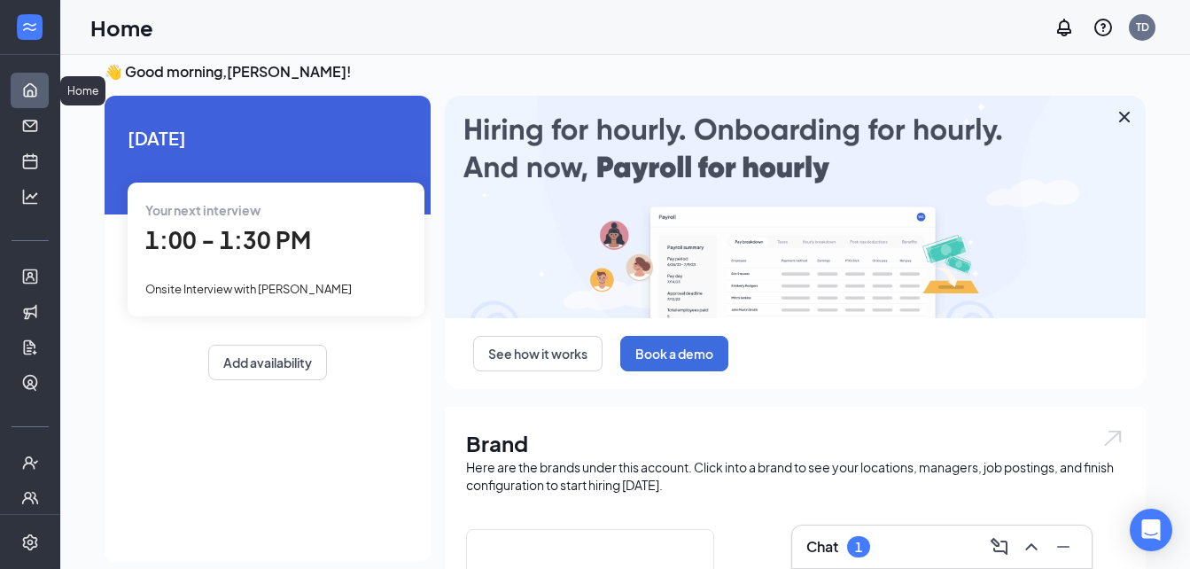
click at [46, 102] on link "Home" at bounding box center [55, 90] width 18 height 35
click at [842, 563] on div "Chat 1" at bounding box center [941, 546] width 299 height 43
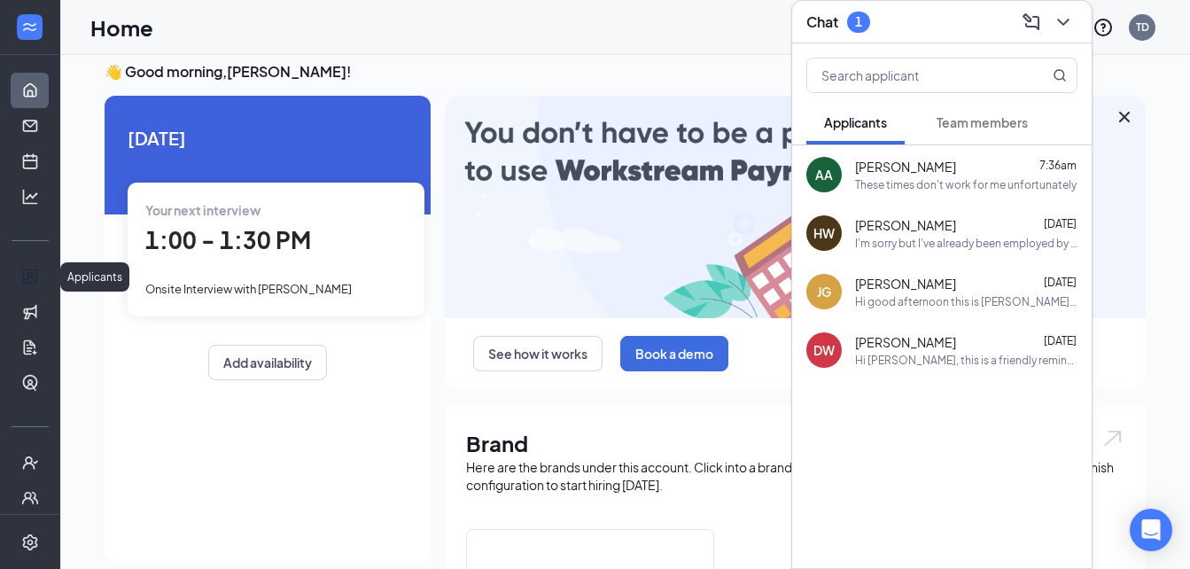
click at [35, 275] on ul "Applicants Sourcing Tools Job Postings Talent Network" at bounding box center [29, 330] width 59 height 142
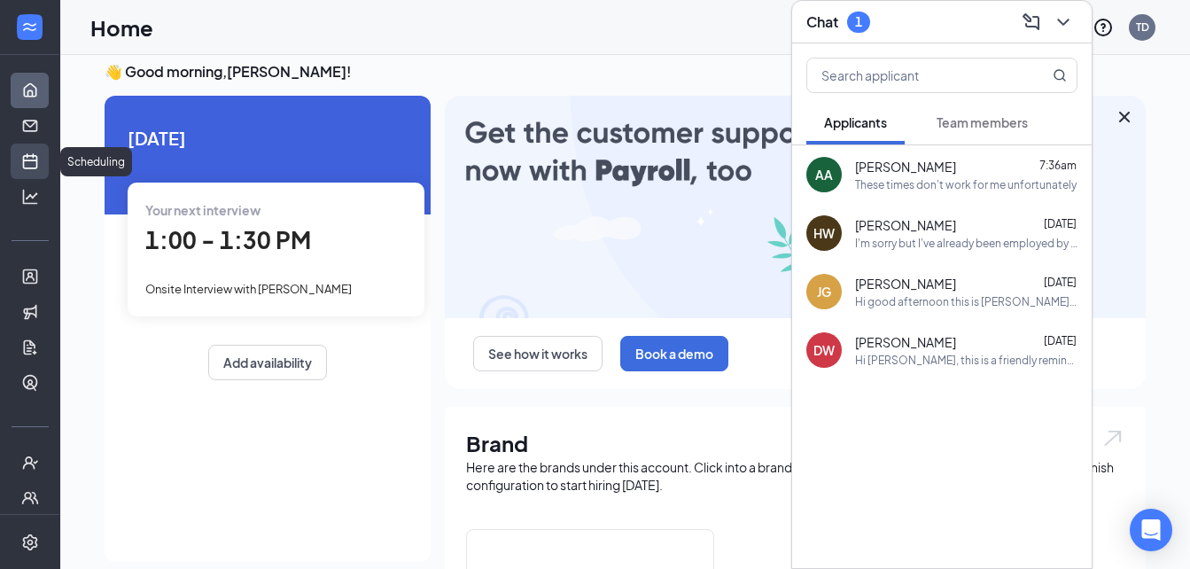
click at [46, 163] on link "Scheduling" at bounding box center [55, 161] width 18 height 35
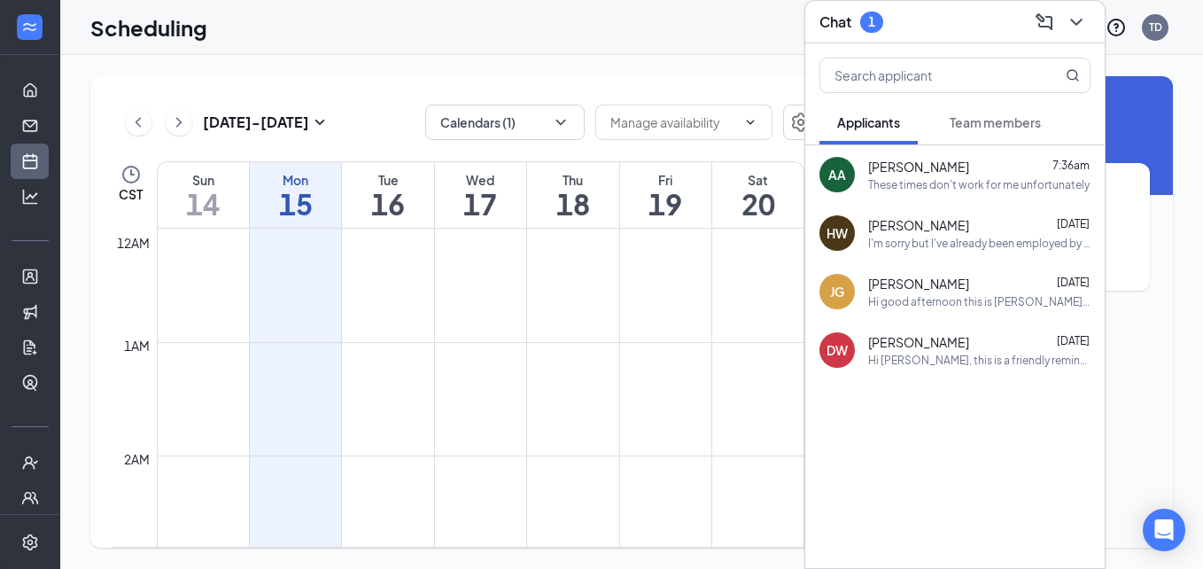
scroll to position [871, 0]
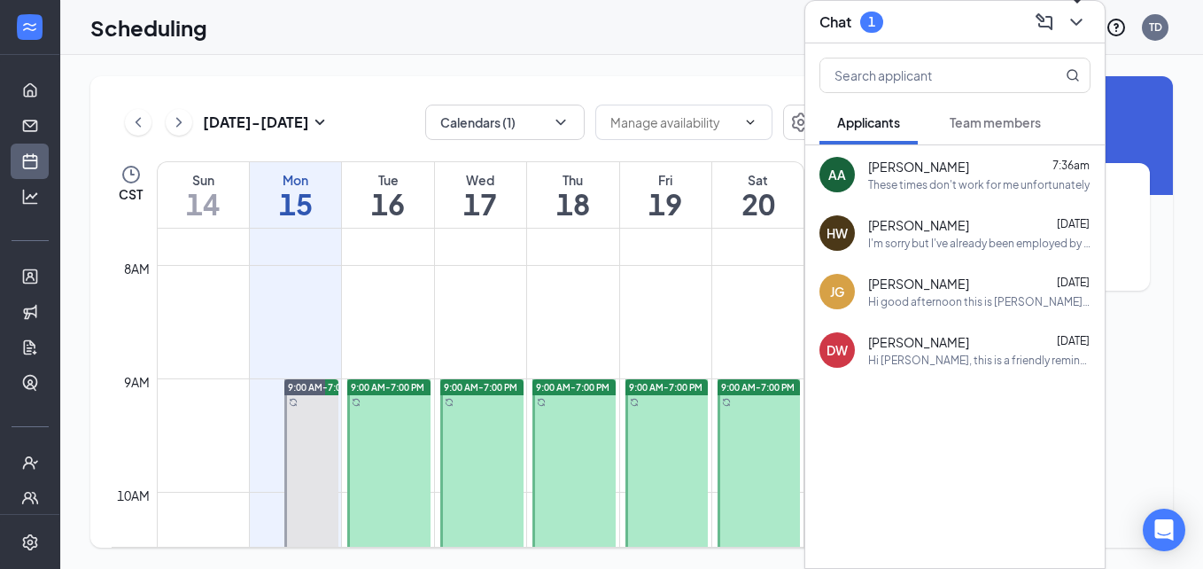
click at [1083, 19] on icon "ChevronDown" at bounding box center [1076, 22] width 21 height 21
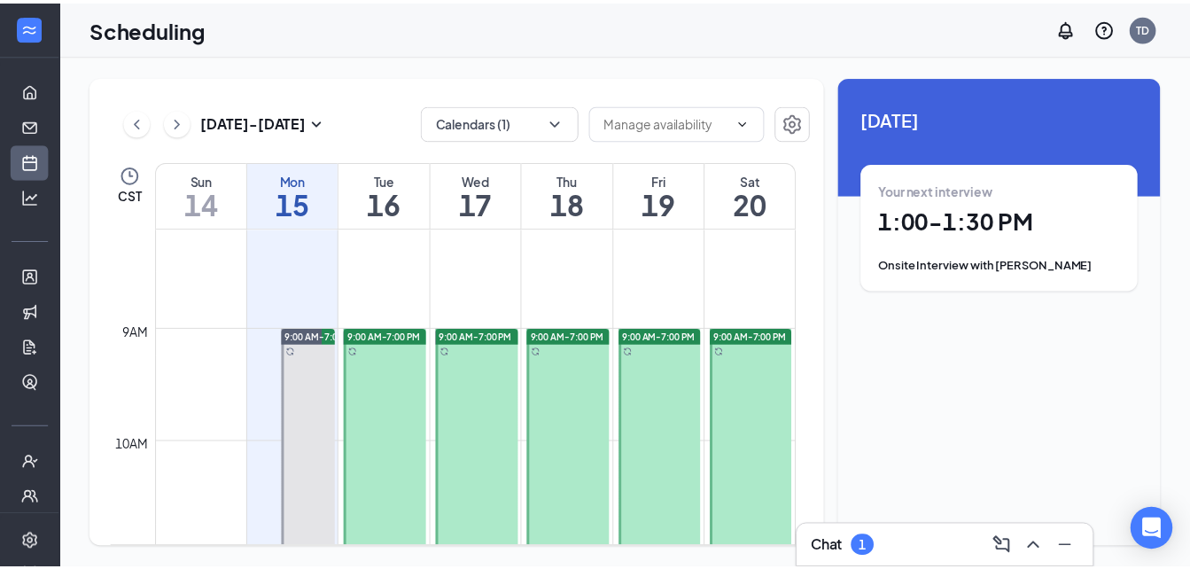
scroll to position [1003, 0]
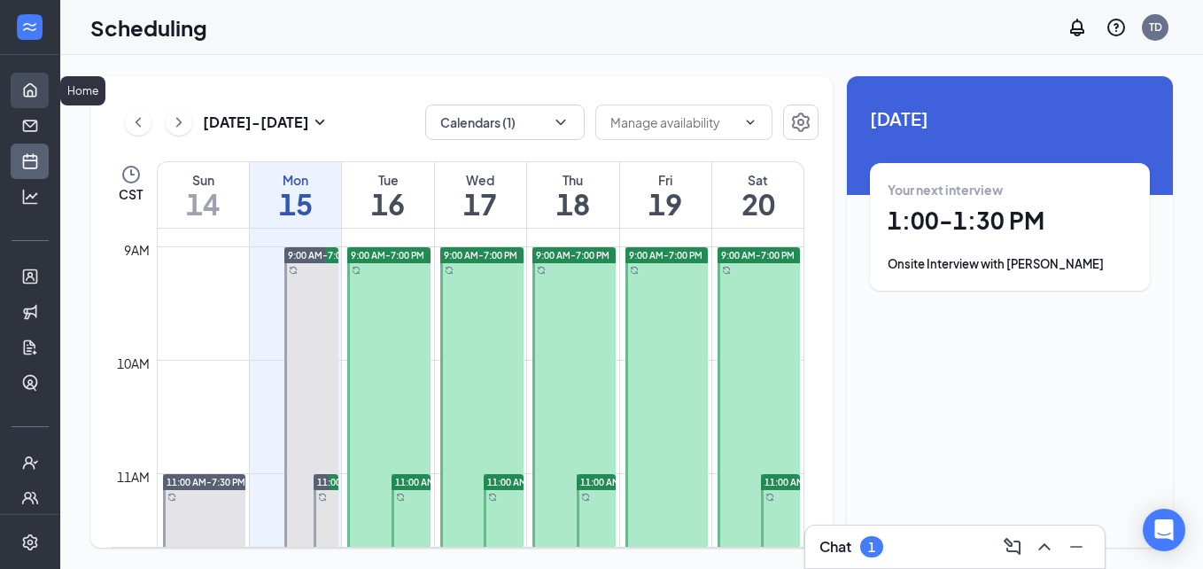
click at [46, 104] on link "Home" at bounding box center [55, 90] width 18 height 35
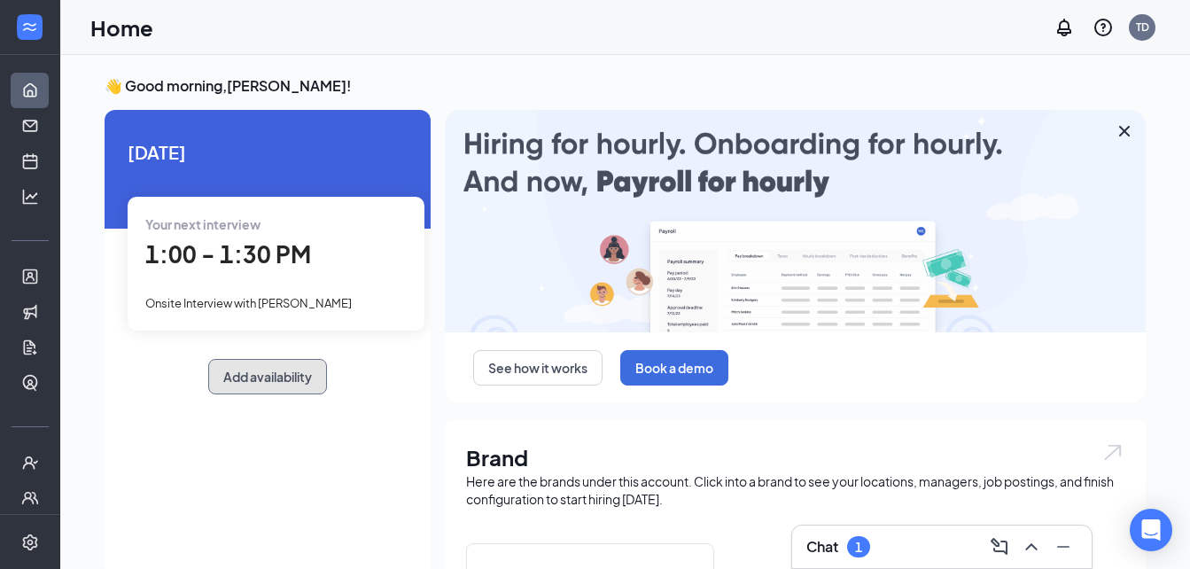
click at [288, 373] on button "Add availability" at bounding box center [267, 376] width 119 height 35
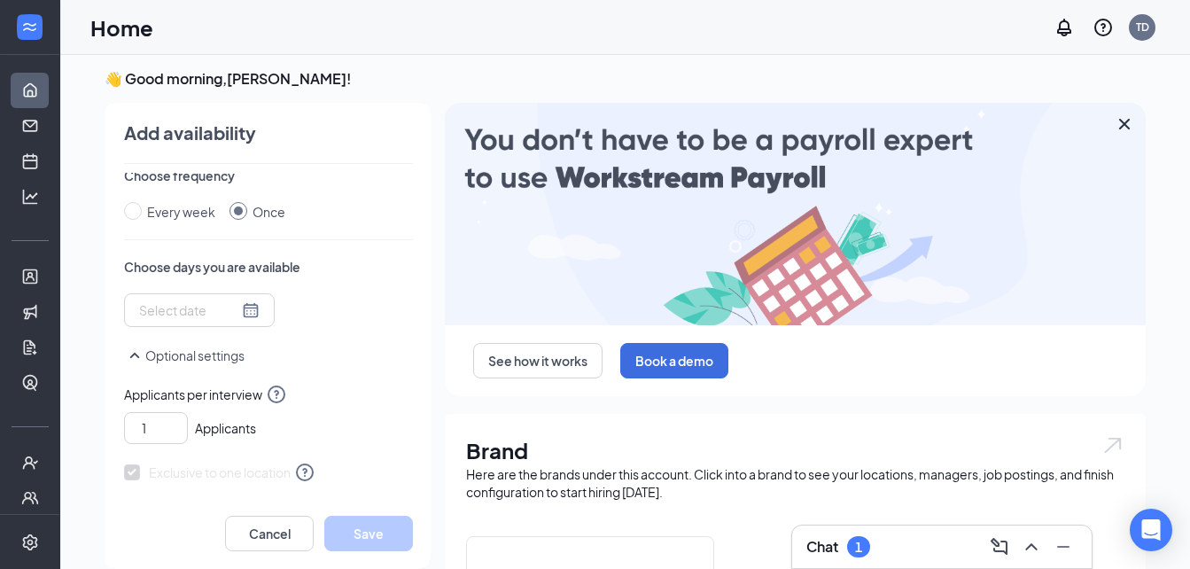
scroll to position [330, 0]
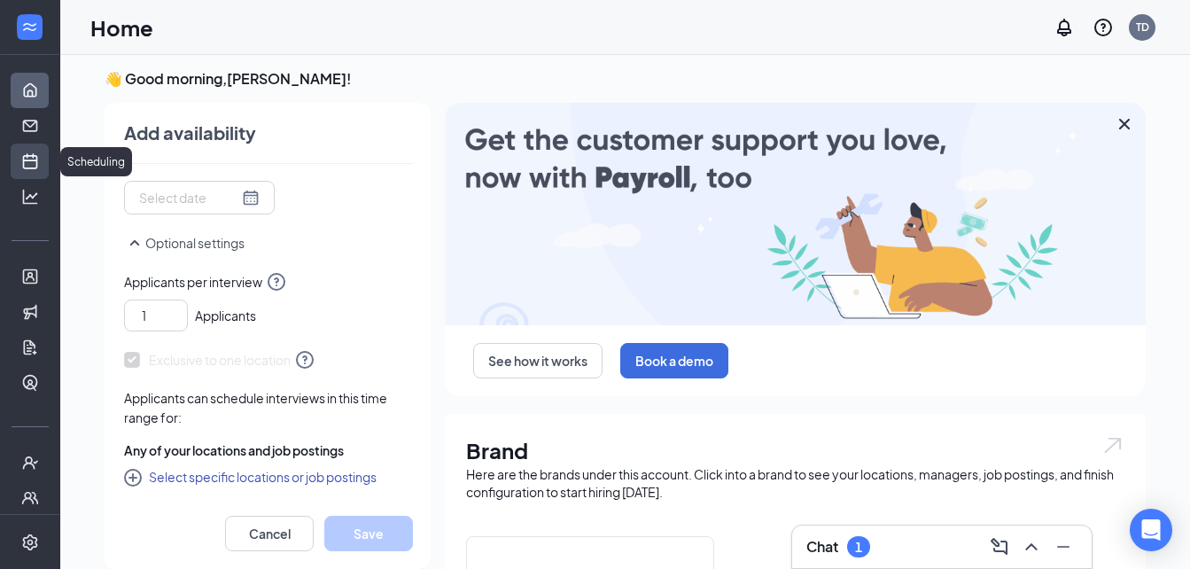
click at [46, 159] on link "Scheduling" at bounding box center [55, 161] width 18 height 35
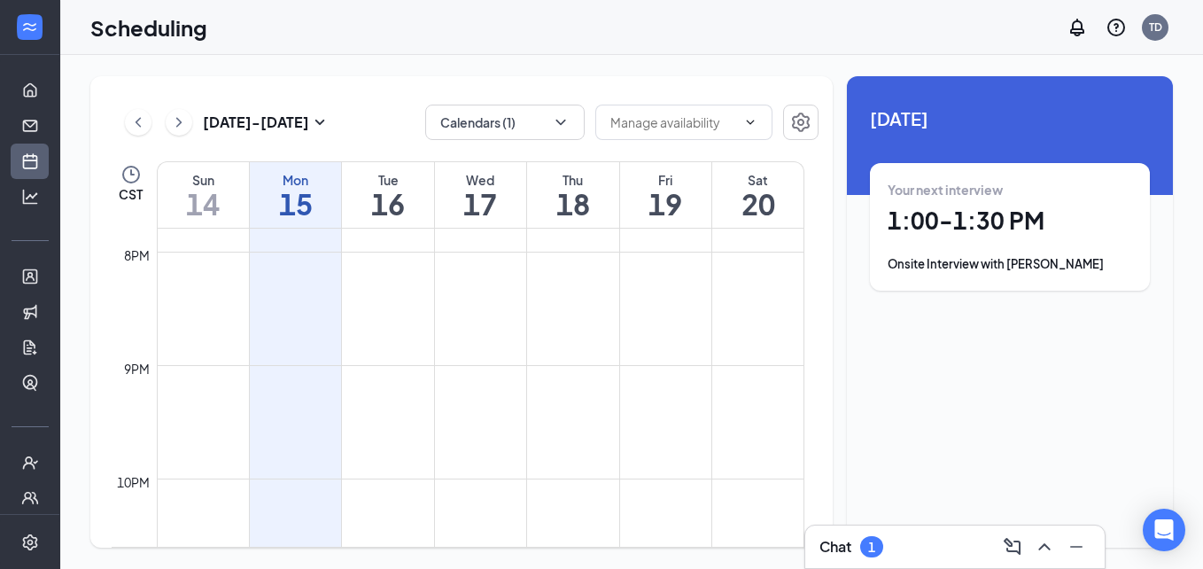
scroll to position [2270, 0]
